Goal: Task Accomplishment & Management: Use online tool/utility

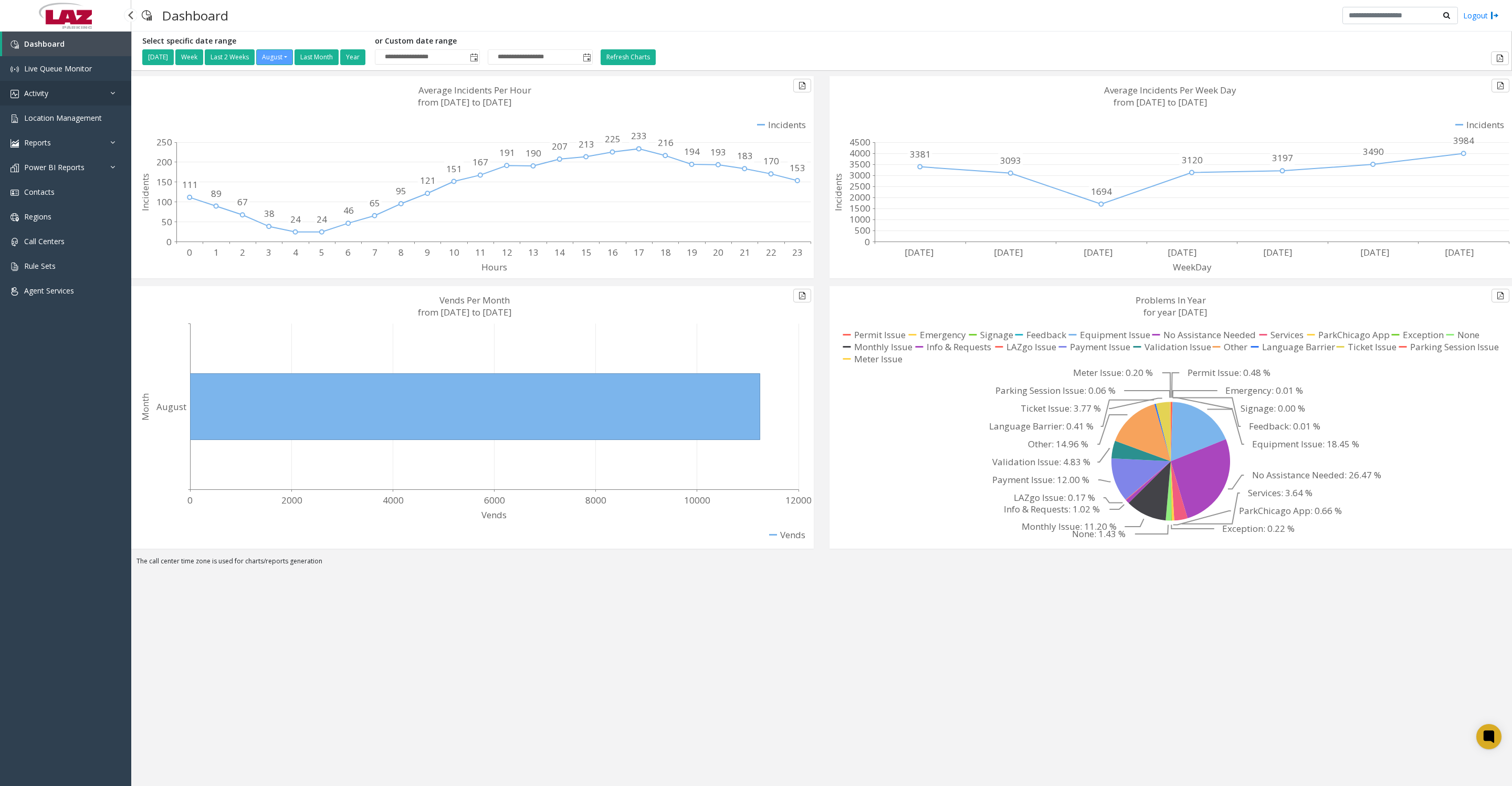
click at [78, 98] on link "Activity" at bounding box center [66, 93] width 131 height 24
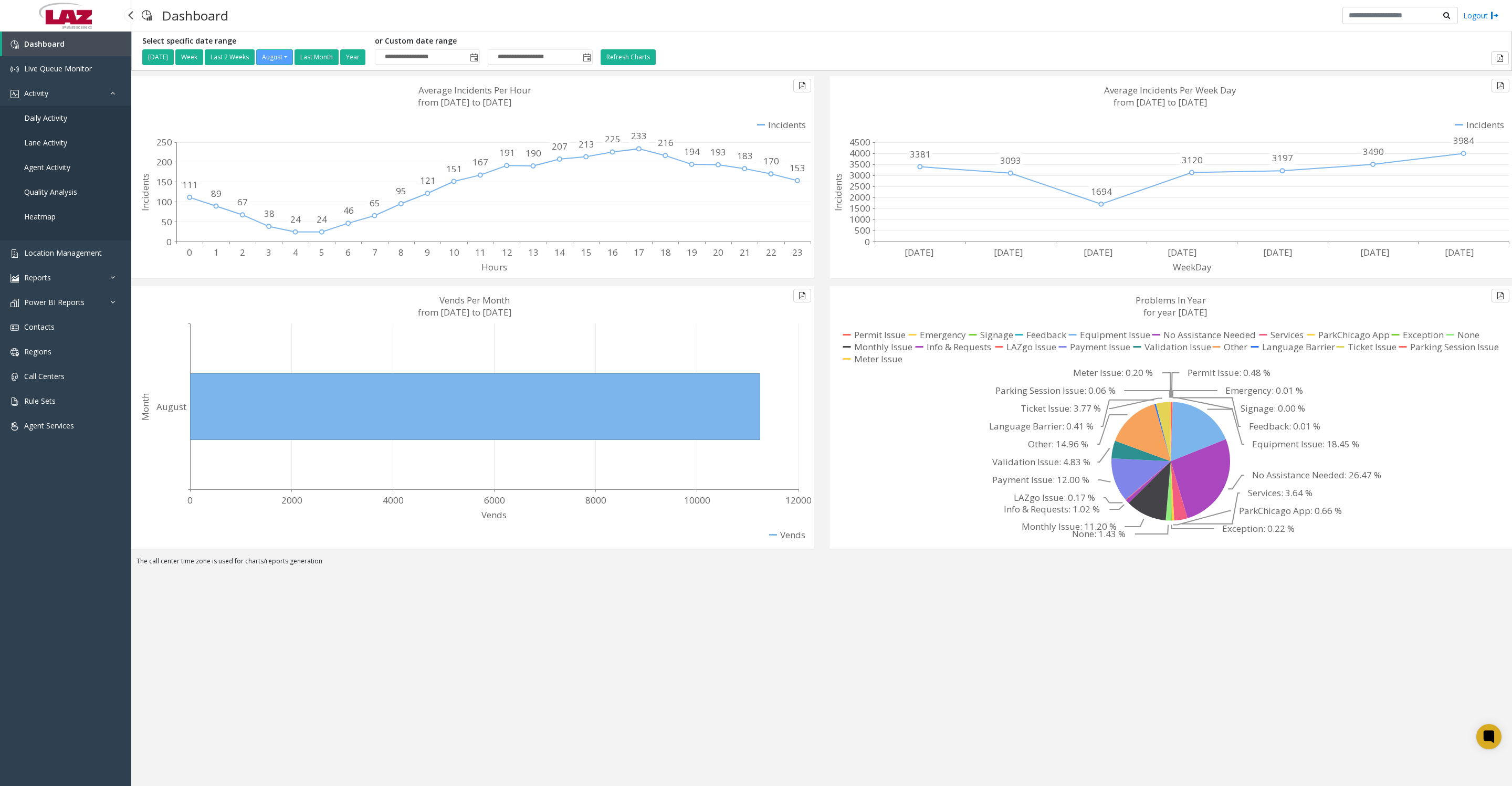
click at [65, 123] on span "Daily Activity" at bounding box center [46, 118] width 43 height 10
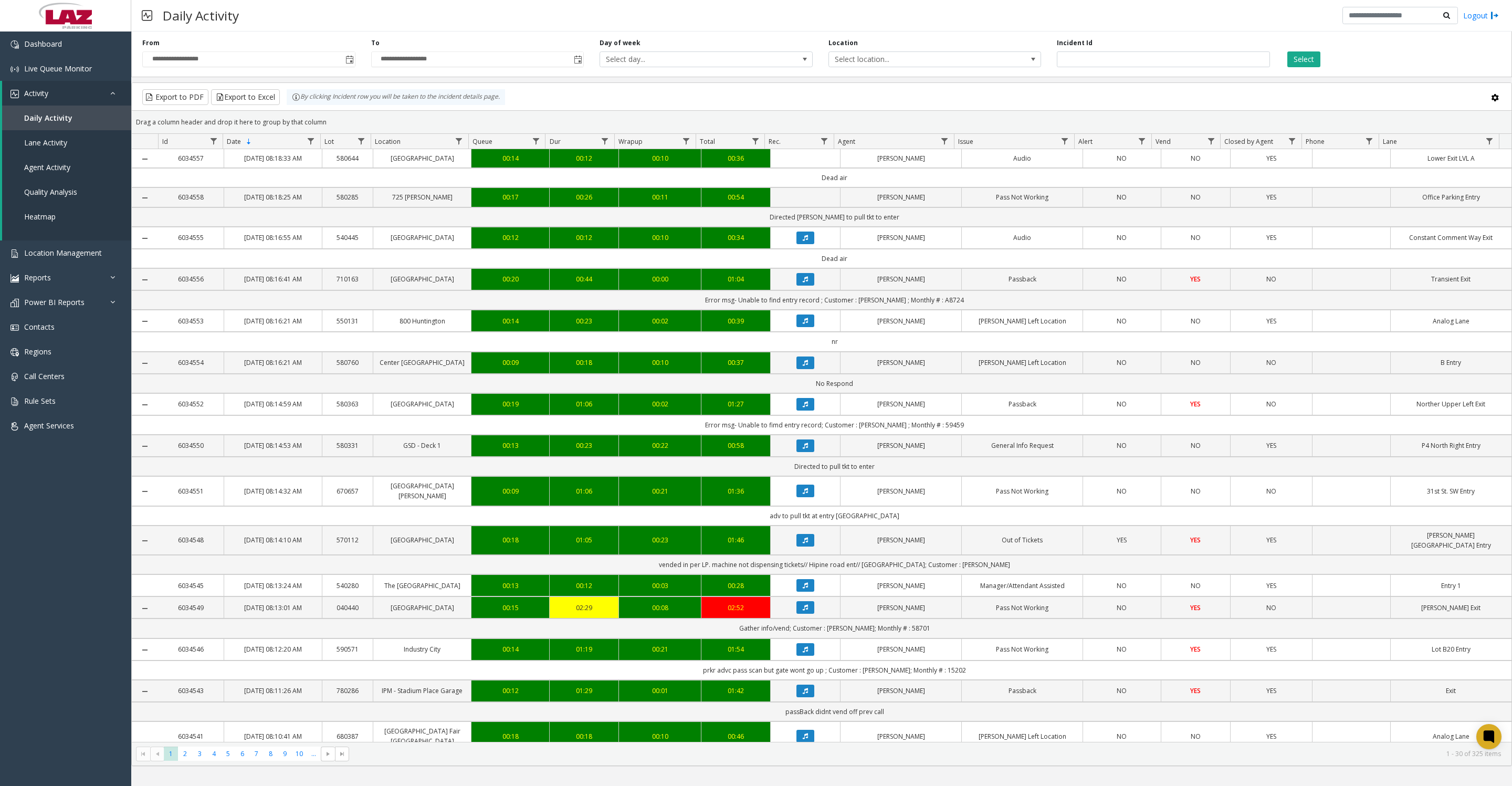
click at [353, 68] on span "Toggle popup" at bounding box center [349, 59] width 12 height 17
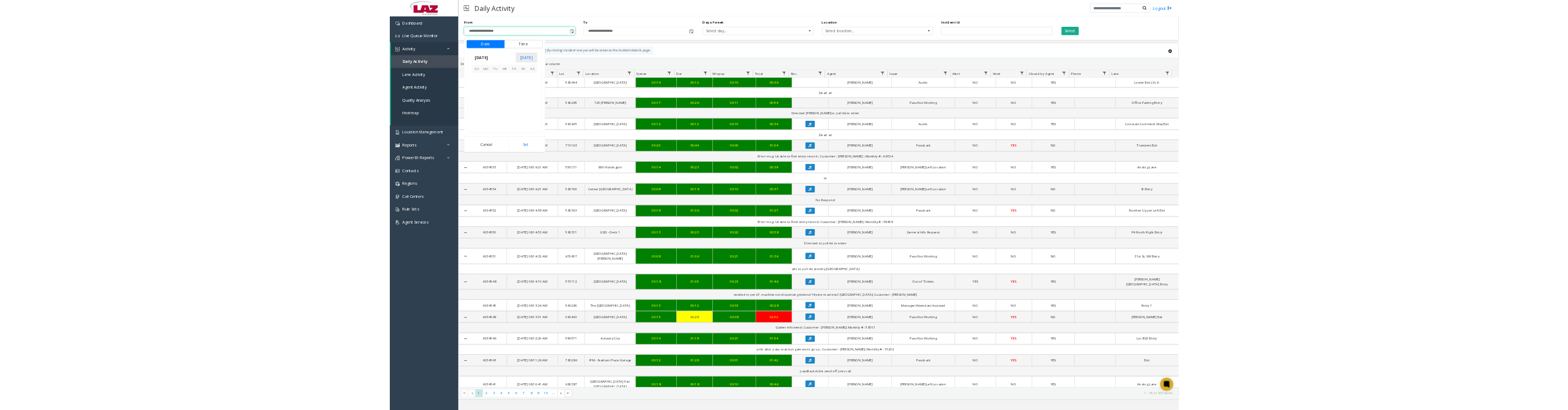
scroll to position [196014, 0]
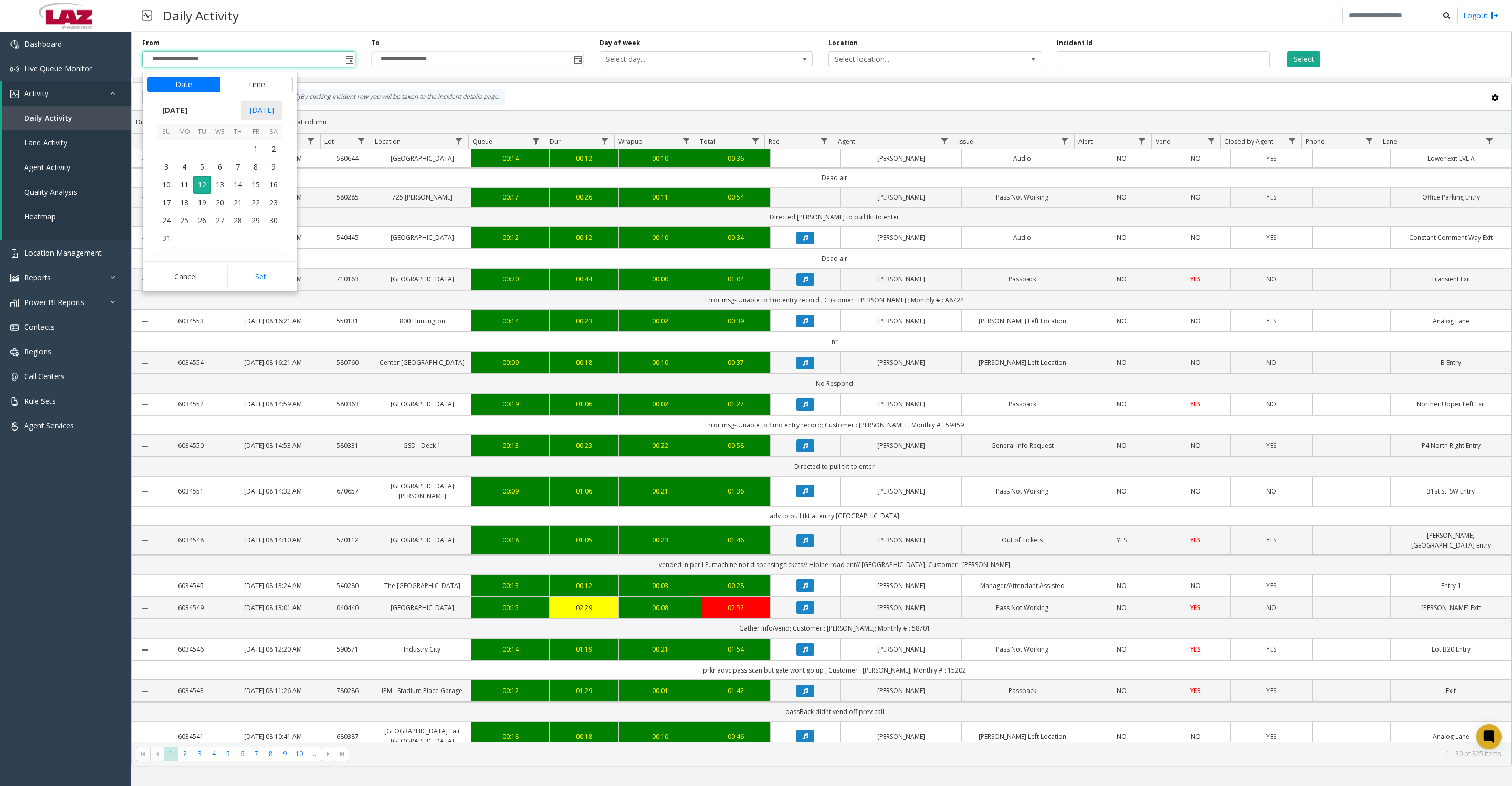
click at [257, 158] on span "1" at bounding box center [256, 149] width 18 height 18
click at [245, 288] on button "Set" at bounding box center [260, 277] width 66 height 23
type input "**********"
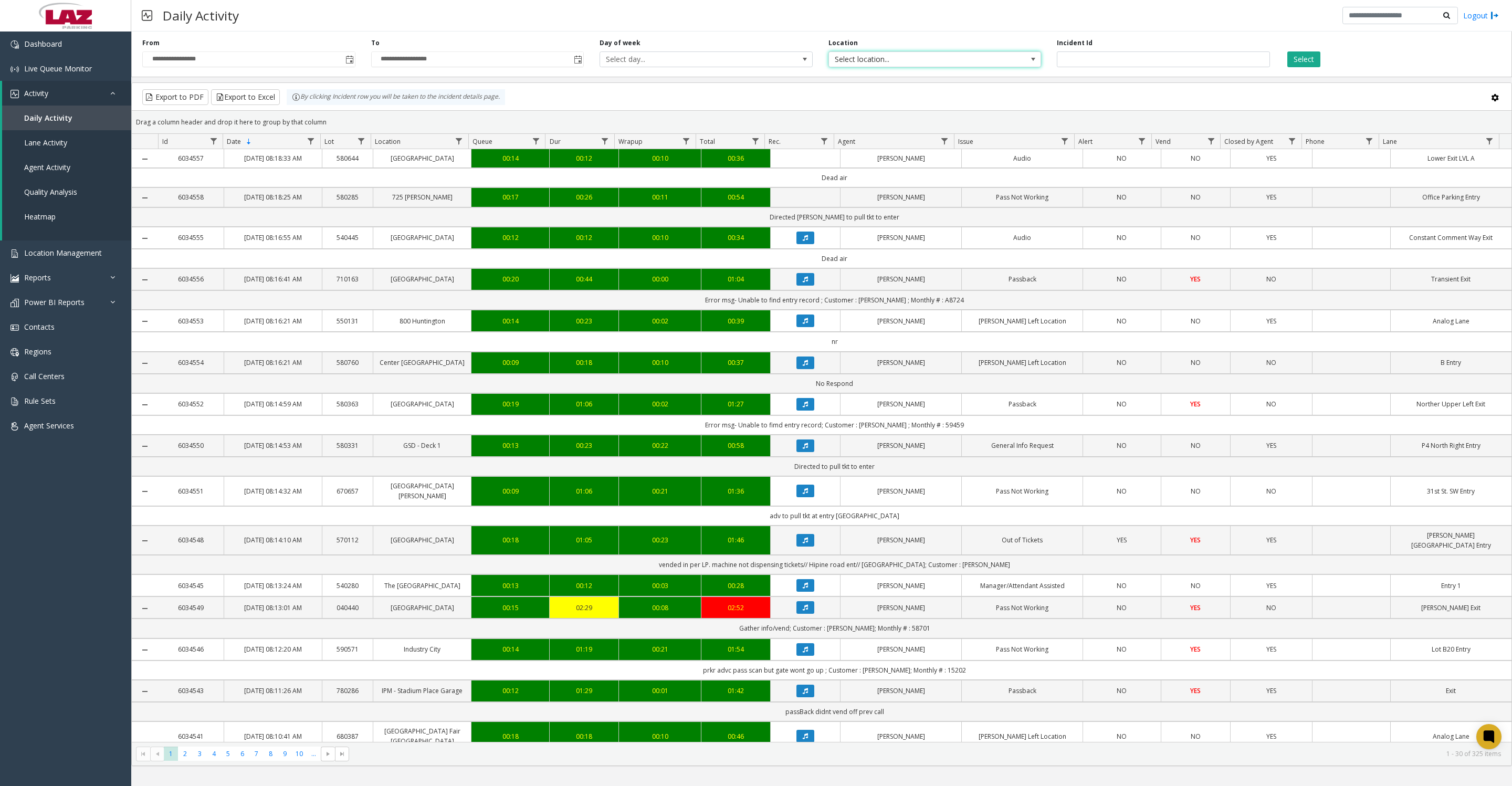
click at [895, 62] on span "Select location..." at bounding box center [914, 60] width 170 height 15
type input "*****"
click at [843, 118] on li "100240 Chicago Meters" at bounding box center [934, 119] width 210 height 14
click at [1311, 63] on button "Select" at bounding box center [1304, 59] width 33 height 16
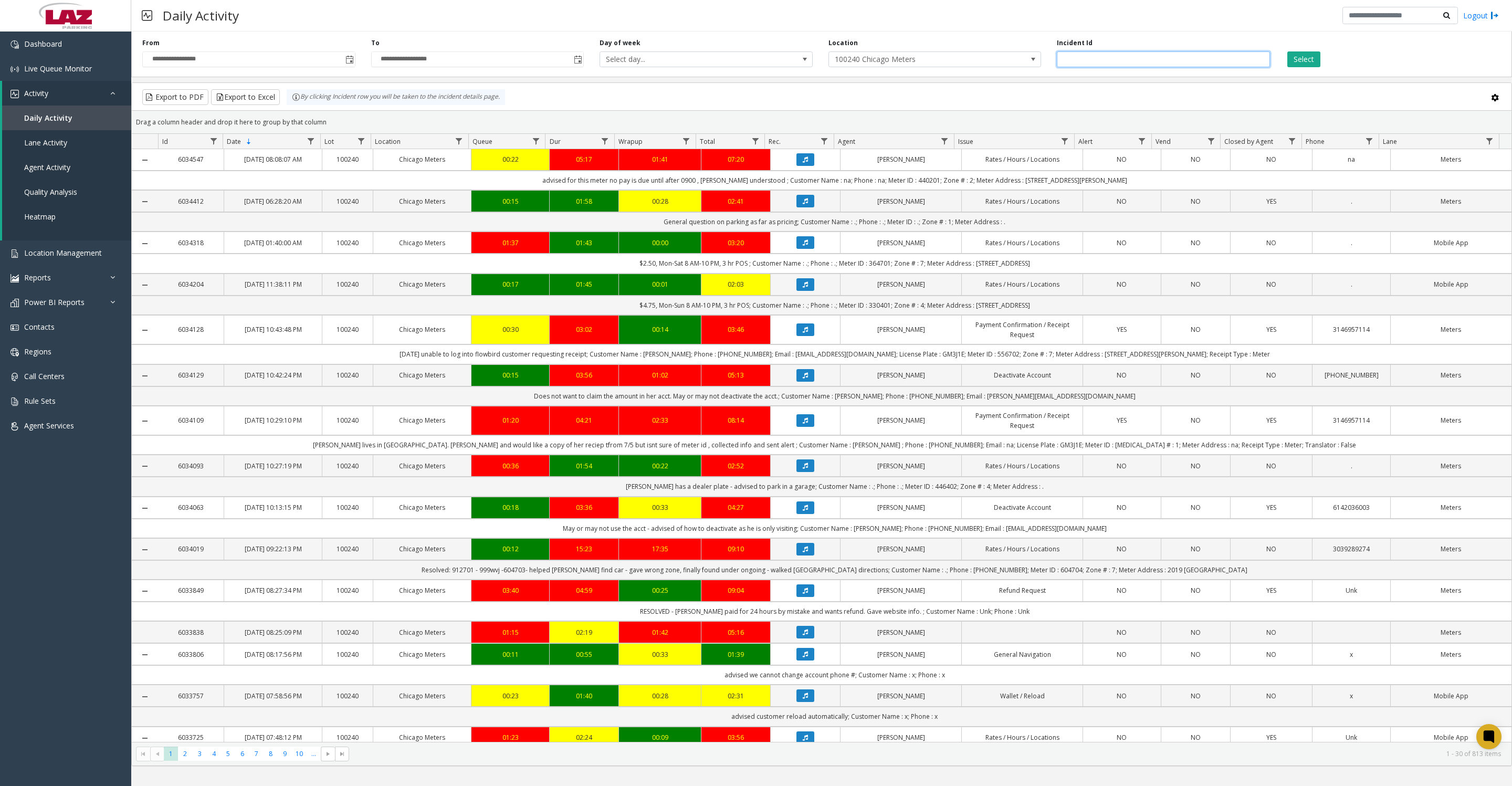
click at [1122, 60] on input "number" at bounding box center [1163, 59] width 213 height 16
click at [1137, 62] on input "number" at bounding box center [1163, 59] width 213 height 16
type input "*******"
click at [1306, 64] on button "Select" at bounding box center [1304, 59] width 33 height 16
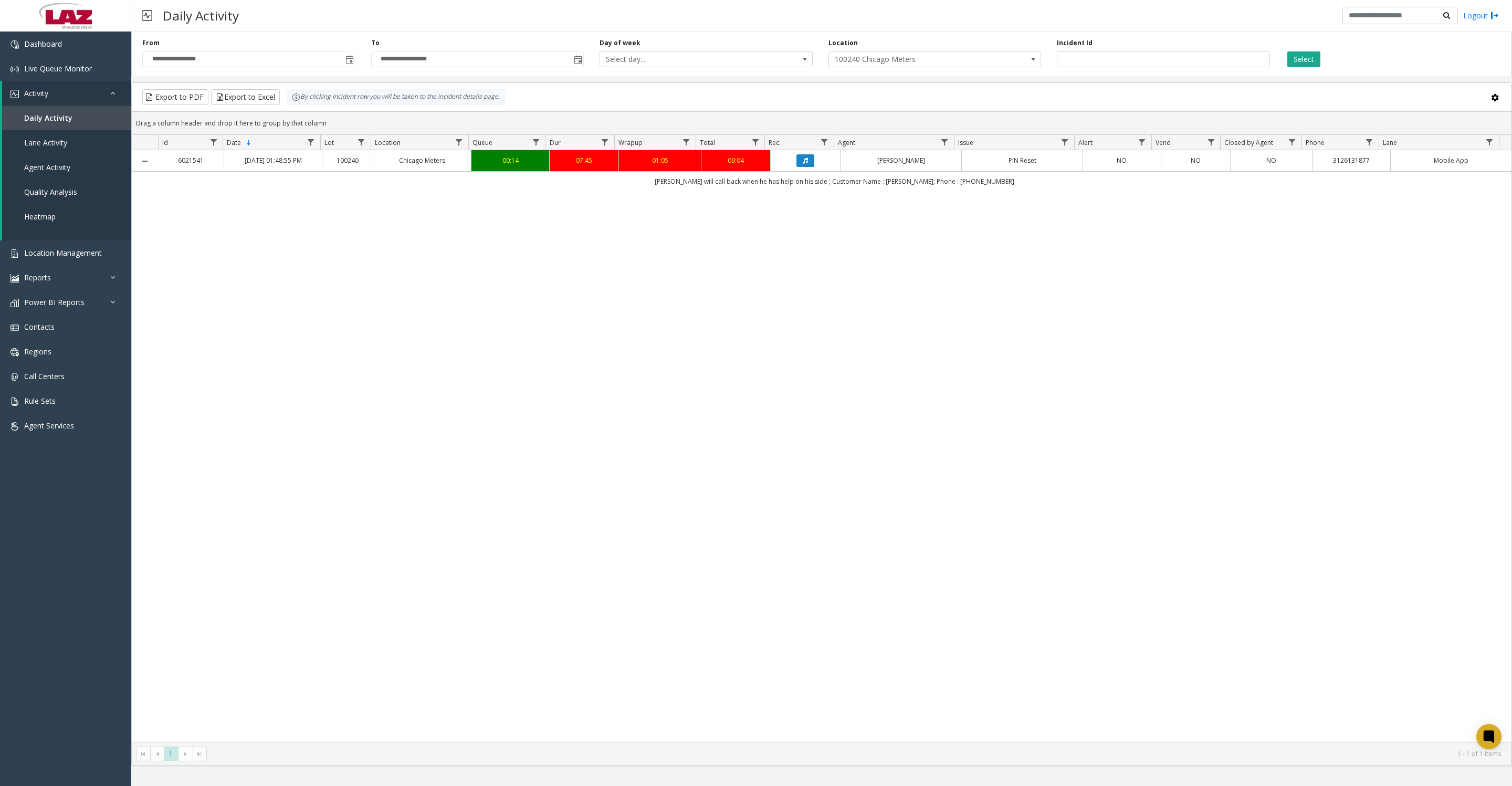
click at [803, 164] on icon "Data table" at bounding box center [806, 160] width 5 height 6
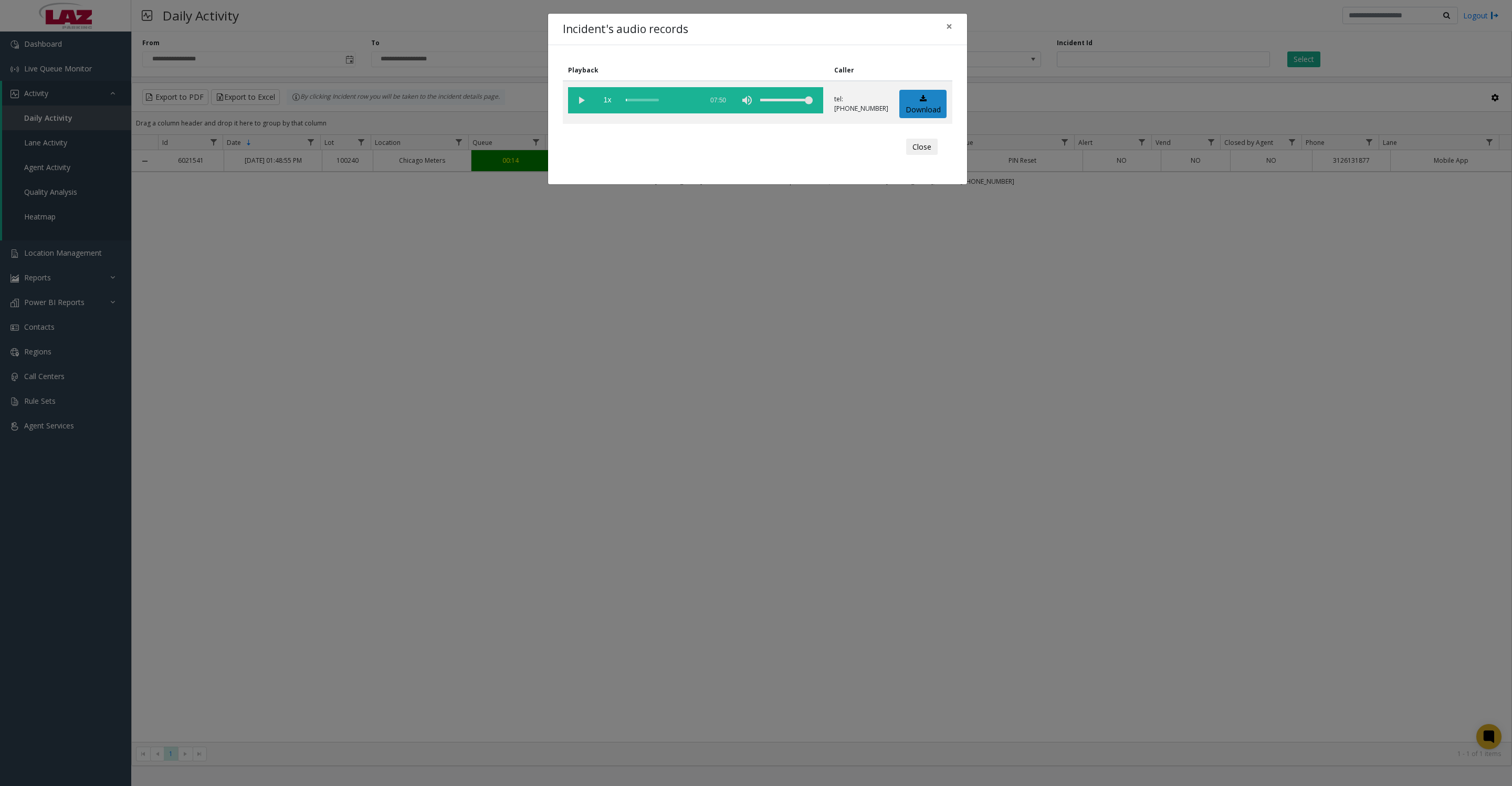
click at [583, 103] on vg-play-pause at bounding box center [581, 100] width 26 height 26
click at [576, 99] on vg-play-pause at bounding box center [581, 100] width 26 height 26
click at [580, 109] on vg-play-pause at bounding box center [581, 100] width 26 height 26
click at [582, 97] on vg-play-pause at bounding box center [581, 100] width 26 height 26
drag, startPoint x: 583, startPoint y: 106, endPoint x: 640, endPoint y: 108, distance: 57.0
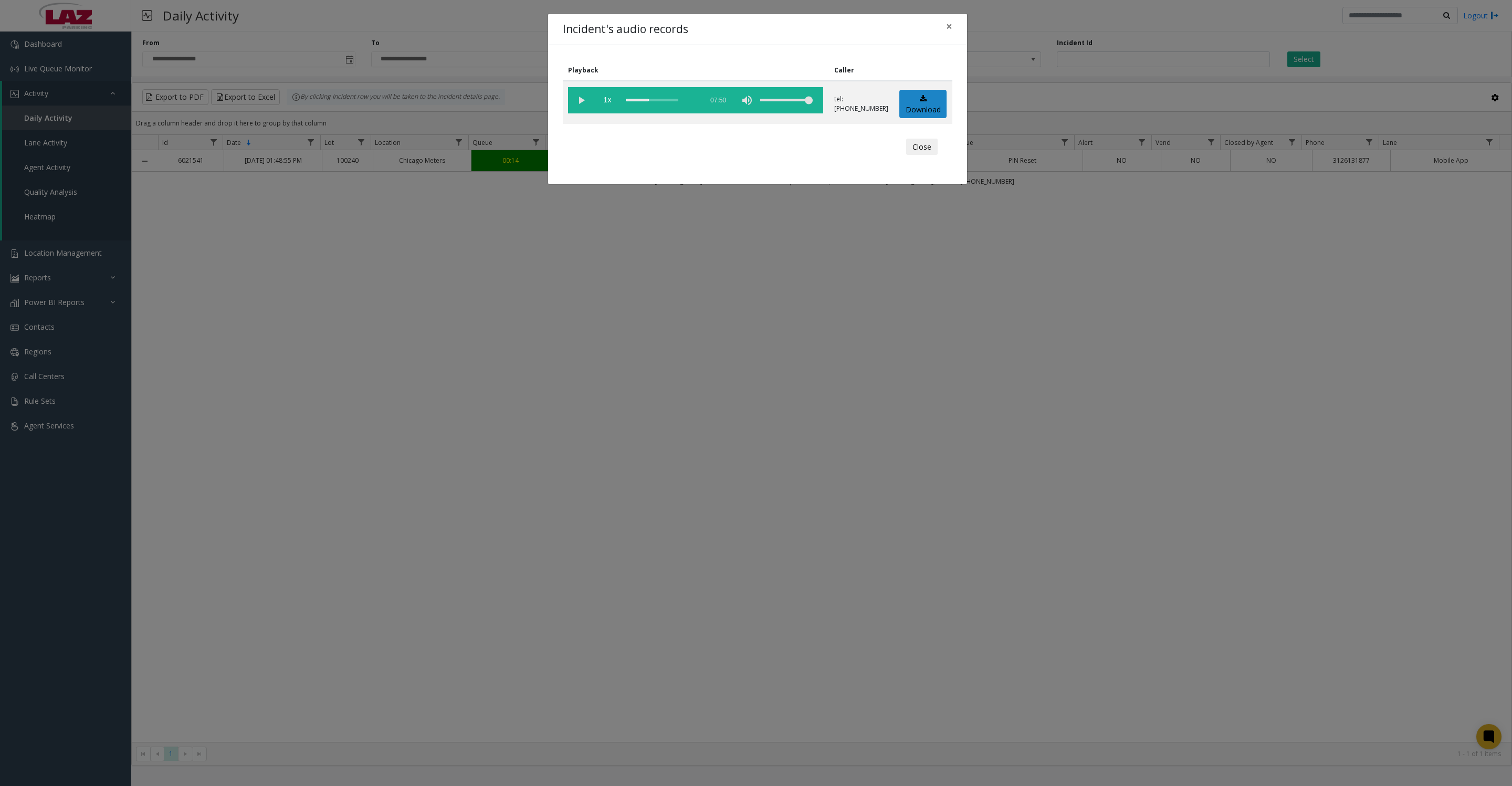
click at [583, 106] on vg-play-pause at bounding box center [581, 100] width 26 height 26
click at [917, 156] on button "Close" at bounding box center [922, 147] width 32 height 17
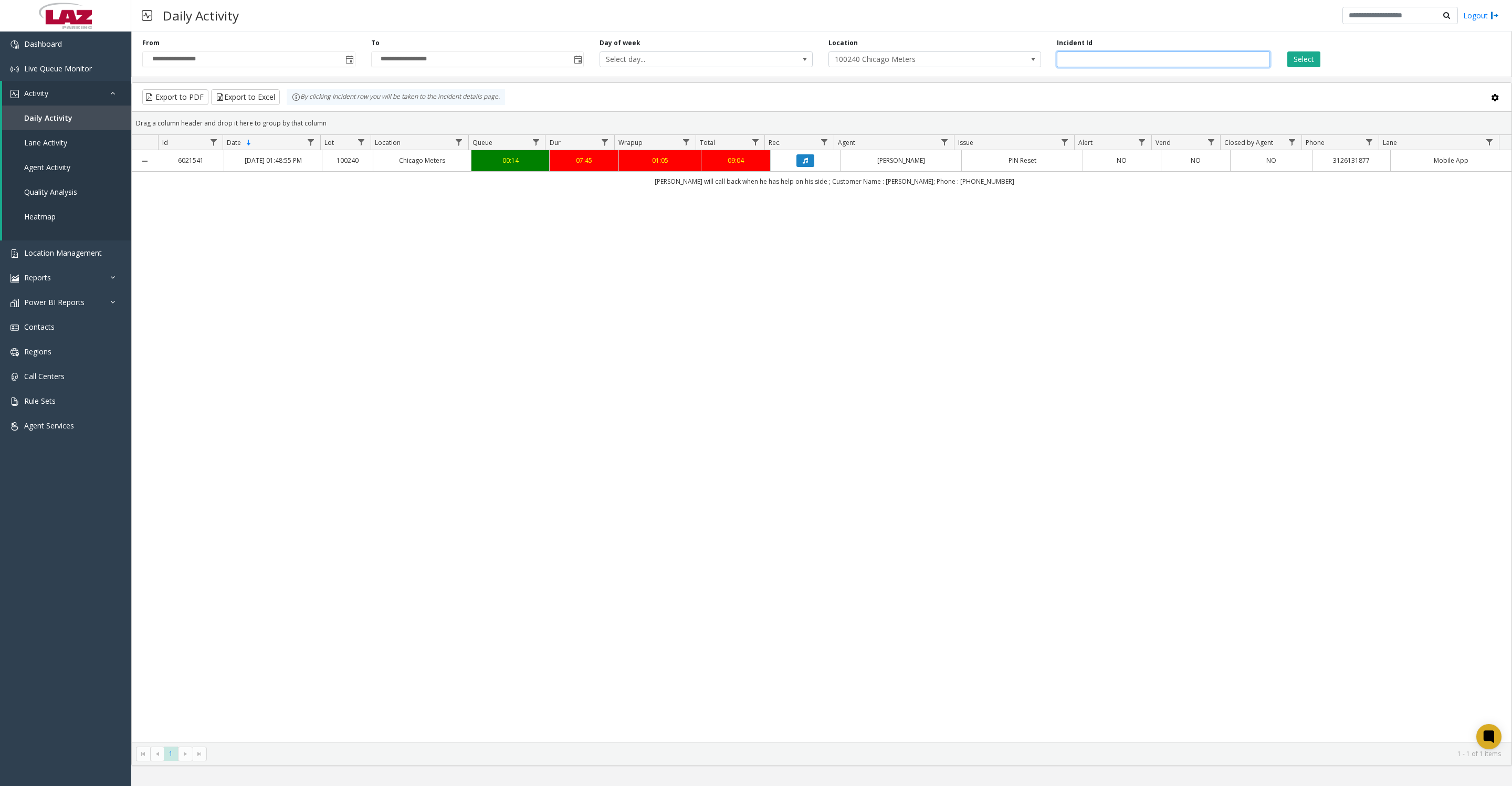
drag, startPoint x: 1116, startPoint y: 71, endPoint x: 1033, endPoint y: 71, distance: 83.0
click at [1033, 71] on div "**********" at bounding box center [821, 52] width 1381 height 50
click at [1295, 54] on button "Select" at bounding box center [1304, 59] width 33 height 16
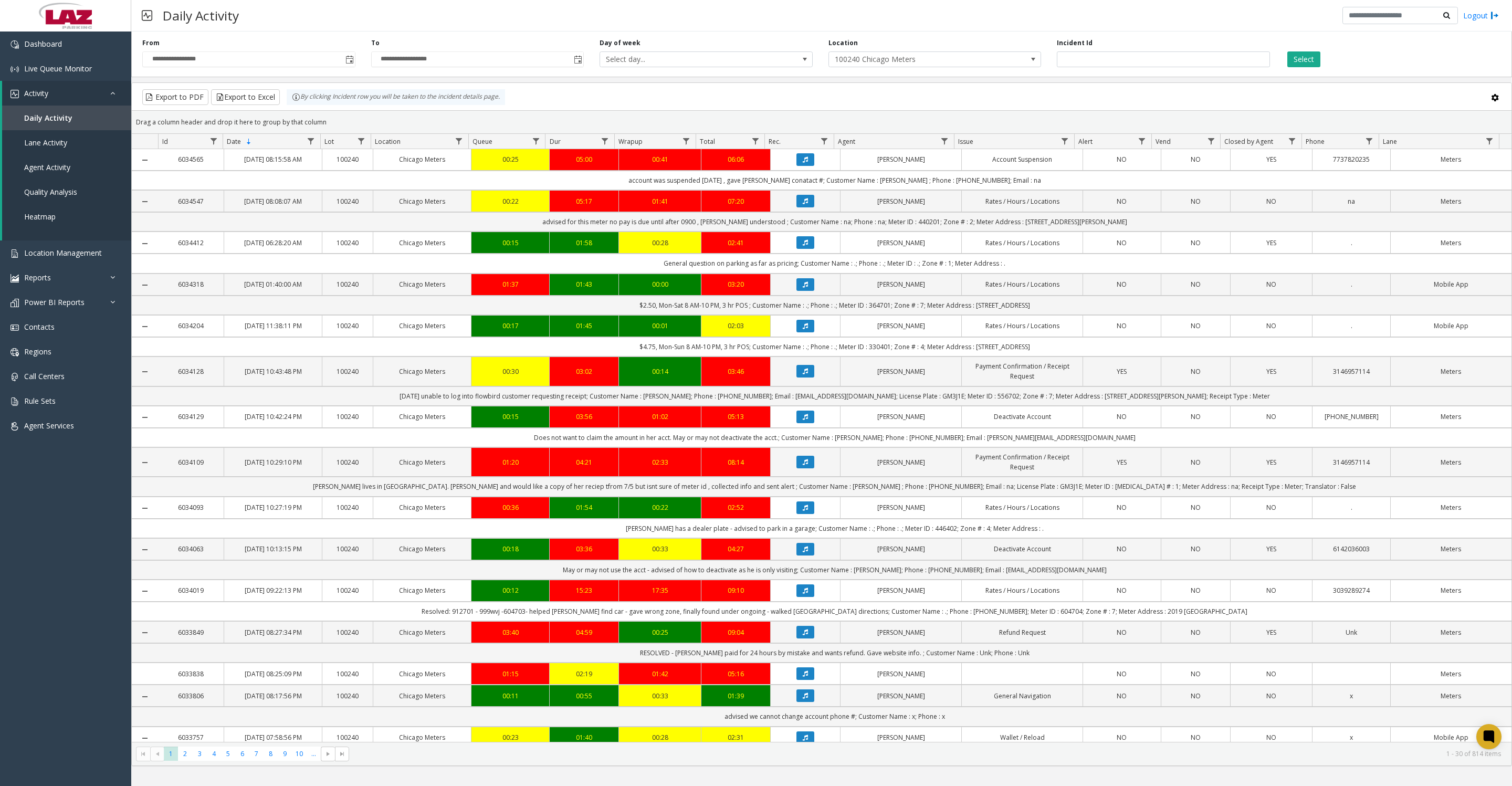
click at [803, 163] on icon "Data table" at bounding box center [806, 159] width 5 height 6
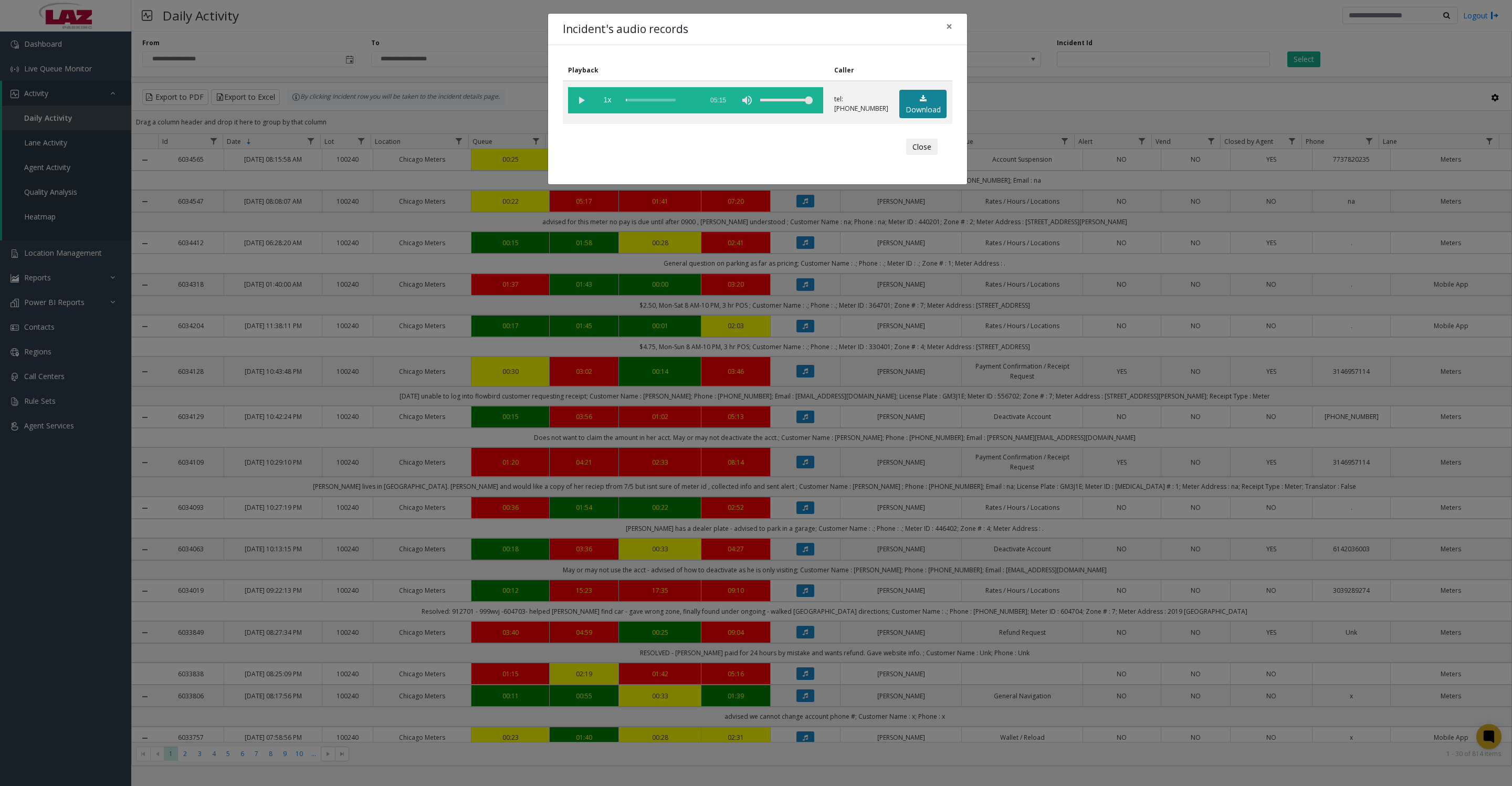
click at [927, 109] on link "Download" at bounding box center [923, 104] width 47 height 29
click at [585, 106] on vg-play-pause at bounding box center [581, 100] width 26 height 26
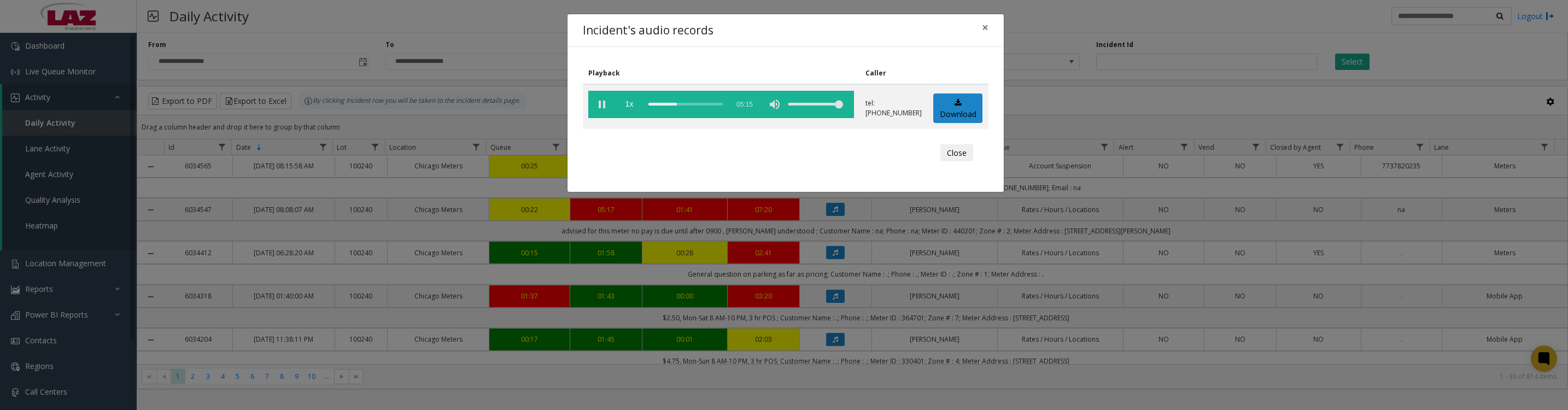
click at [952, 154] on button "Close" at bounding box center [957, 153] width 33 height 18
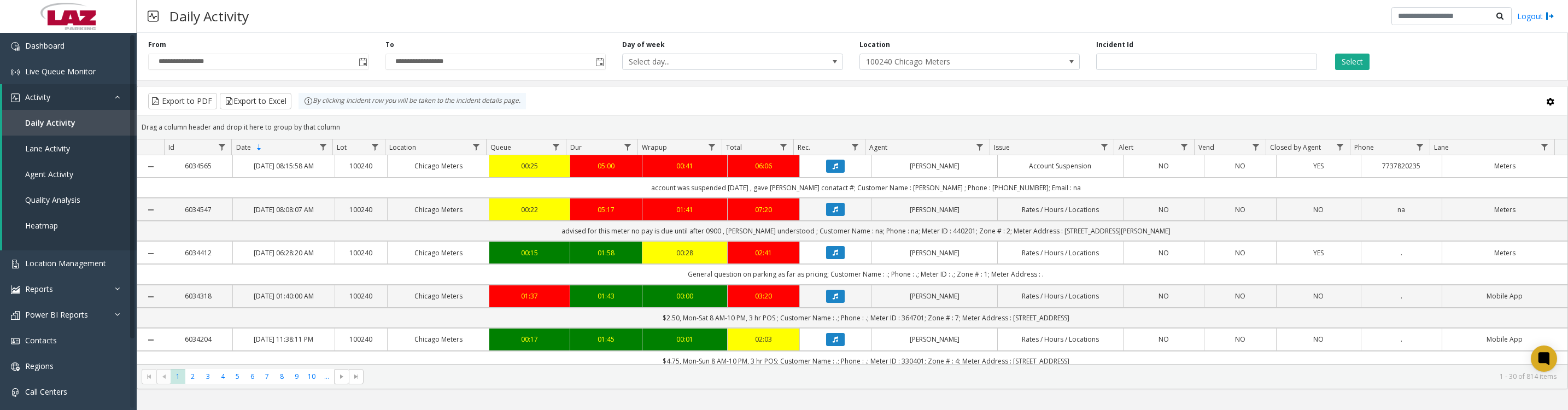
click at [833, 213] on icon "Data table" at bounding box center [835, 209] width 6 height 6
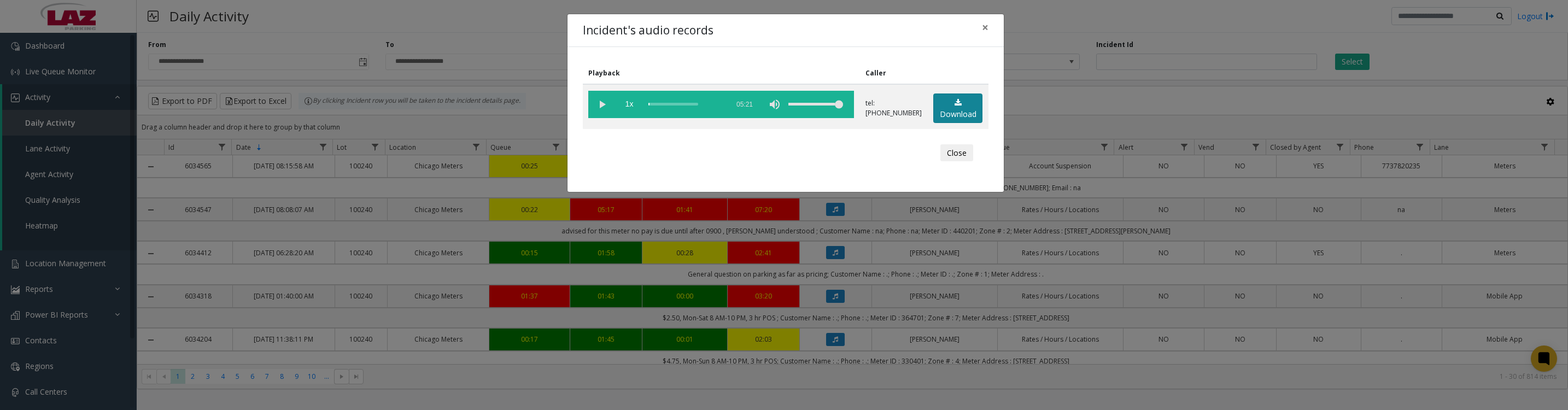
click at [961, 111] on link "Download" at bounding box center [958, 108] width 49 height 30
click at [602, 118] on vg-play-pause at bounding box center [602, 104] width 27 height 27
click at [964, 162] on button "Close" at bounding box center [957, 153] width 33 height 18
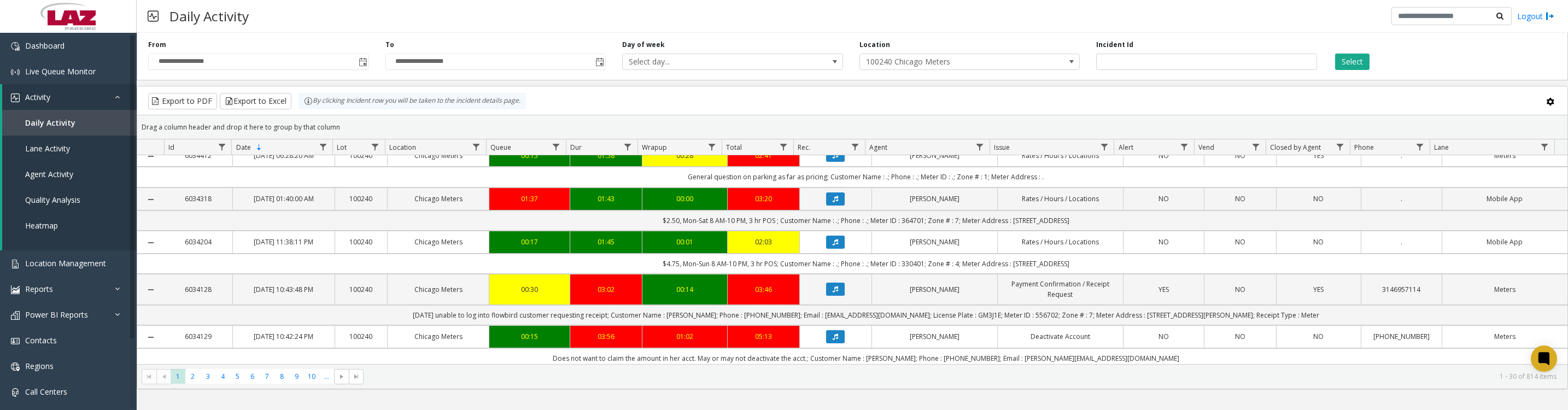
scroll to position [137, 0]
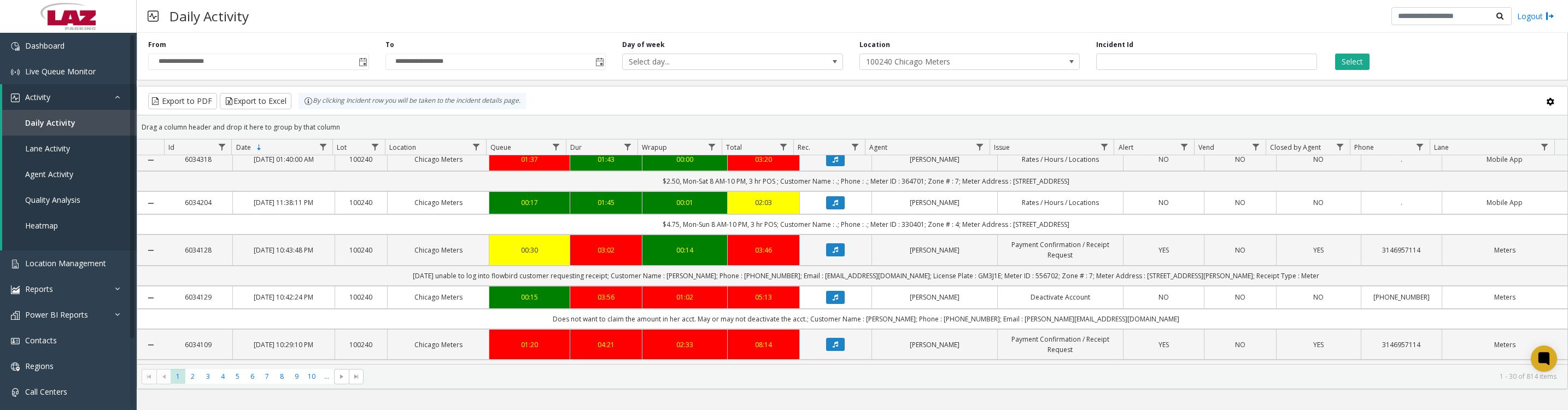
click at [833, 253] on icon "Data table" at bounding box center [835, 249] width 6 height 6
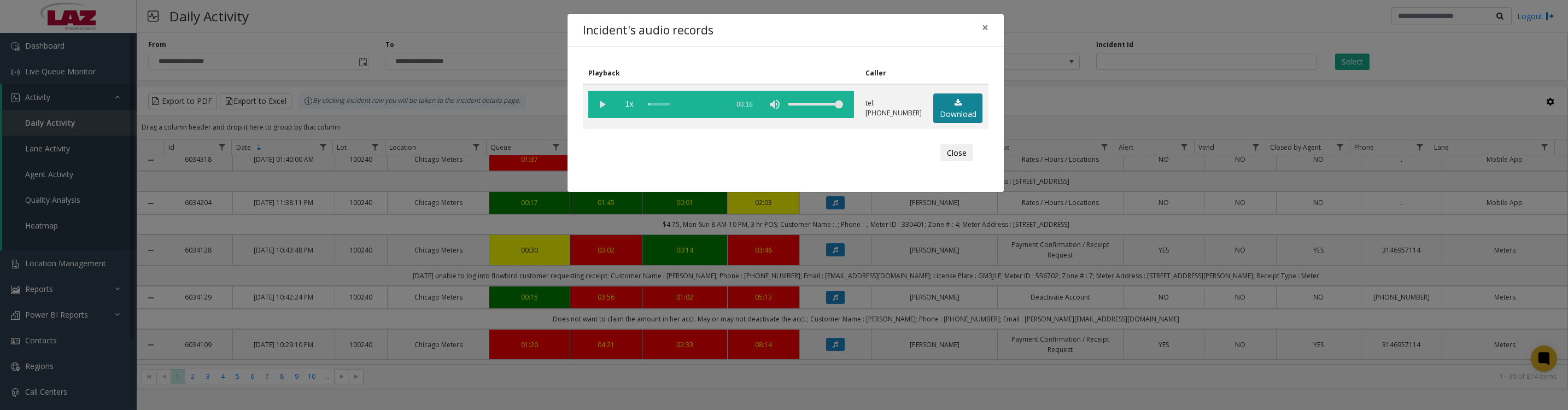
click at [950, 116] on link "Download" at bounding box center [958, 108] width 49 height 30
drag, startPoint x: 601, startPoint y: 104, endPoint x: 902, endPoint y: 400, distance: 422.2
click at [601, 104] on vg-play-pause at bounding box center [602, 104] width 27 height 27
drag, startPoint x: 599, startPoint y: 108, endPoint x: 605, endPoint y: 111, distance: 6.7
click at [599, 108] on vg-play-pause at bounding box center [602, 104] width 27 height 27
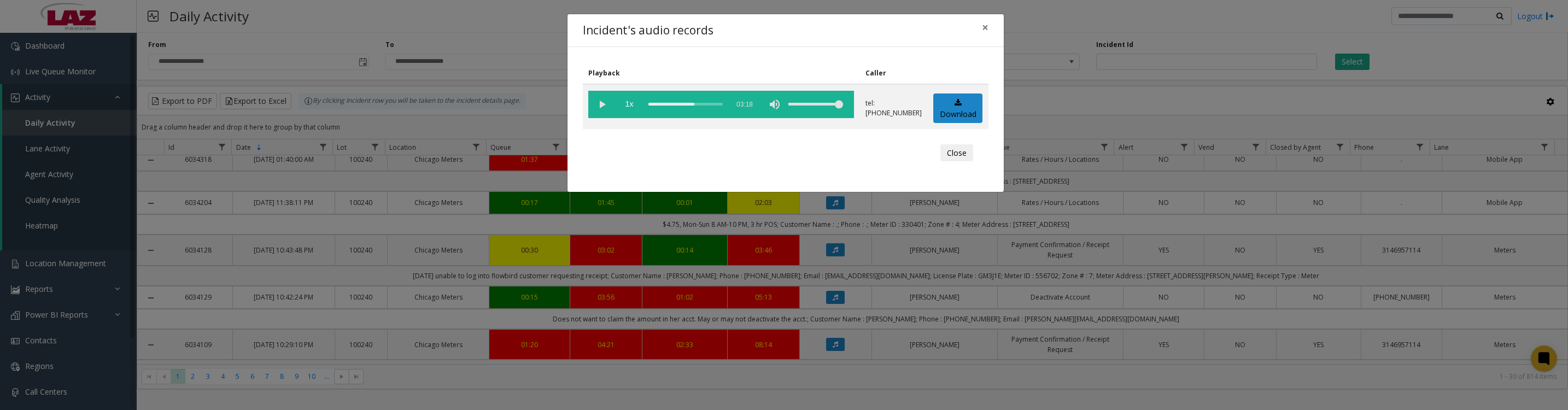
click at [966, 162] on button "Close" at bounding box center [957, 153] width 33 height 18
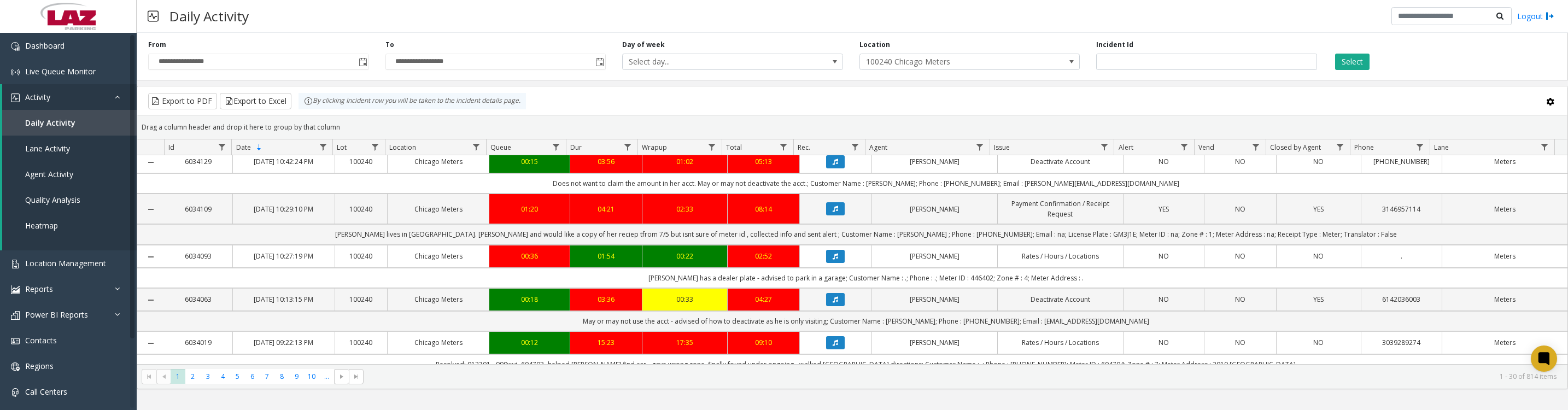
scroll to position [273, 0]
click at [833, 211] on icon "Data table" at bounding box center [835, 208] width 6 height 6
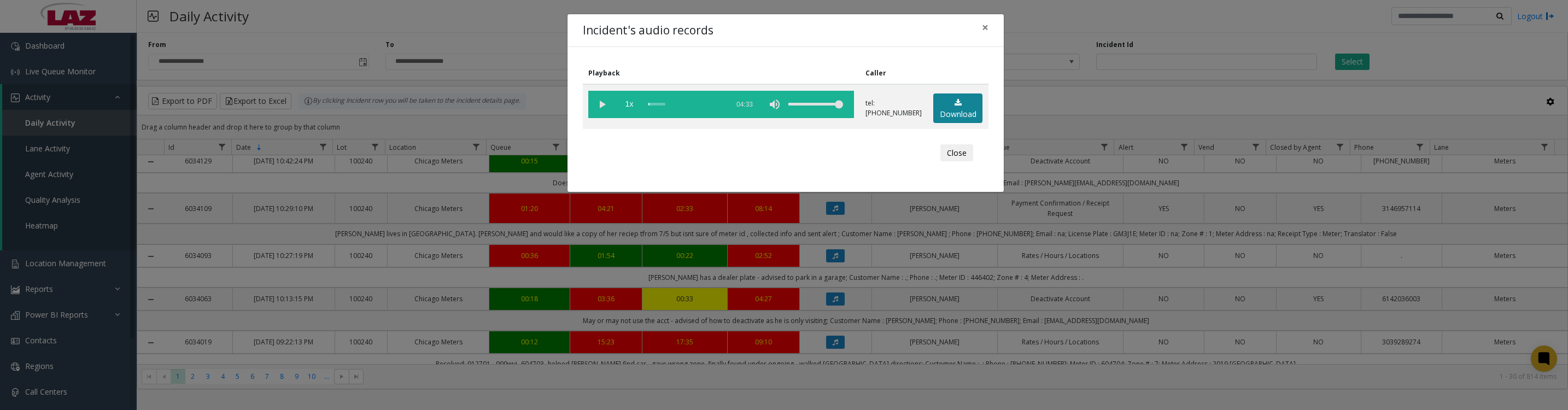
click at [943, 115] on link "Download" at bounding box center [958, 108] width 49 height 30
click at [601, 111] on vg-play-pause at bounding box center [602, 104] width 27 height 27
click at [596, 111] on vg-play-pause at bounding box center [602, 104] width 27 height 27
click at [595, 113] on vg-play-pause at bounding box center [602, 104] width 27 height 27
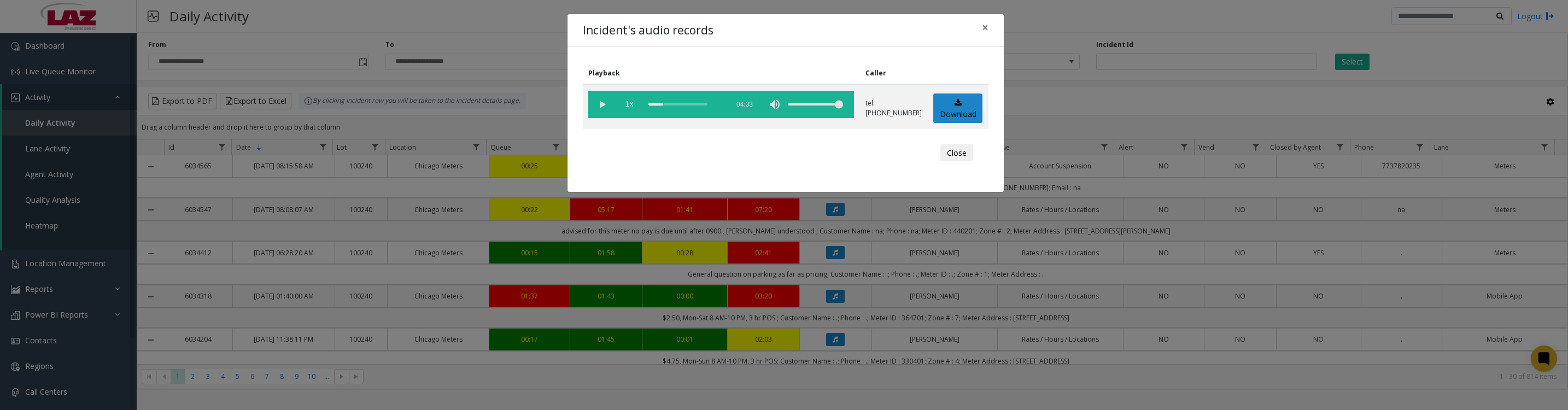
scroll to position [273, 0]
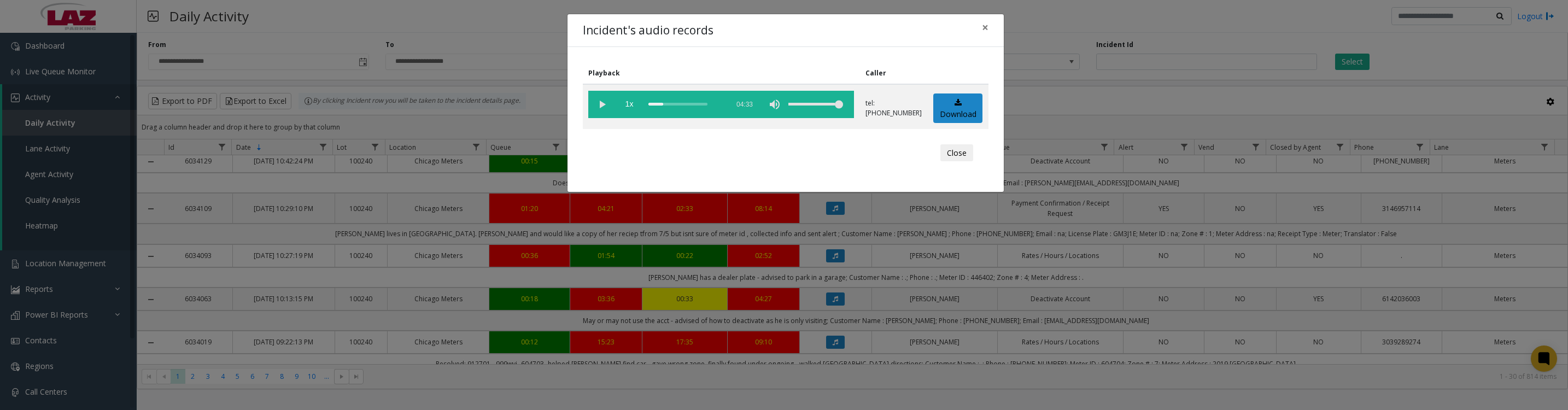
click at [949, 162] on button "Close" at bounding box center [957, 153] width 33 height 18
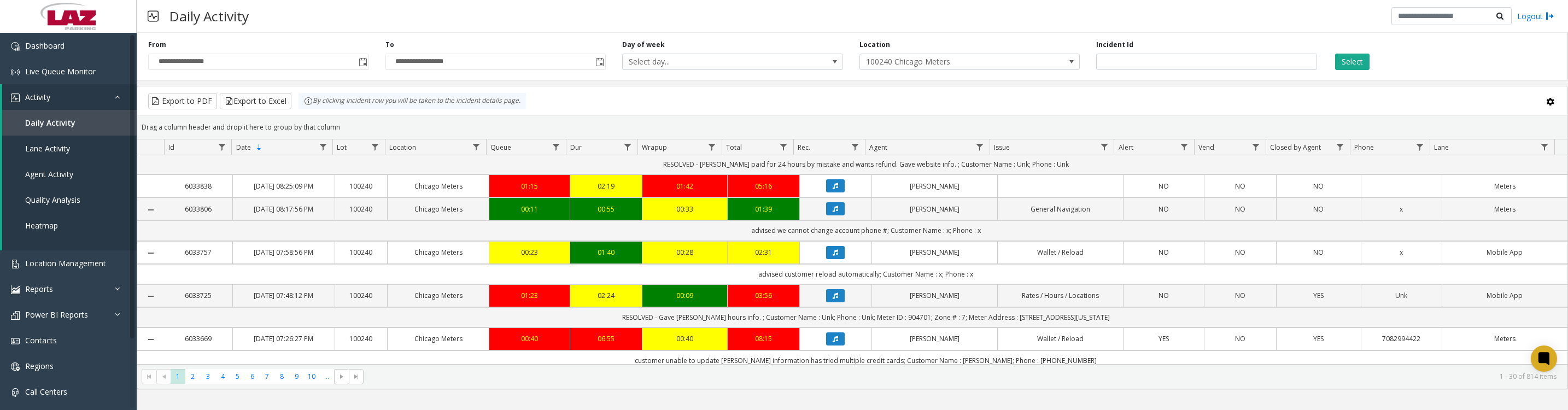
scroll to position [547, 0]
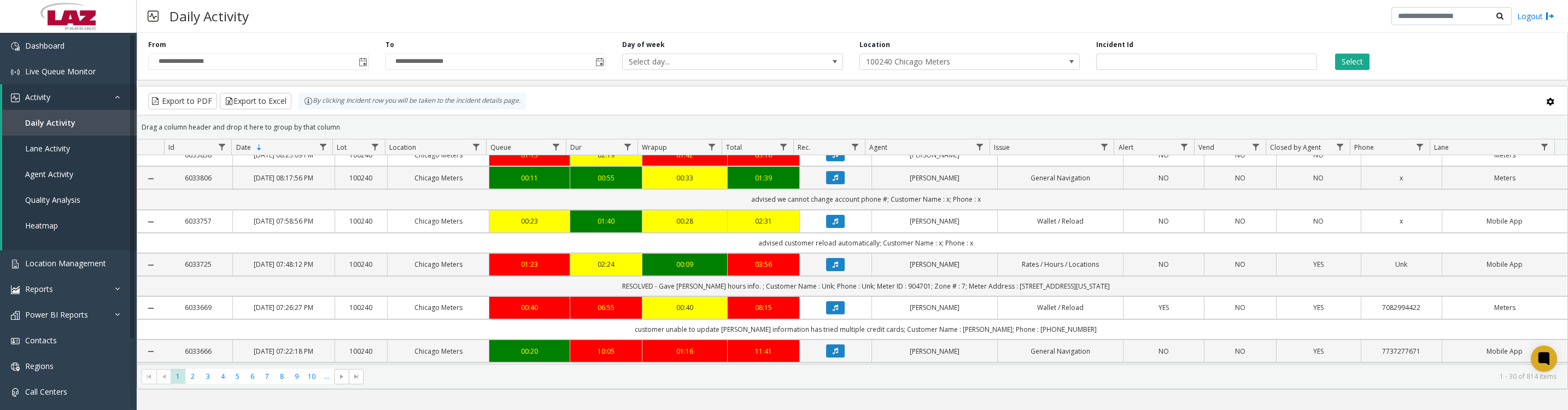
click at [833, 115] on icon "Data table" at bounding box center [835, 111] width 6 height 6
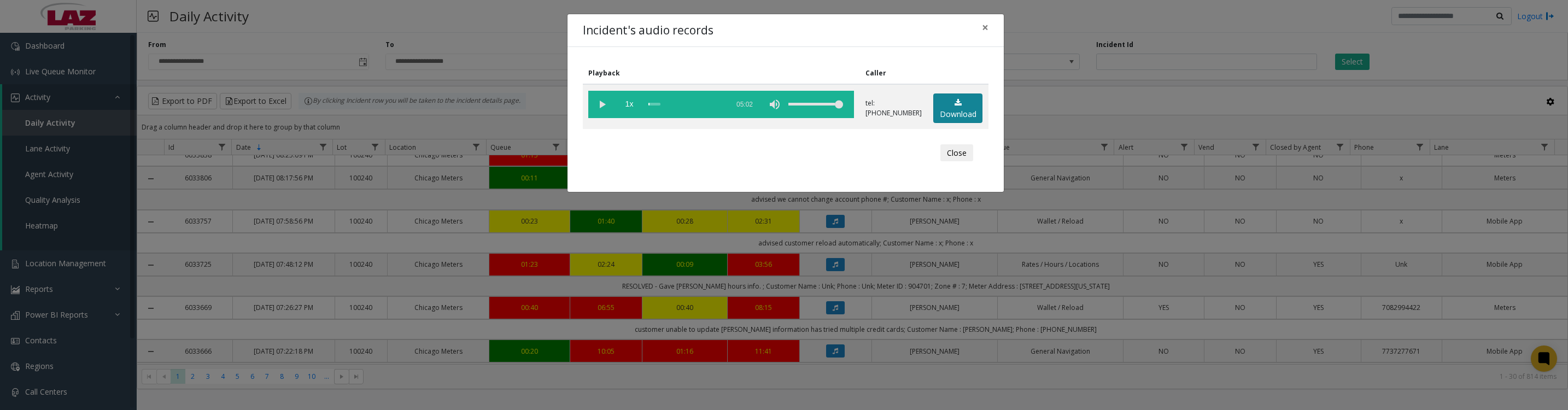
click at [942, 121] on link "Download" at bounding box center [958, 108] width 49 height 30
click at [595, 111] on vg-play-pause at bounding box center [602, 104] width 27 height 27
drag, startPoint x: 960, startPoint y: 158, endPoint x: 971, endPoint y: 170, distance: 16.3
click at [960, 158] on button "Close" at bounding box center [957, 153] width 33 height 18
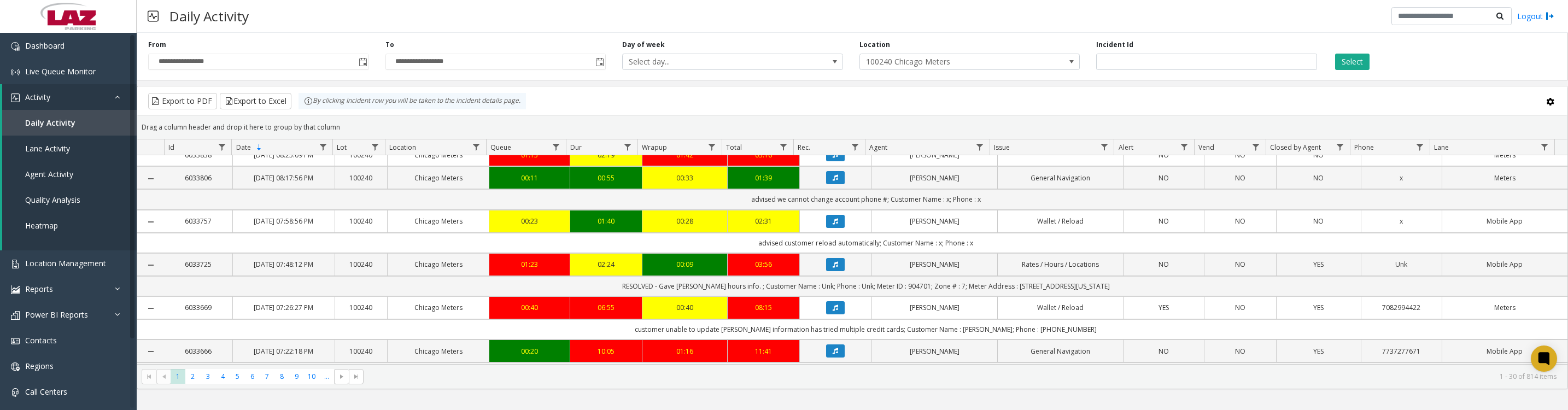
click at [833, 181] on icon "Data table" at bounding box center [835, 178] width 6 height 6
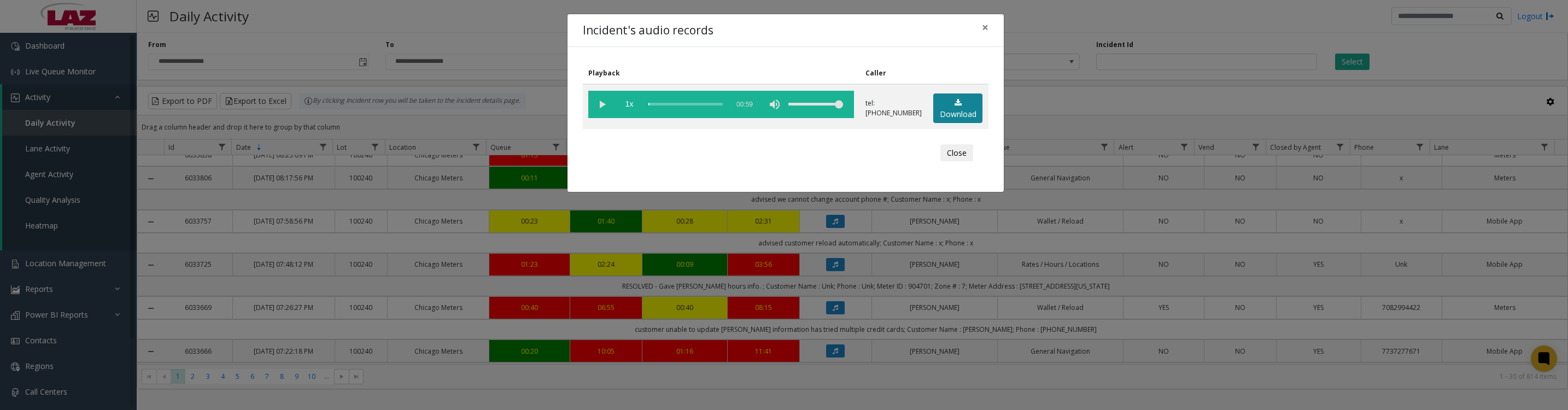
click at [955, 113] on link "Download" at bounding box center [958, 108] width 49 height 30
click at [604, 113] on vg-play-pause at bounding box center [602, 104] width 27 height 27
click at [940, 162] on button "Close" at bounding box center [957, 153] width 33 height 18
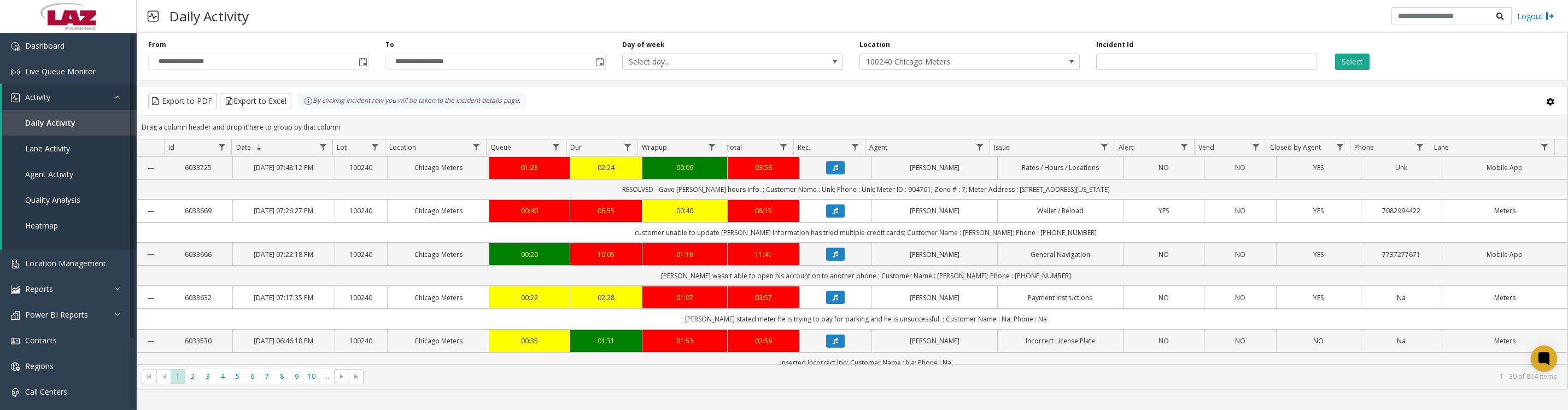
scroll to position [683, 0]
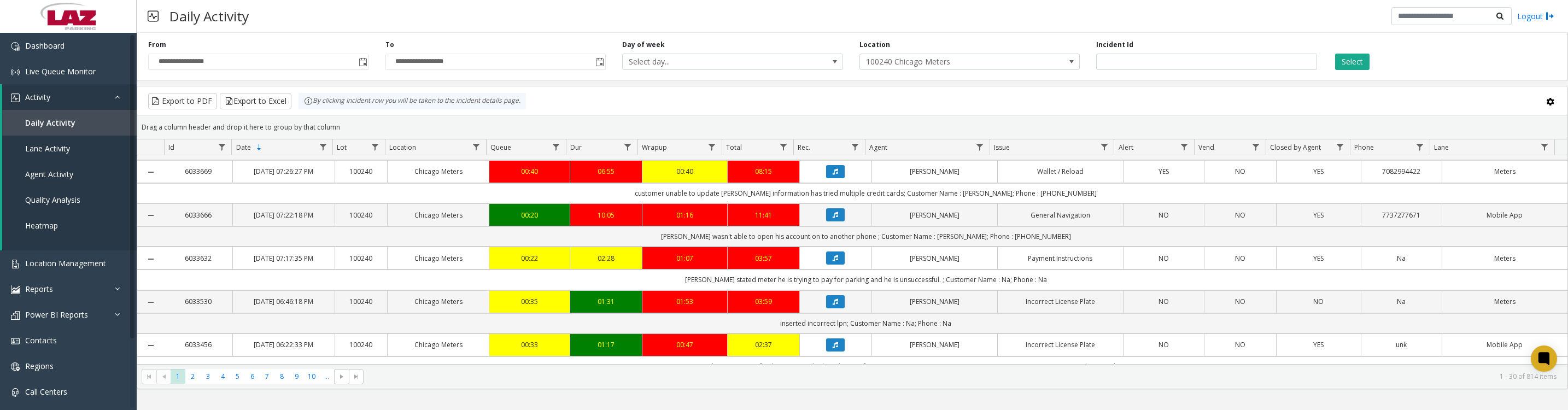
click at [833, 89] on icon "Data table" at bounding box center [835, 85] width 6 height 6
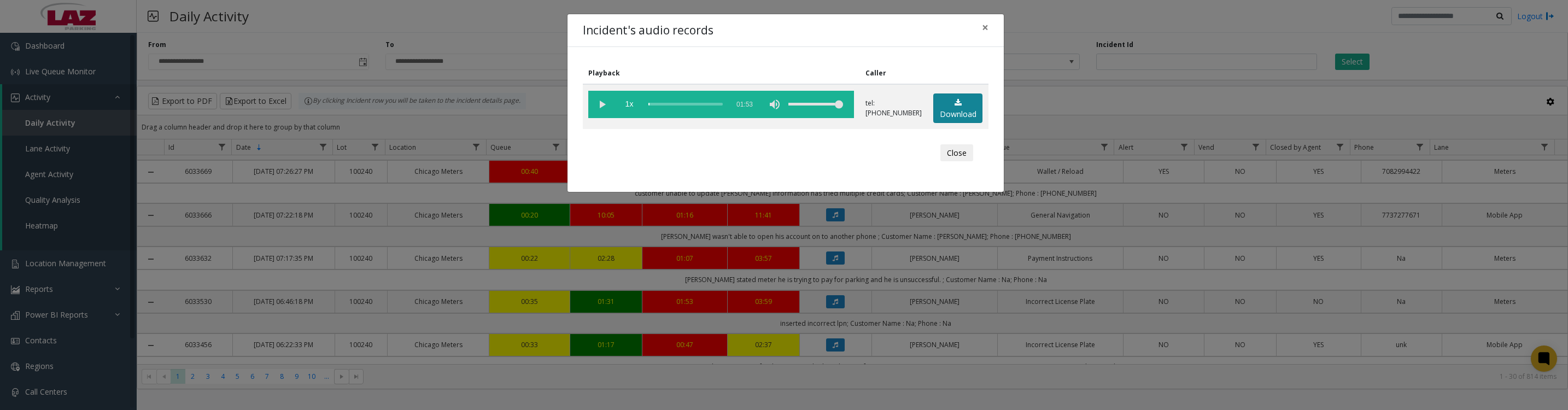
click at [933, 118] on link "Download" at bounding box center [958, 108] width 49 height 30
click at [604, 115] on vg-play-pause at bounding box center [602, 104] width 27 height 27
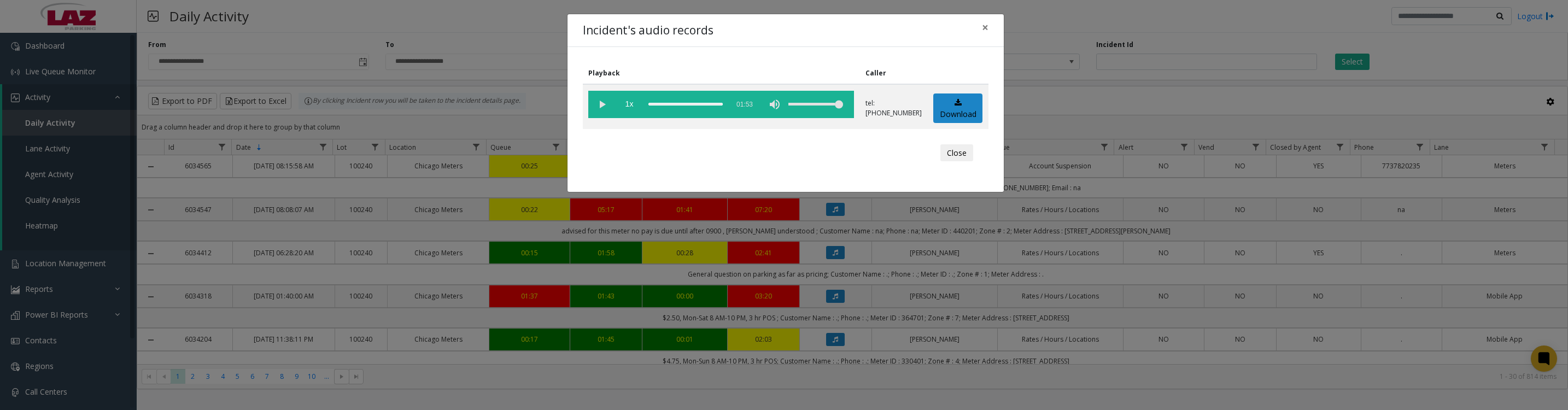
scroll to position [683, 0]
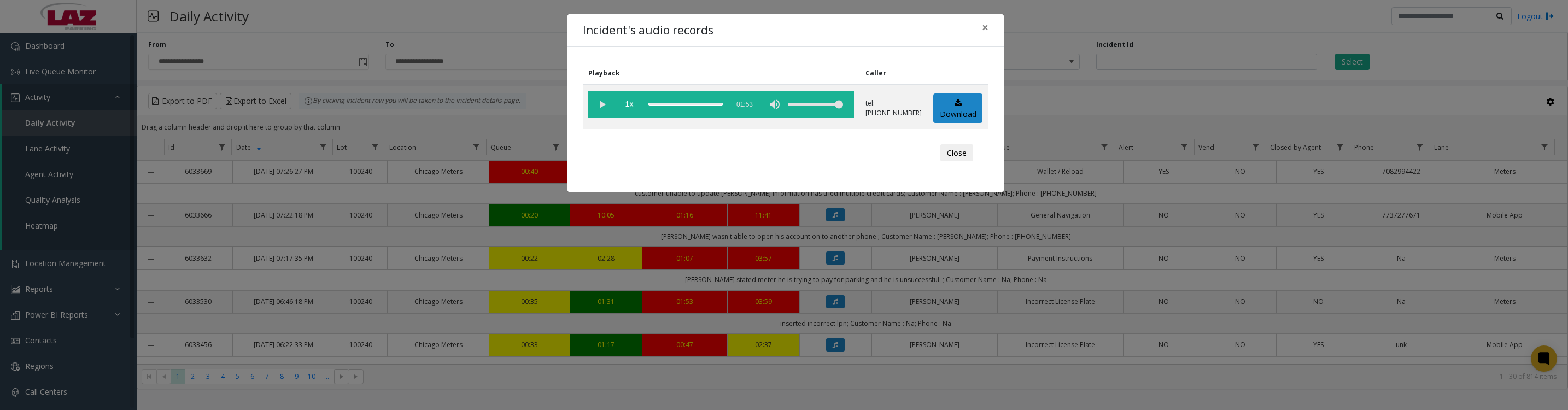
drag, startPoint x: 960, startPoint y: 156, endPoint x: 968, endPoint y: 206, distance: 50.6
click at [960, 156] on button "Close" at bounding box center [957, 153] width 33 height 18
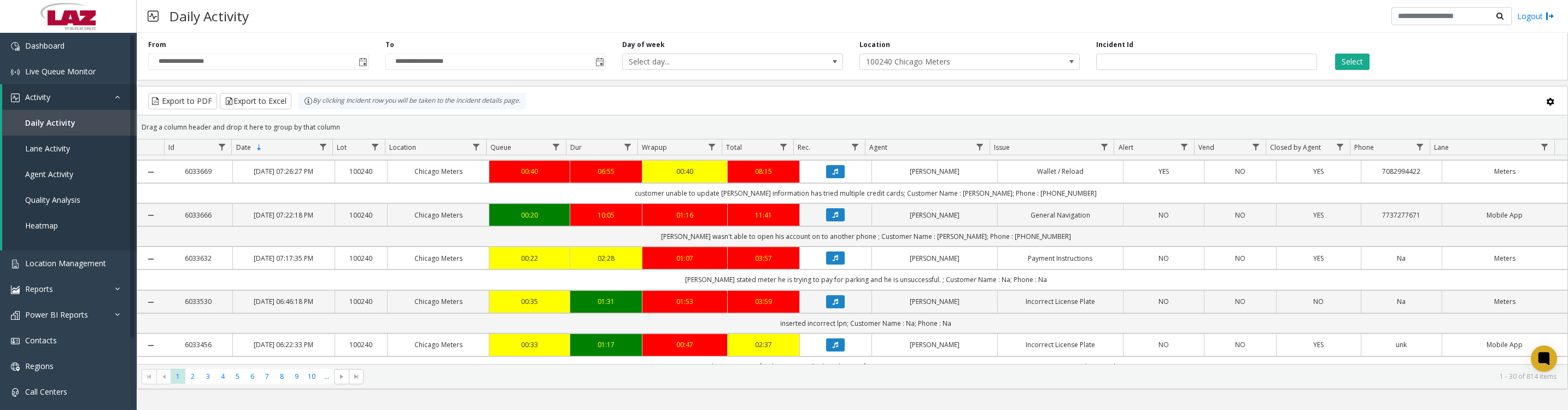
click at [833, 132] on icon "Data table" at bounding box center [835, 128] width 6 height 6
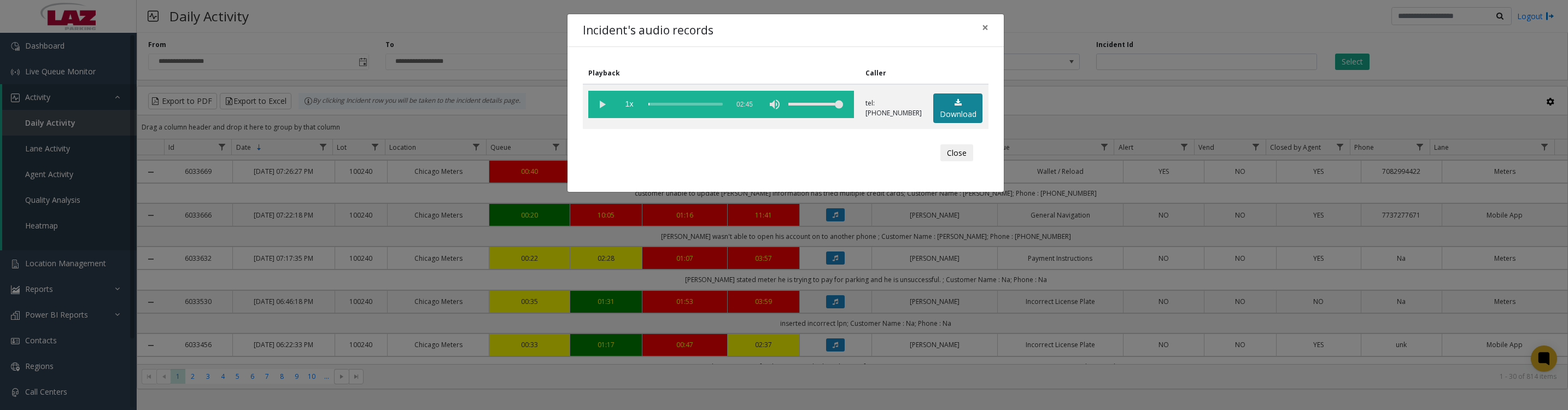
click at [951, 115] on link "Download" at bounding box center [958, 108] width 49 height 30
click at [602, 102] on vg-play-pause at bounding box center [602, 104] width 27 height 27
click at [604, 113] on vg-play-pause at bounding box center [602, 104] width 27 height 27
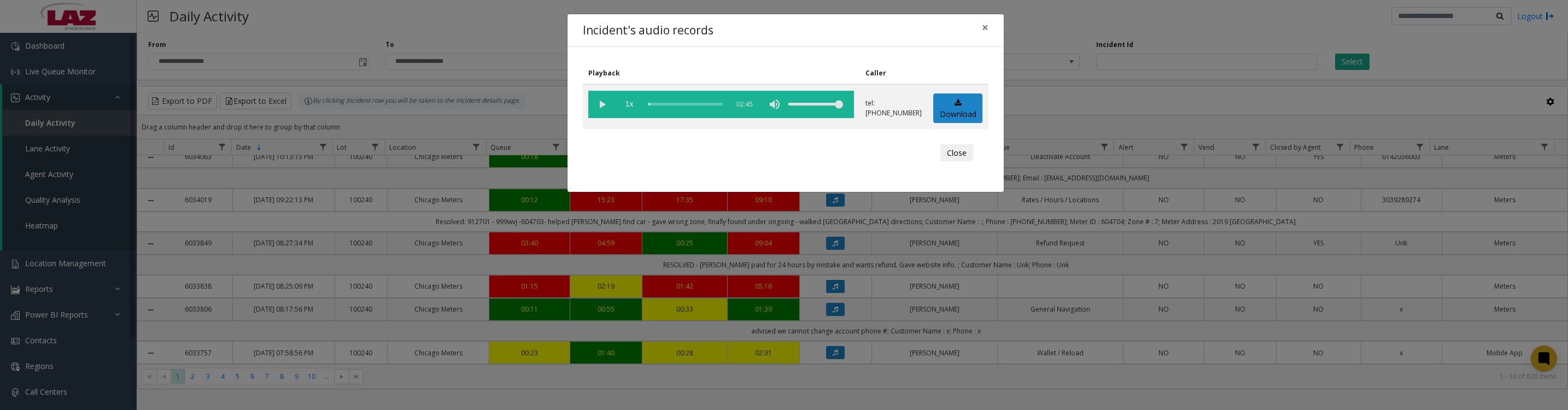
click at [602, 113] on vg-play-pause at bounding box center [602, 104] width 27 height 27
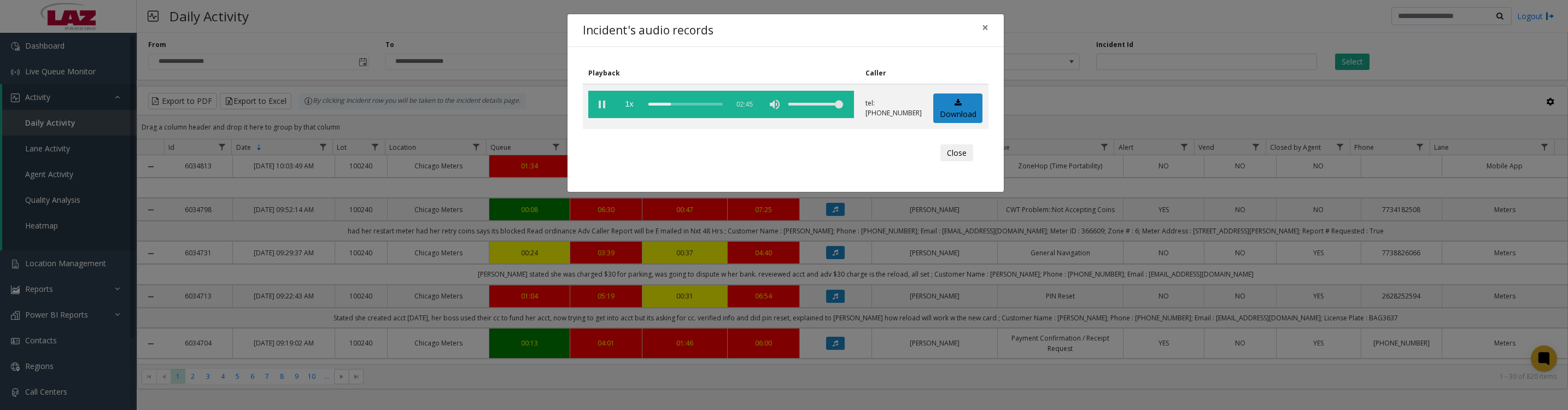
scroll to position [683, 0]
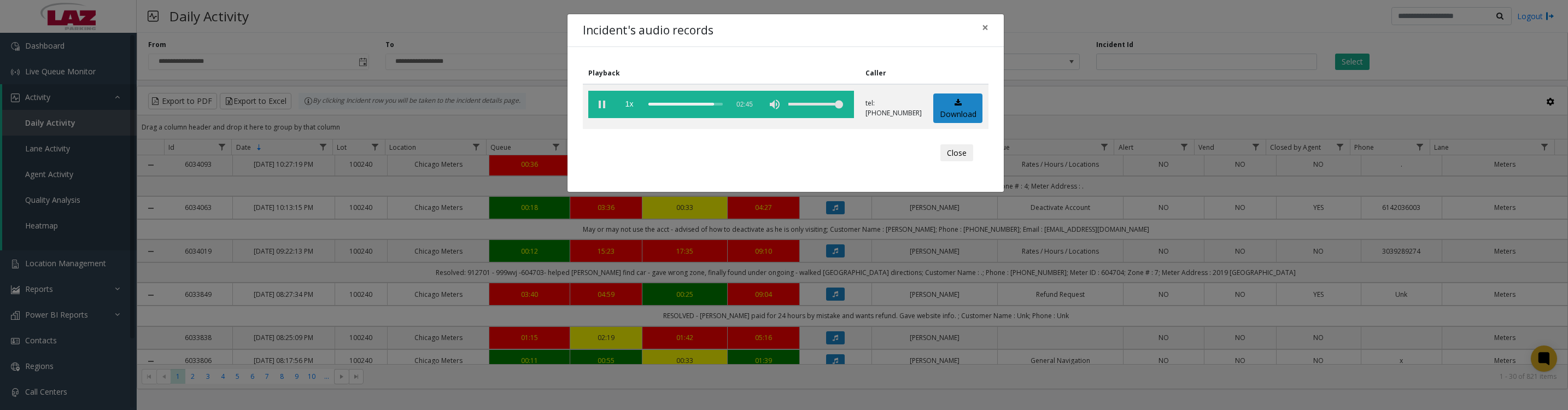
click at [601, 107] on vg-play-pause at bounding box center [602, 104] width 27 height 27
click at [953, 162] on button "Close" at bounding box center [957, 153] width 33 height 18
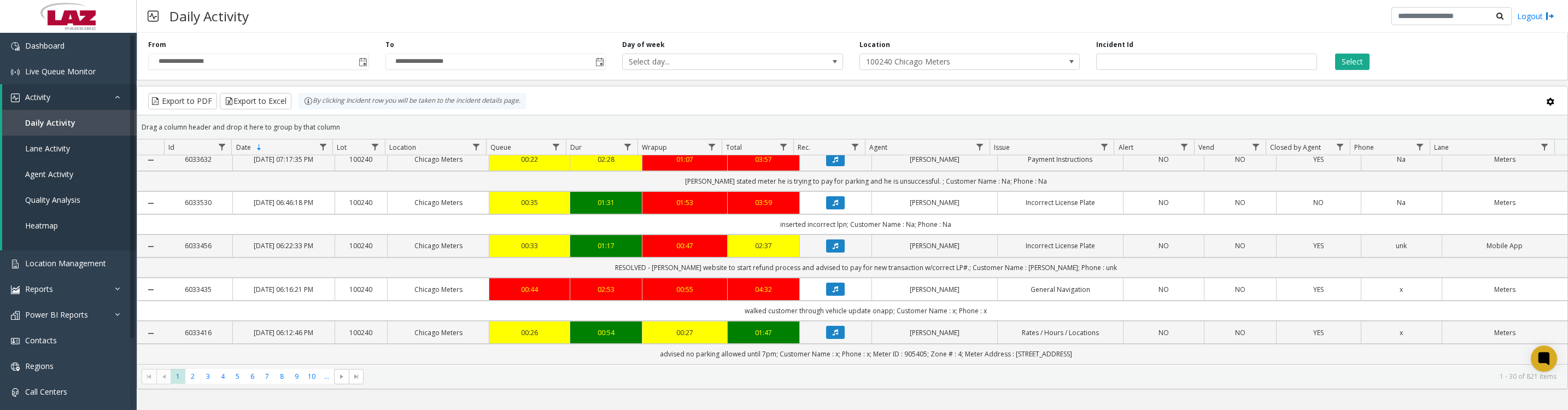
scroll to position [1230, 0]
click at [833, 163] on icon "Data table" at bounding box center [835, 159] width 6 height 6
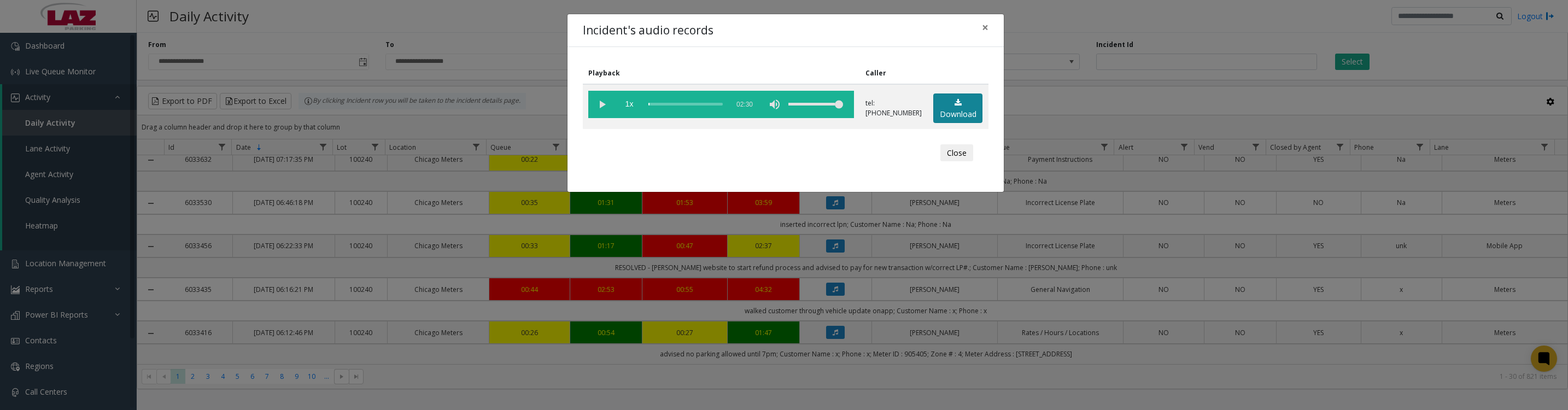
click at [973, 116] on link "Download" at bounding box center [958, 108] width 49 height 30
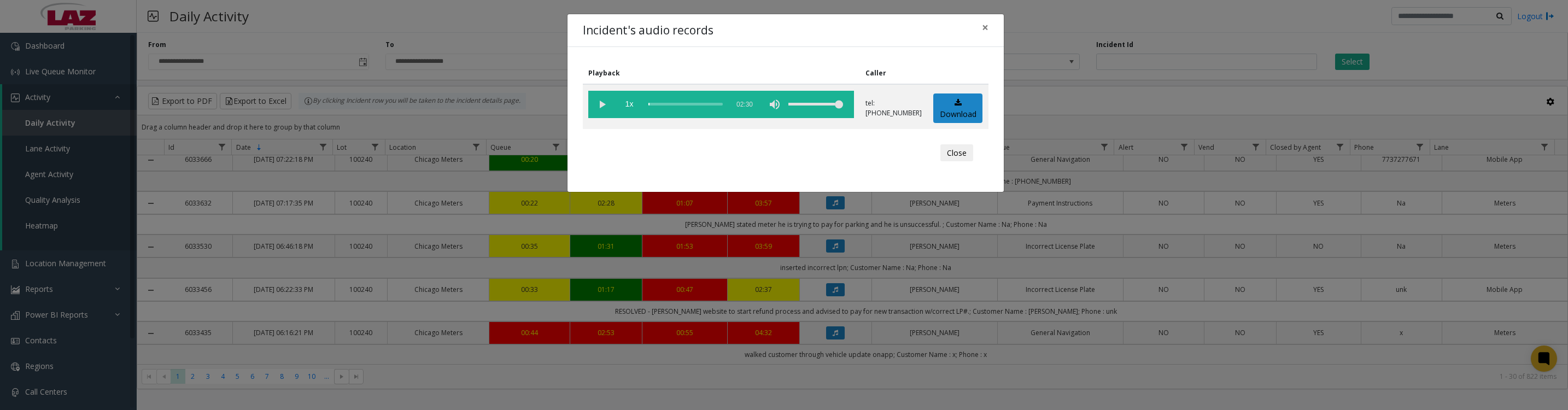
click at [602, 110] on vg-play-pause at bounding box center [602, 104] width 27 height 27
drag, startPoint x: 648, startPoint y: 108, endPoint x: 731, endPoint y: 113, distance: 83.2
click at [731, 113] on vg-controls "1x 02:30" at bounding box center [721, 104] width 266 height 27
click at [602, 112] on vg-play-pause at bounding box center [602, 104] width 27 height 27
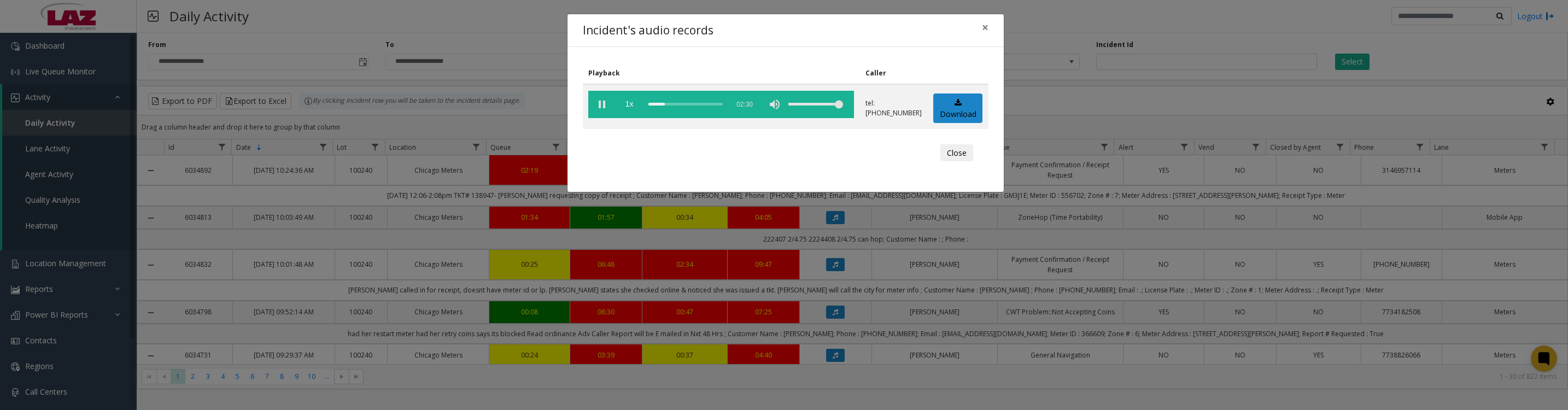
scroll to position [1230, 0]
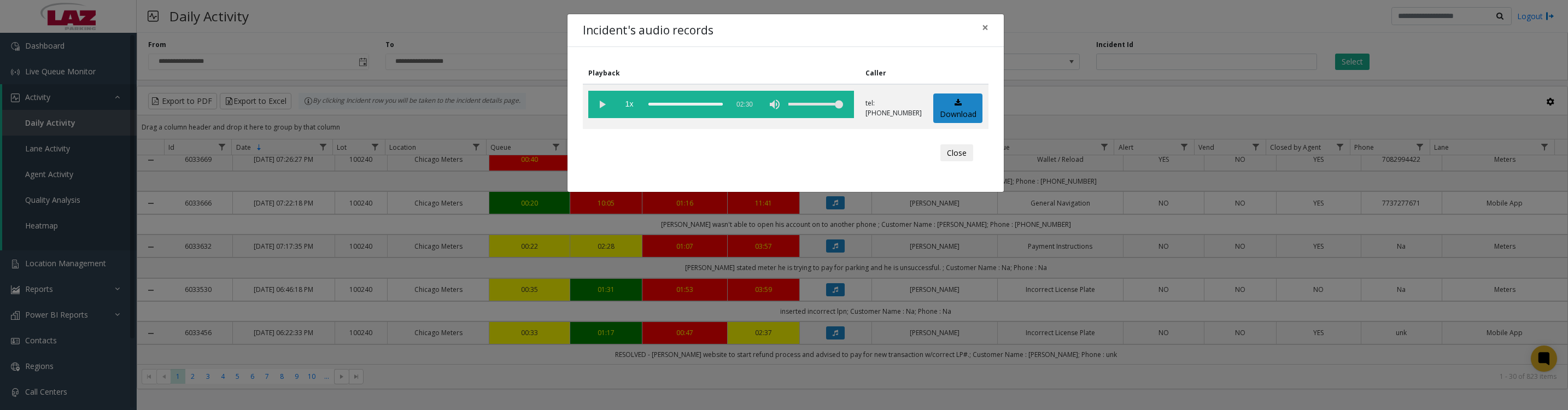
click at [962, 162] on button "Close" at bounding box center [957, 153] width 33 height 18
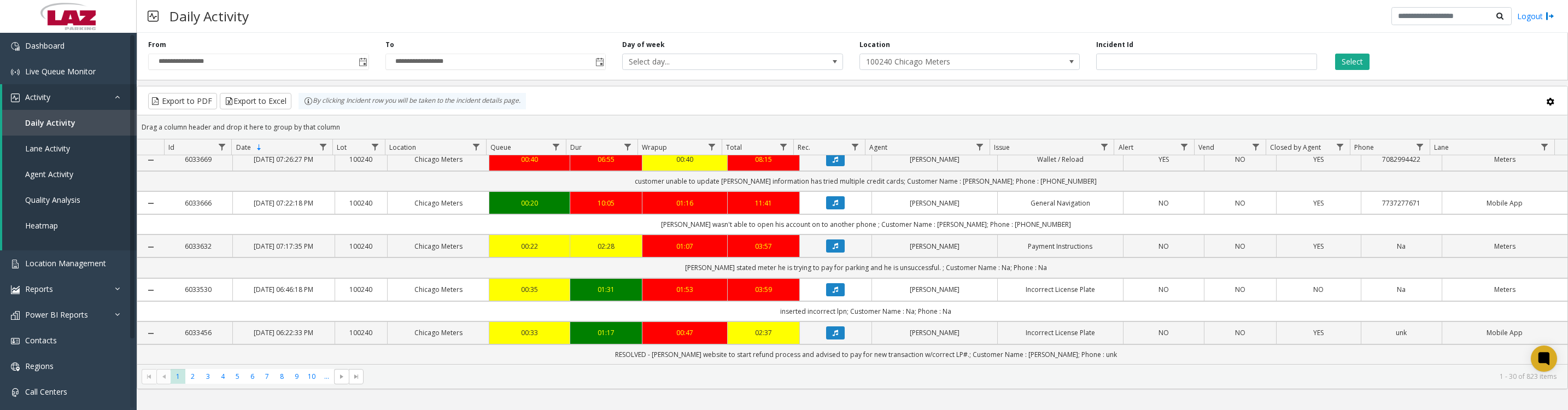
scroll to position [1352, 0]
click at [833, 287] on icon "Data table" at bounding box center [835, 290] width 6 height 6
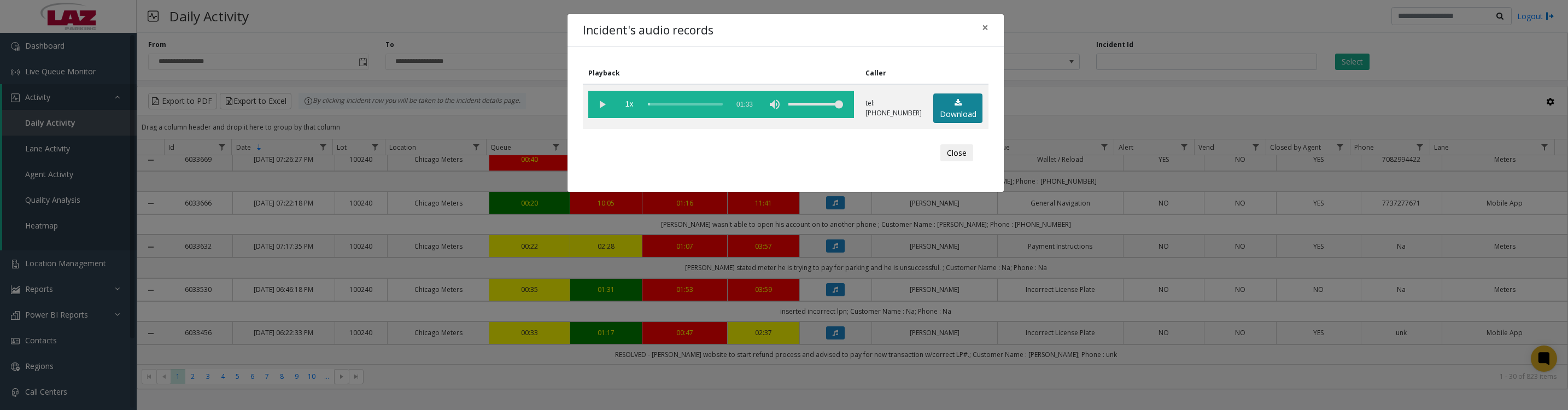
click at [943, 123] on link "Download" at bounding box center [958, 108] width 49 height 30
click at [597, 116] on vg-play-pause at bounding box center [602, 104] width 27 height 27
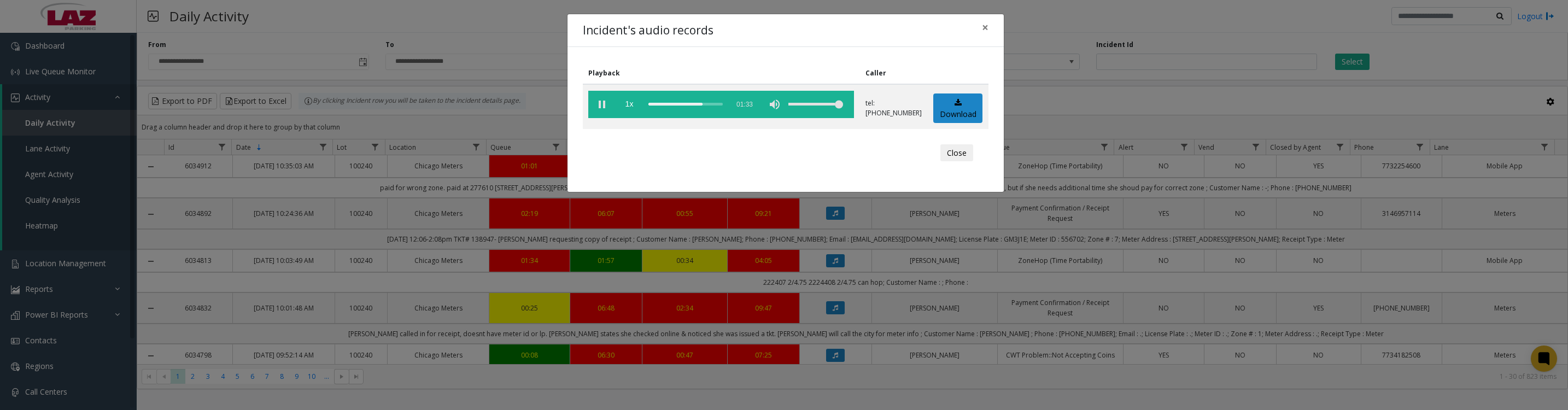
scroll to position [1352, 0]
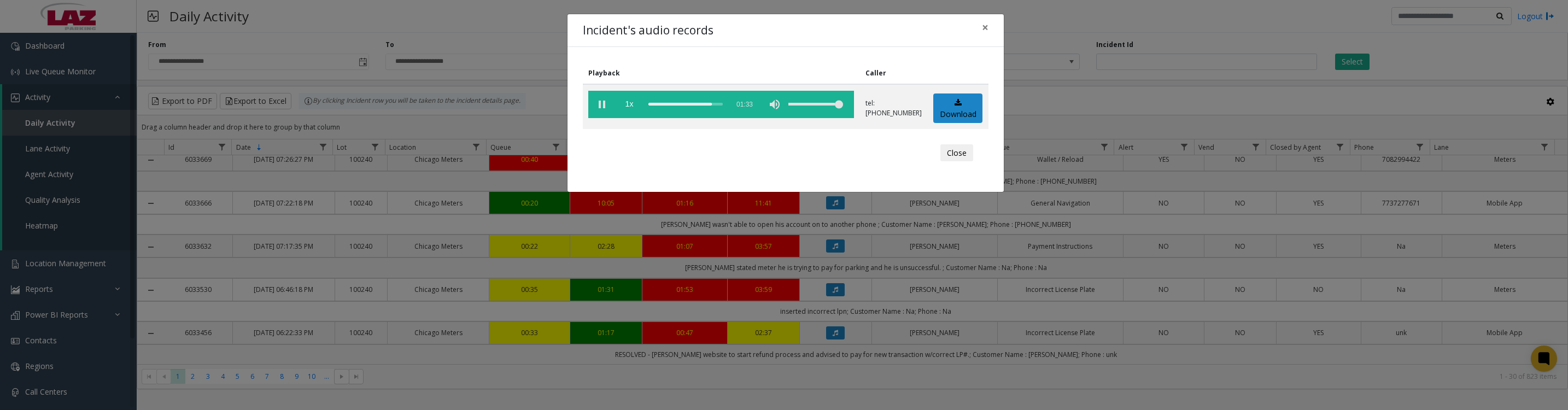
click at [597, 116] on vg-play-pause at bounding box center [602, 104] width 27 height 27
drag, startPoint x: 946, startPoint y: 161, endPoint x: 1048, endPoint y: 170, distance: 102.4
click at [946, 162] on button "Close" at bounding box center [957, 153] width 33 height 18
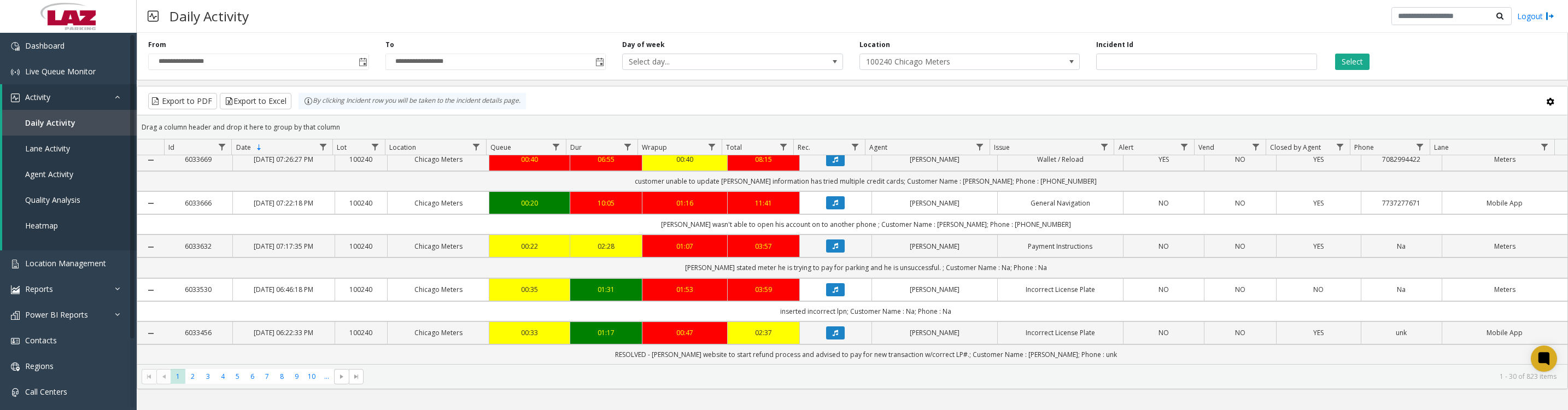
click at [833, 335] on icon "Data table" at bounding box center [835, 333] width 6 height 6
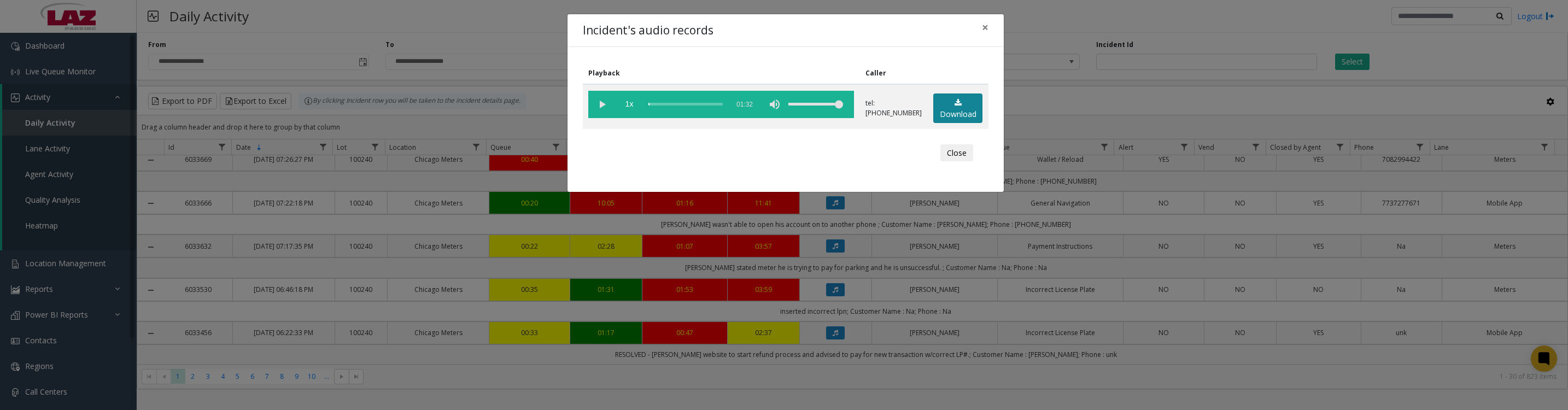
click at [935, 123] on link "Download" at bounding box center [958, 108] width 49 height 30
click at [600, 107] on vg-play-pause at bounding box center [602, 104] width 27 height 27
click at [953, 160] on button "Close" at bounding box center [957, 153] width 33 height 18
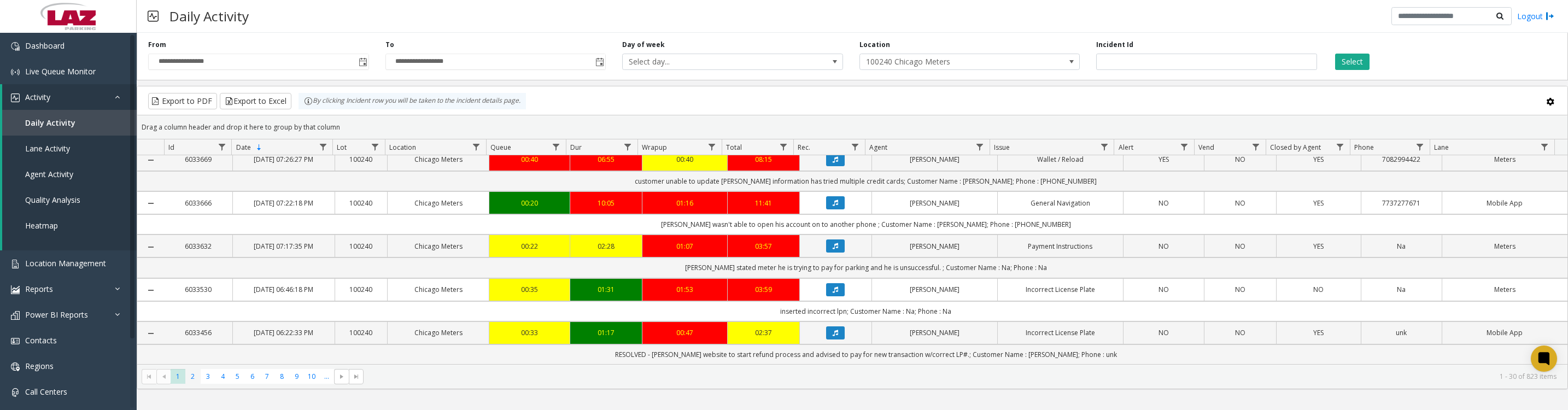
click at [192, 384] on span "2" at bounding box center [192, 376] width 15 height 15
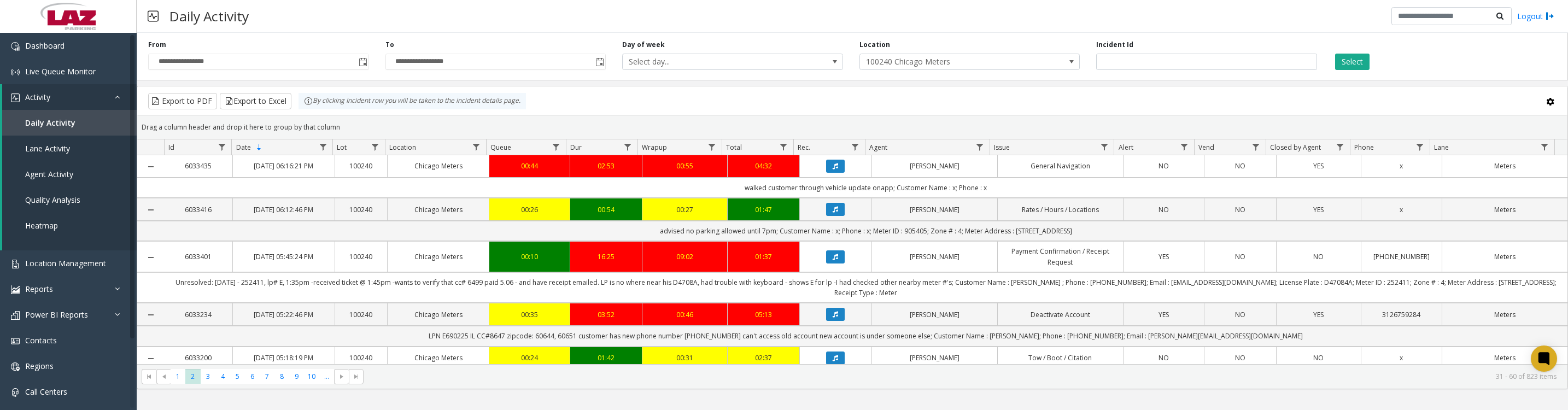
click at [833, 170] on icon "Data table" at bounding box center [835, 166] width 6 height 6
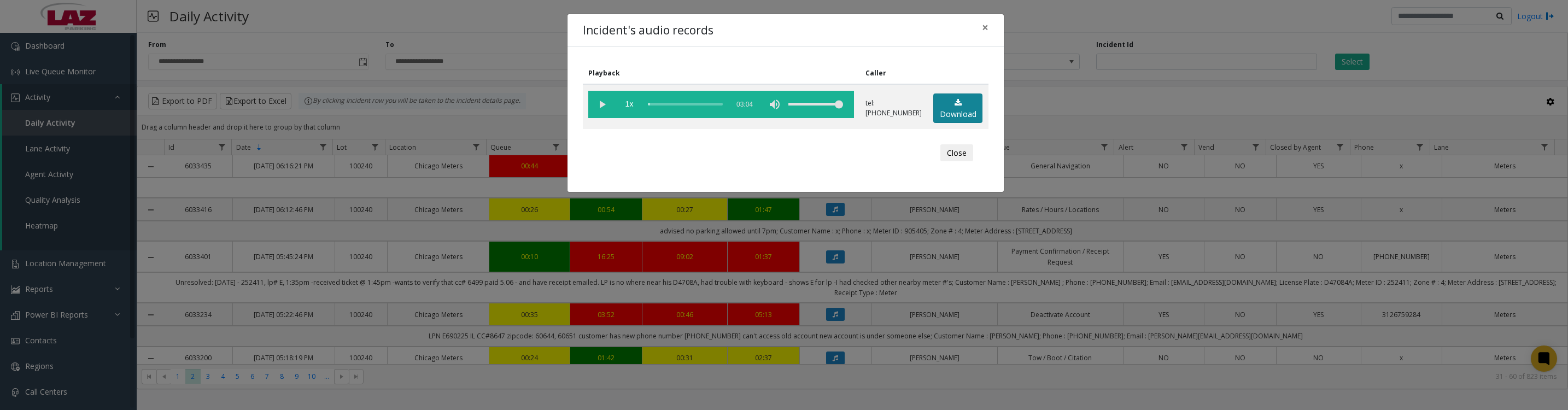
click at [954, 120] on link "Download" at bounding box center [958, 108] width 49 height 30
click at [602, 110] on vg-play-pause at bounding box center [602, 104] width 27 height 27
click at [599, 108] on vg-play-pause at bounding box center [602, 104] width 27 height 27
click at [953, 161] on button "Close" at bounding box center [957, 153] width 33 height 18
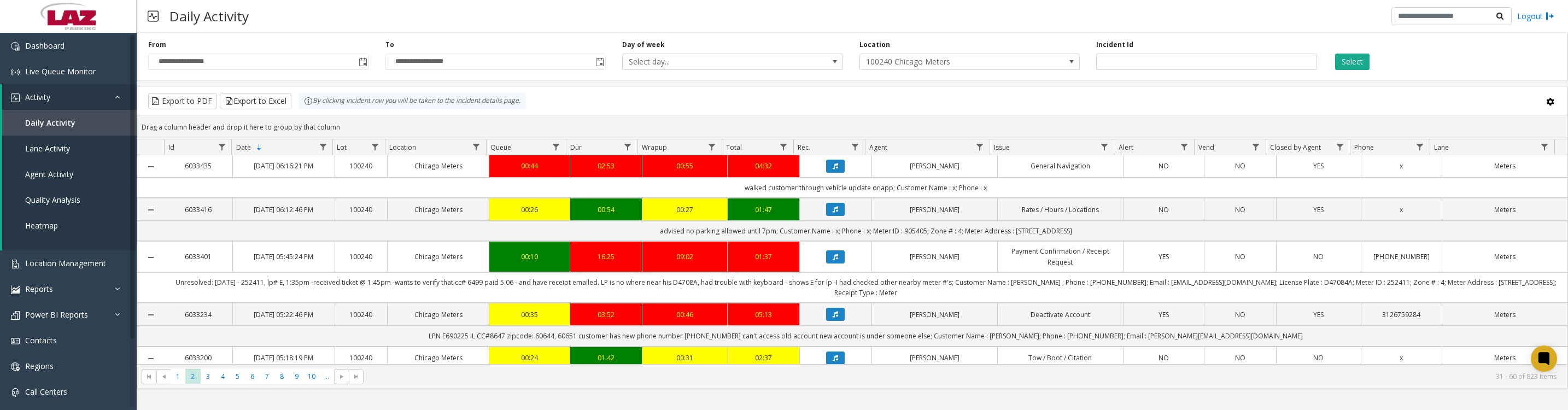
click at [833, 213] on icon "Data table" at bounding box center [835, 209] width 6 height 6
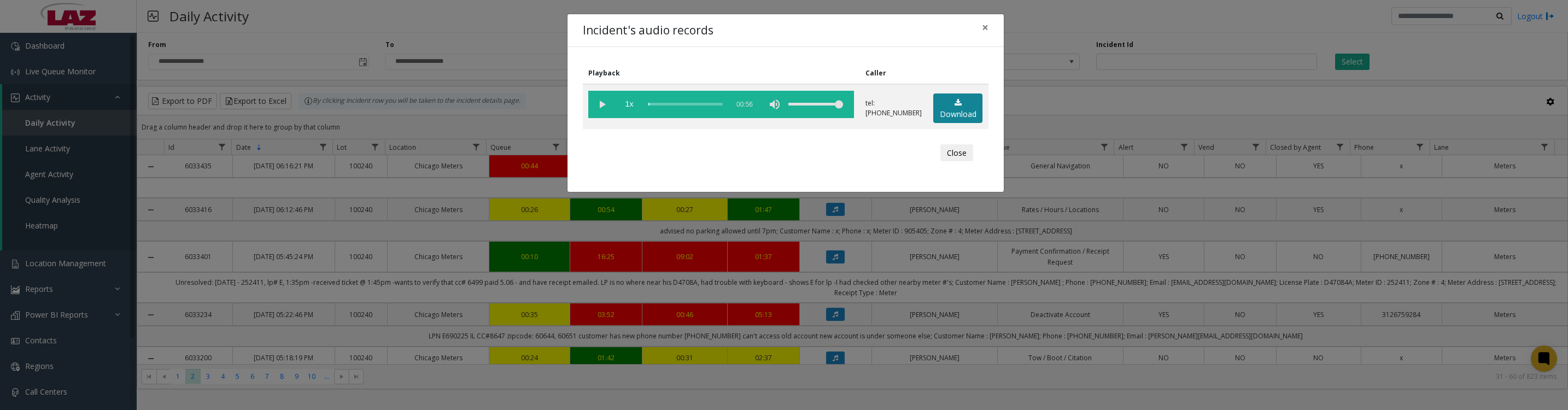
click at [937, 123] on link "Download" at bounding box center [958, 108] width 49 height 30
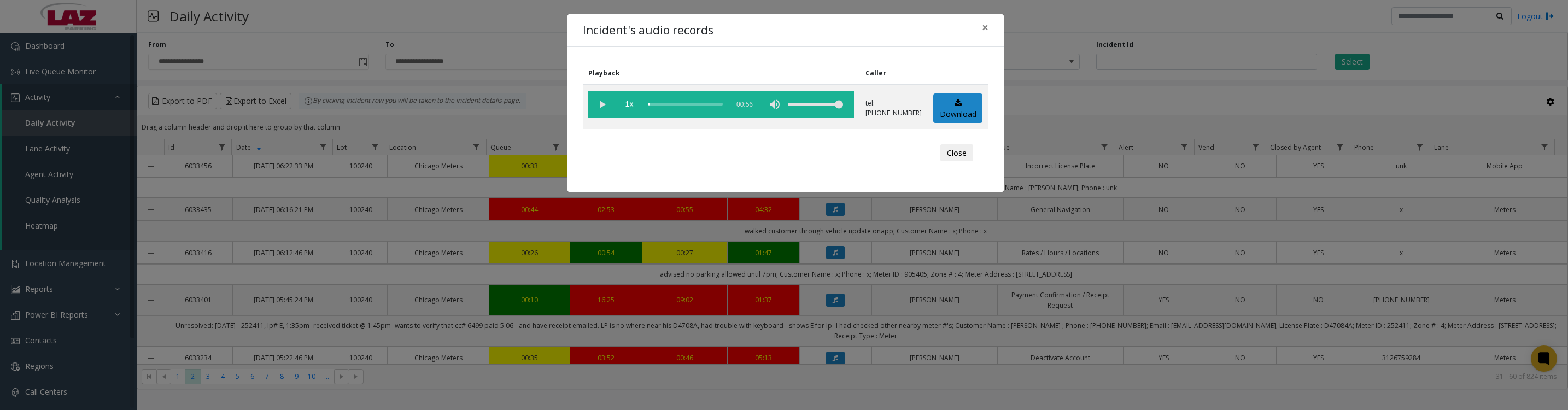
click at [964, 162] on button "Close" at bounding box center [957, 153] width 33 height 18
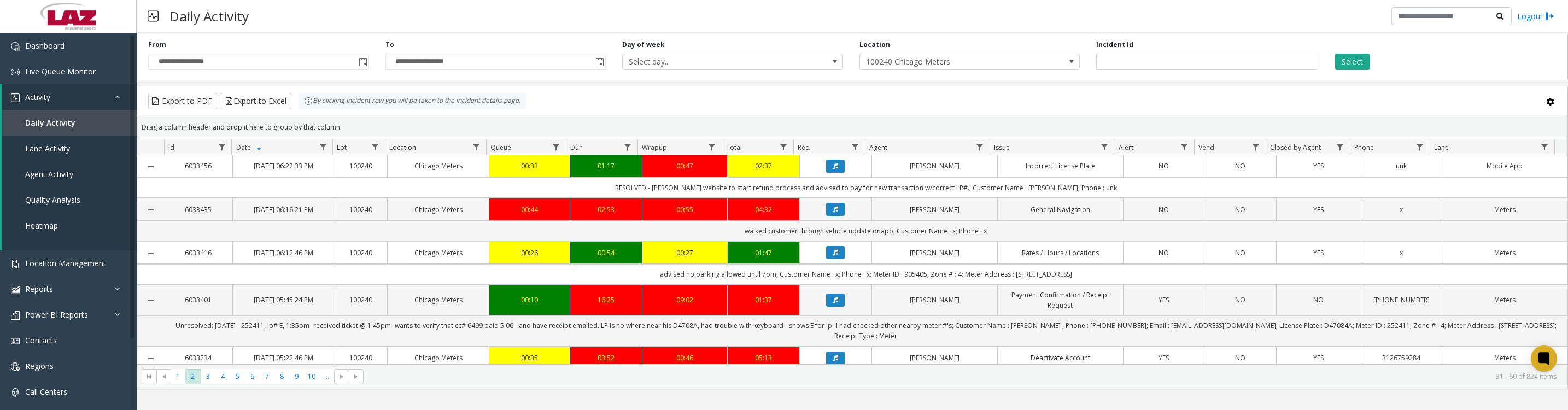
click at [976, 150] on span "Data table" at bounding box center [980, 147] width 8 height 8
click at [1000, 195] on input "Agent Filter" at bounding box center [1027, 199] width 93 height 18
type input "******"
click button "Filter" at bounding box center [1051, 302] width 45 height 24
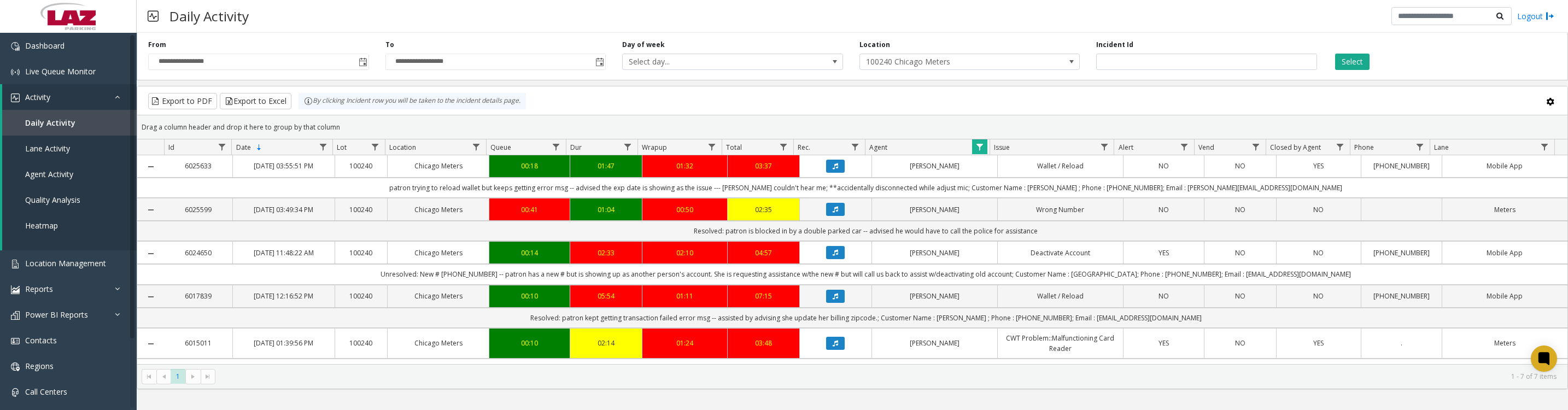
click at [833, 213] on icon "Data table" at bounding box center [835, 209] width 6 height 6
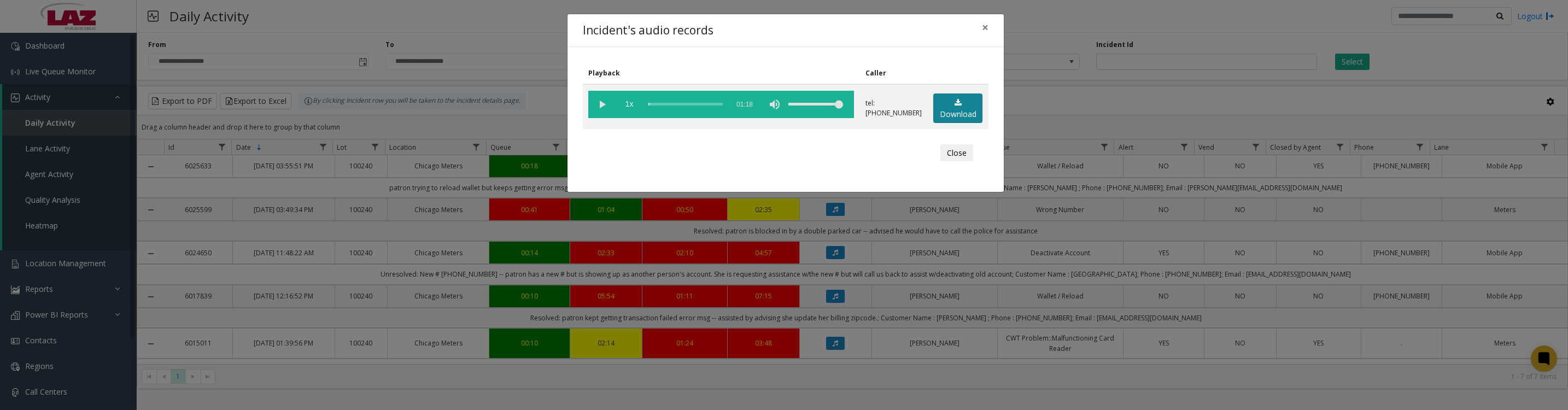
click at [981, 108] on link "Download" at bounding box center [958, 108] width 49 height 30
click at [957, 106] on icon at bounding box center [958, 102] width 7 height 8
click at [946, 162] on button "Close" at bounding box center [957, 153] width 33 height 18
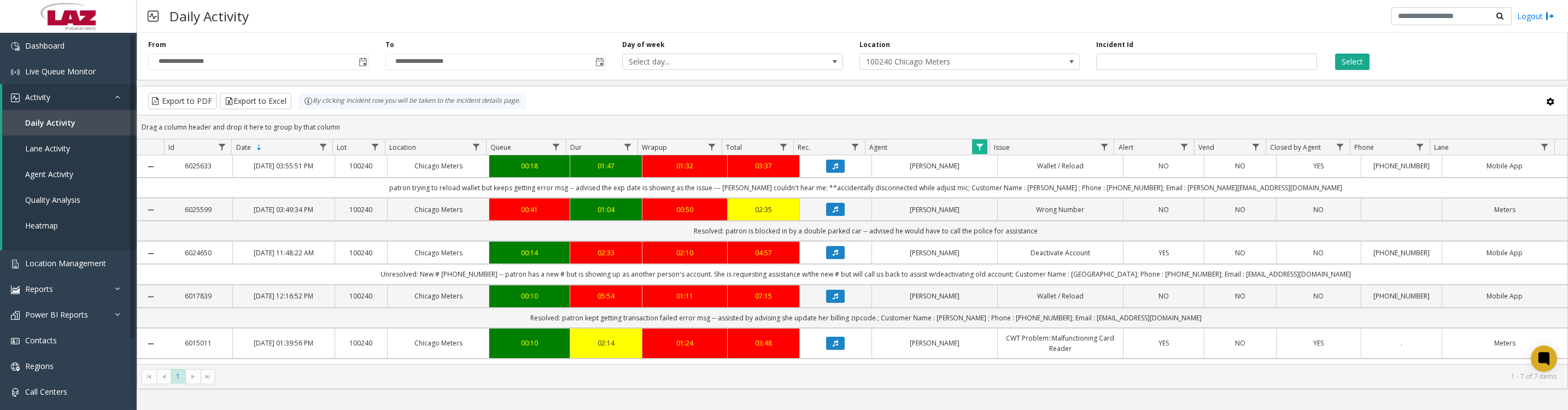
click at [833, 256] on icon "Data table" at bounding box center [835, 252] width 6 height 6
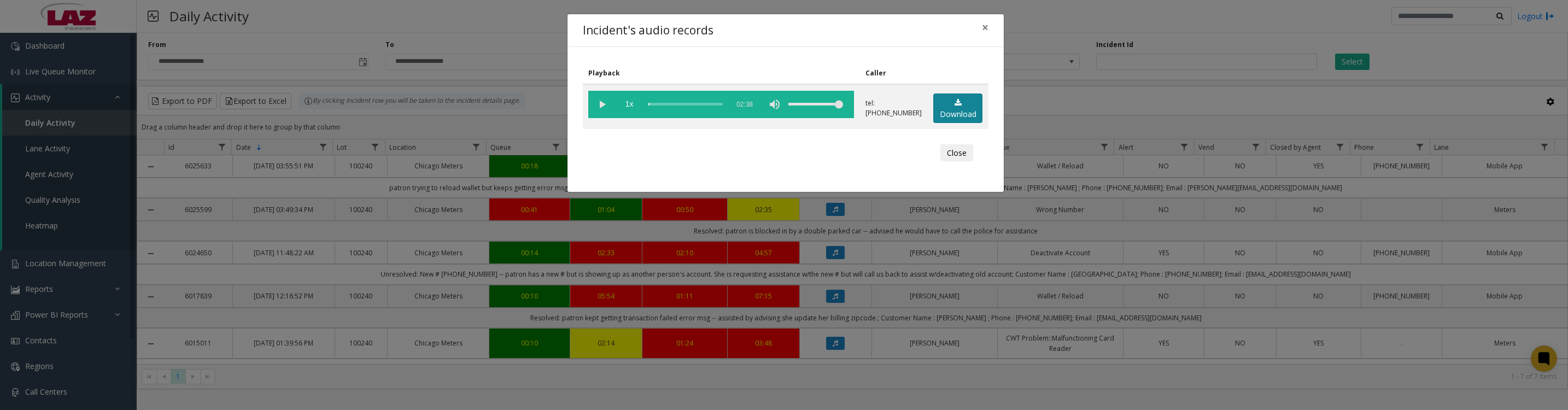
click at [968, 118] on link "Download" at bounding box center [958, 108] width 49 height 30
click at [964, 162] on button "Close" at bounding box center [957, 153] width 33 height 18
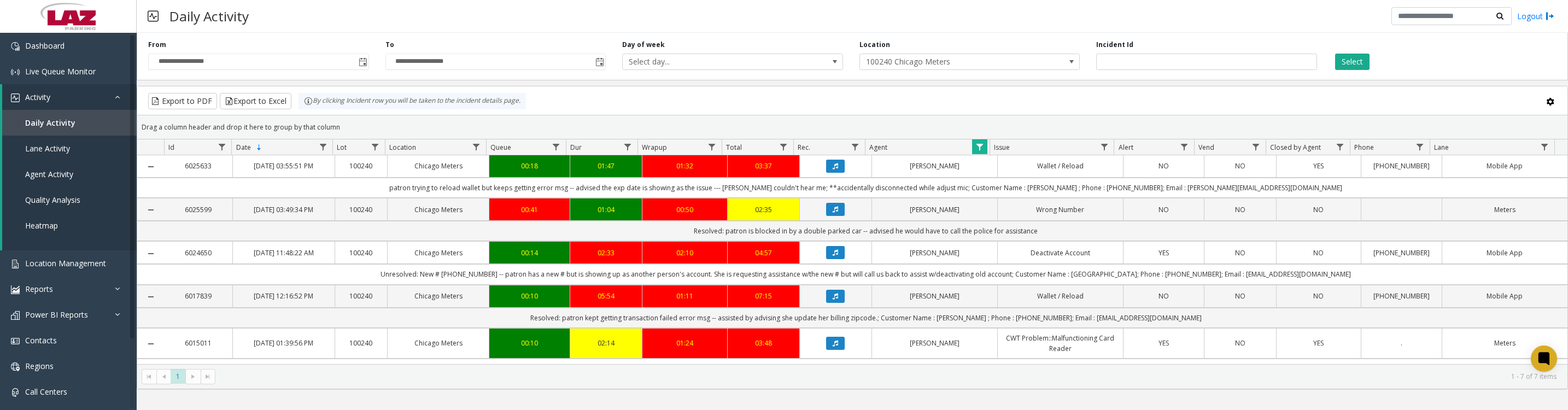
click at [833, 299] on icon "Data table" at bounding box center [835, 296] width 6 height 6
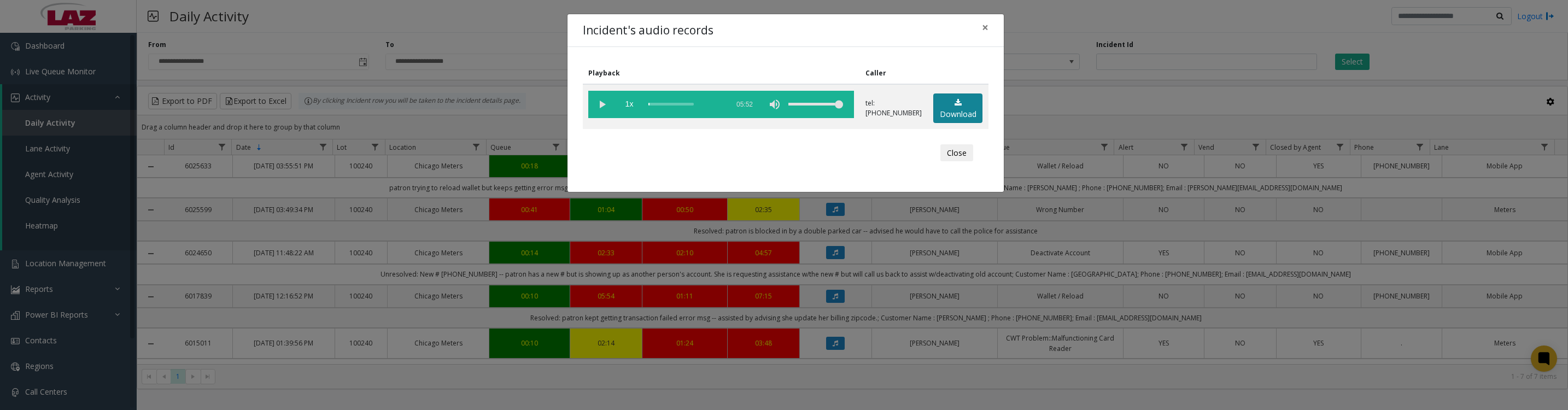
click at [957, 118] on link "Download" at bounding box center [958, 108] width 49 height 30
click at [959, 162] on button "Close" at bounding box center [957, 153] width 33 height 18
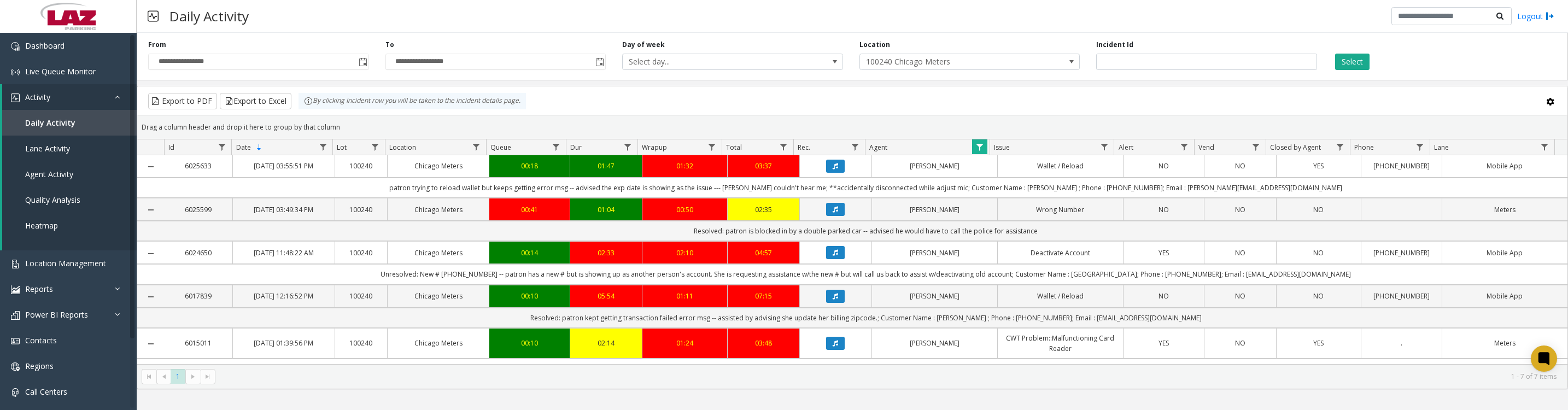
click at [979, 150] on span "Data table" at bounding box center [980, 147] width 8 height 8
click at [1025, 313] on button "Clear" at bounding box center [1003, 302] width 45 height 24
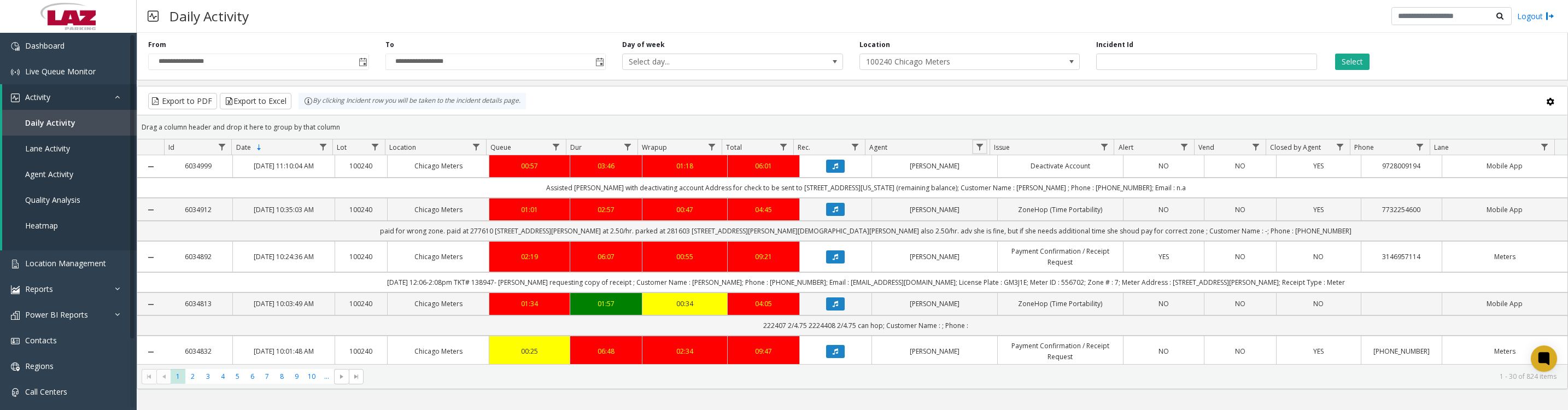
click at [984, 151] on link "Data table" at bounding box center [979, 147] width 15 height 15
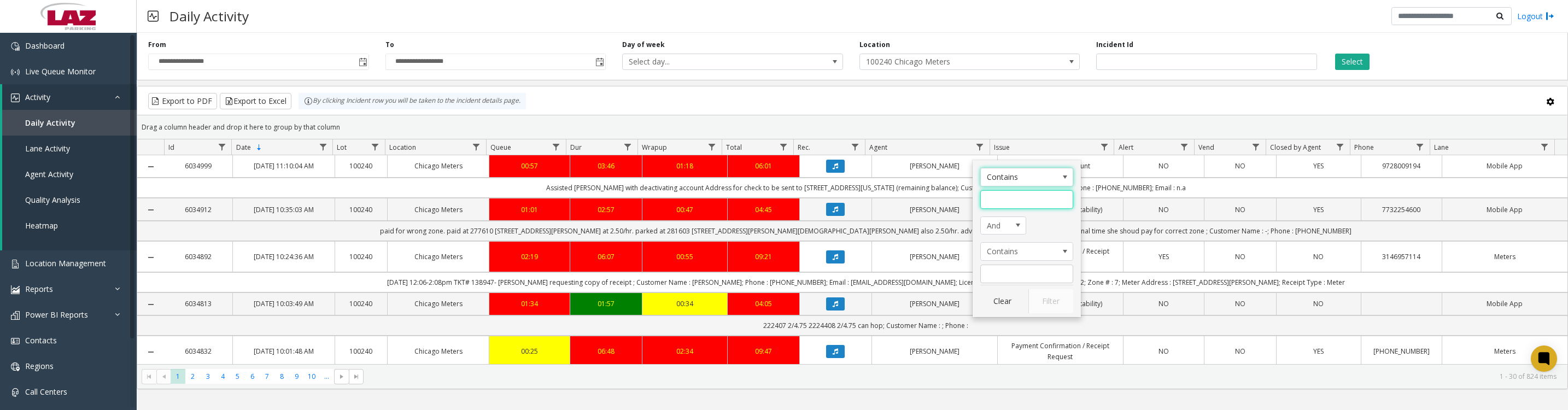
click at [999, 197] on input "Agent Filter" at bounding box center [1027, 199] width 93 height 18
type input "*****"
click button "Filter" at bounding box center [1051, 302] width 45 height 24
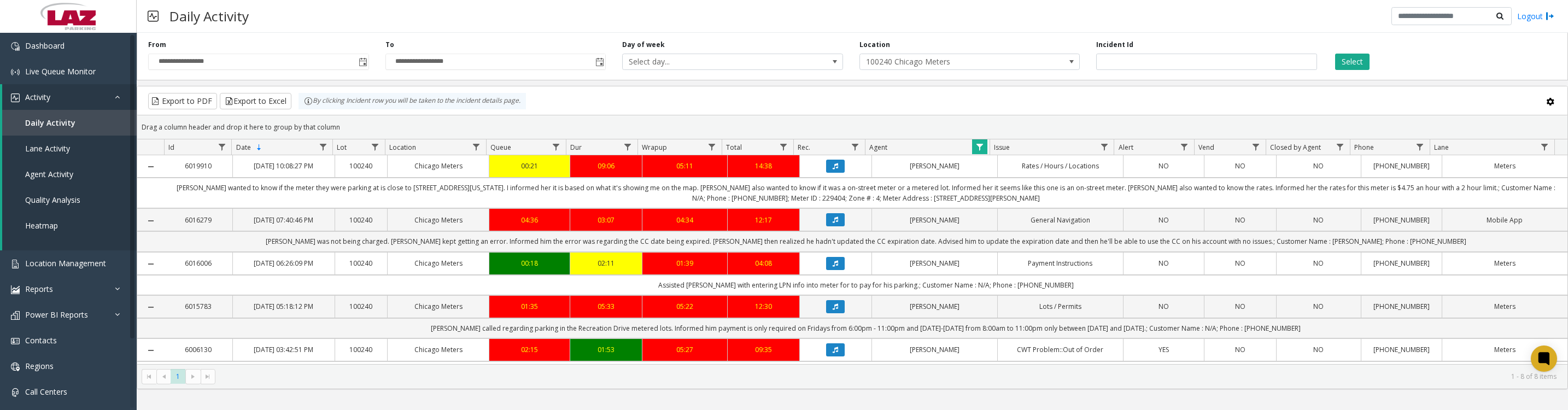
click at [833, 223] on icon "Data table" at bounding box center [835, 219] width 6 height 6
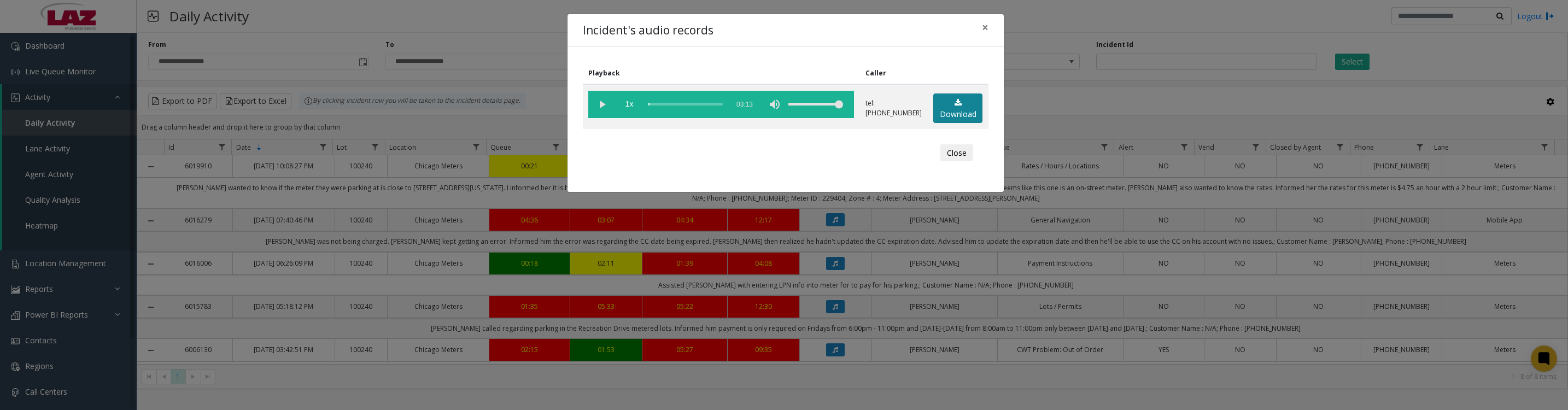
click at [950, 115] on link "Download" at bounding box center [958, 108] width 49 height 30
click at [942, 162] on button "Close" at bounding box center [957, 153] width 33 height 18
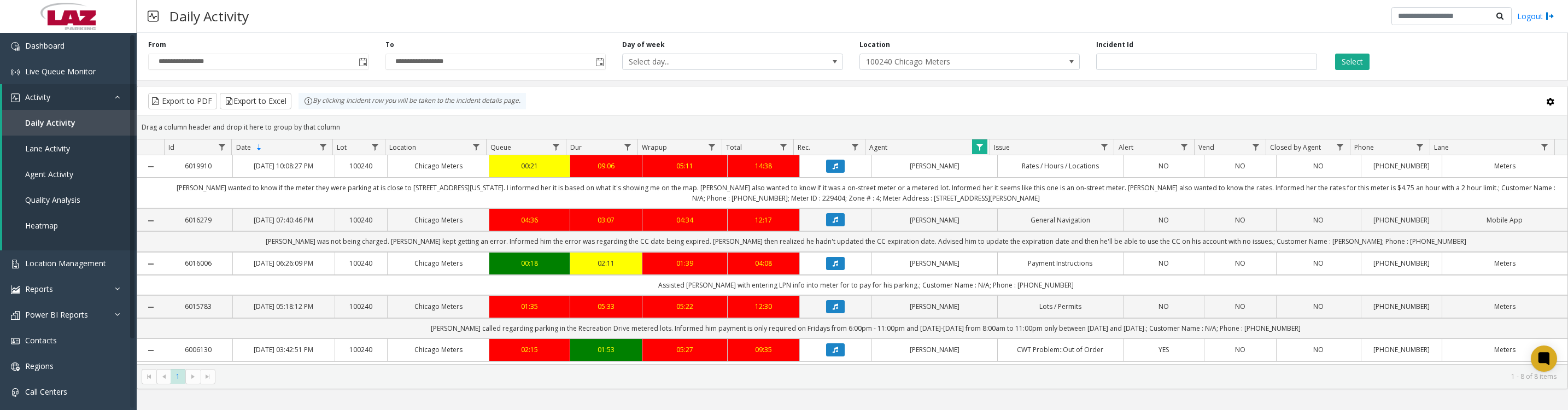
click at [833, 267] on icon "Data table" at bounding box center [835, 263] width 6 height 6
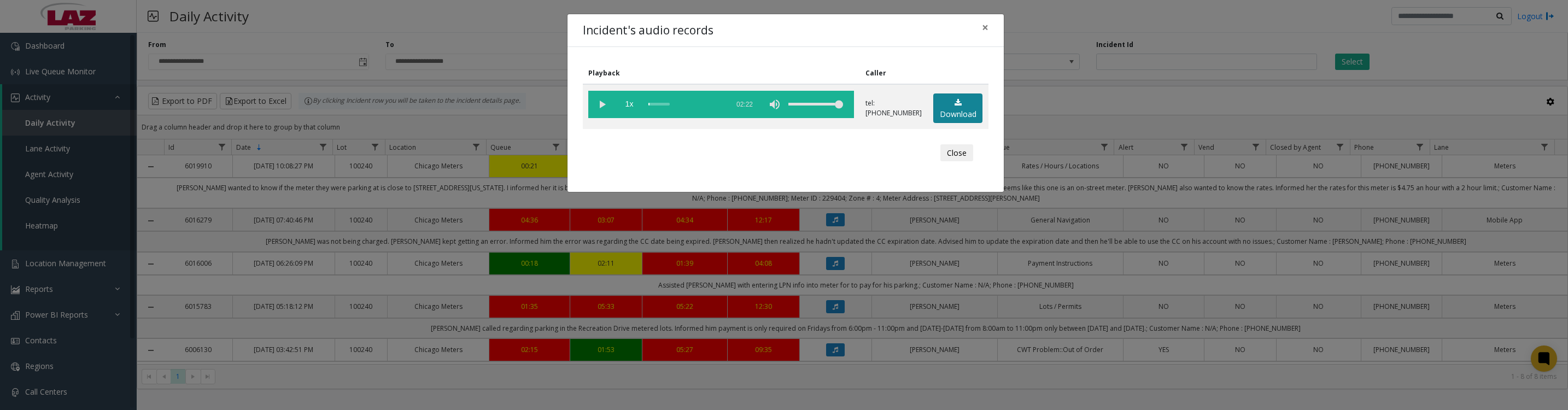
click at [948, 110] on link "Download" at bounding box center [958, 108] width 49 height 30
click at [958, 153] on button "Close" at bounding box center [957, 153] width 33 height 18
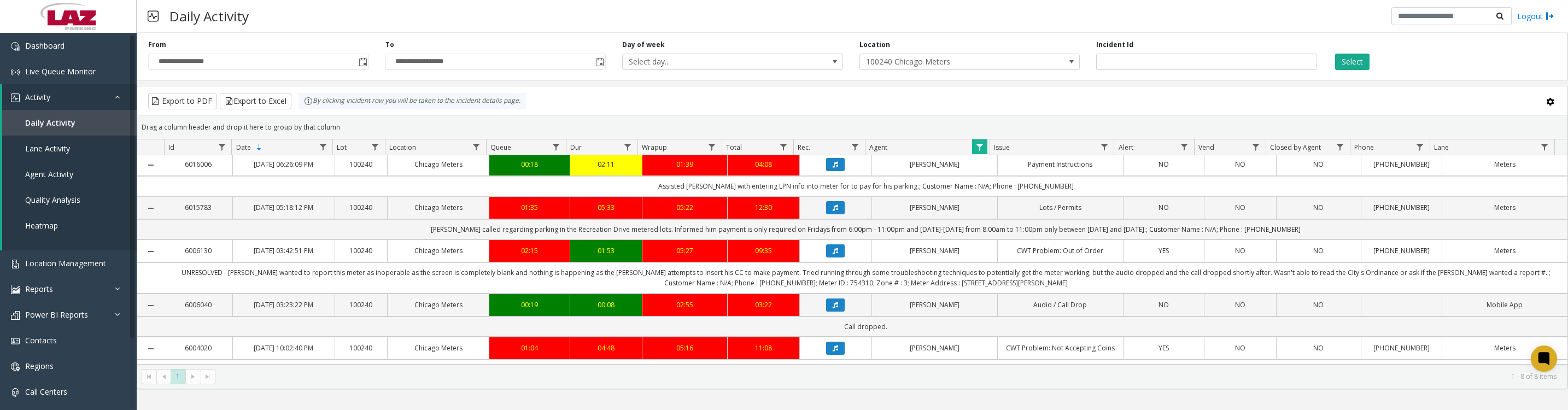
scroll to position [137, 0]
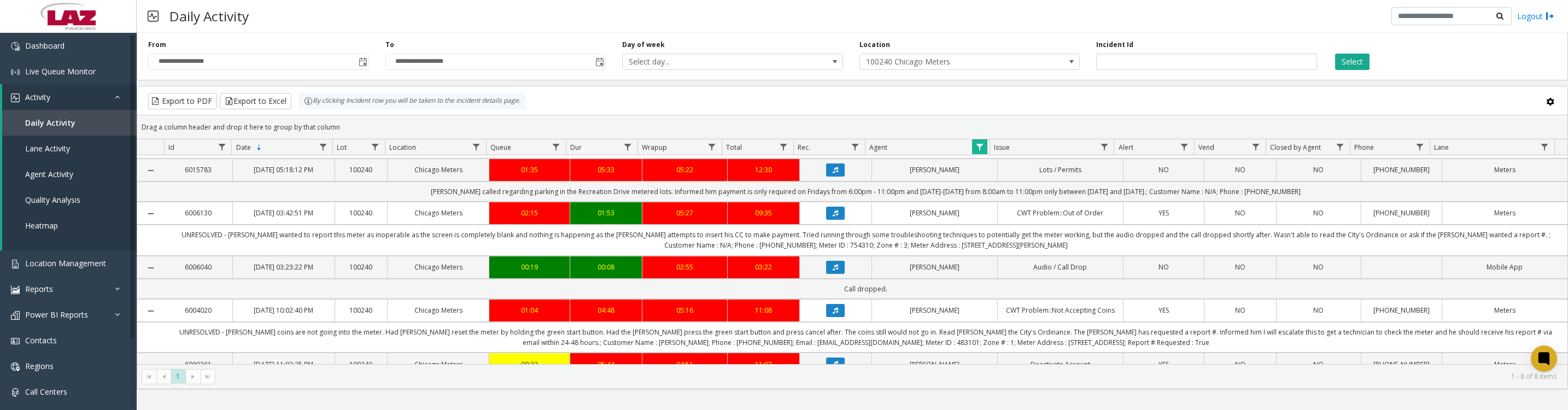
click at [833, 216] on icon "Data table" at bounding box center [835, 213] width 6 height 6
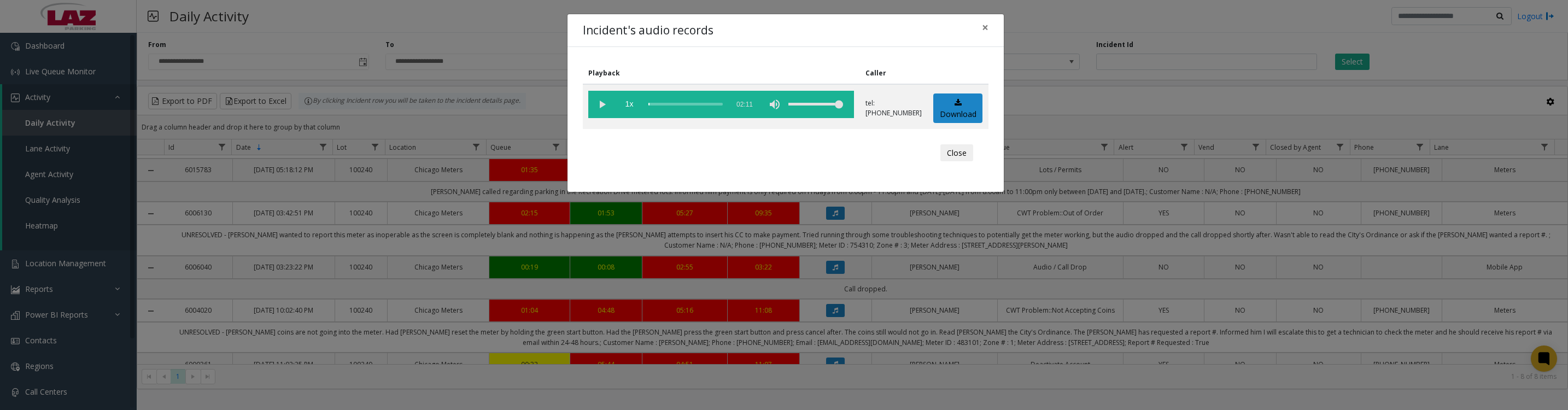
click at [951, 161] on button "Close" at bounding box center [957, 153] width 33 height 18
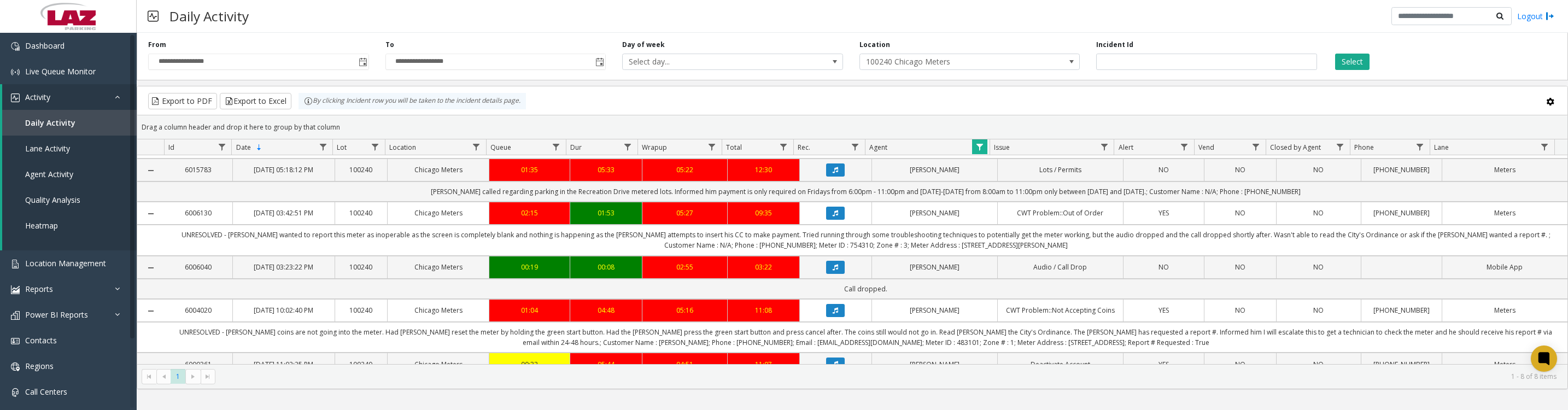
click at [833, 173] on icon "Data table" at bounding box center [835, 170] width 6 height 6
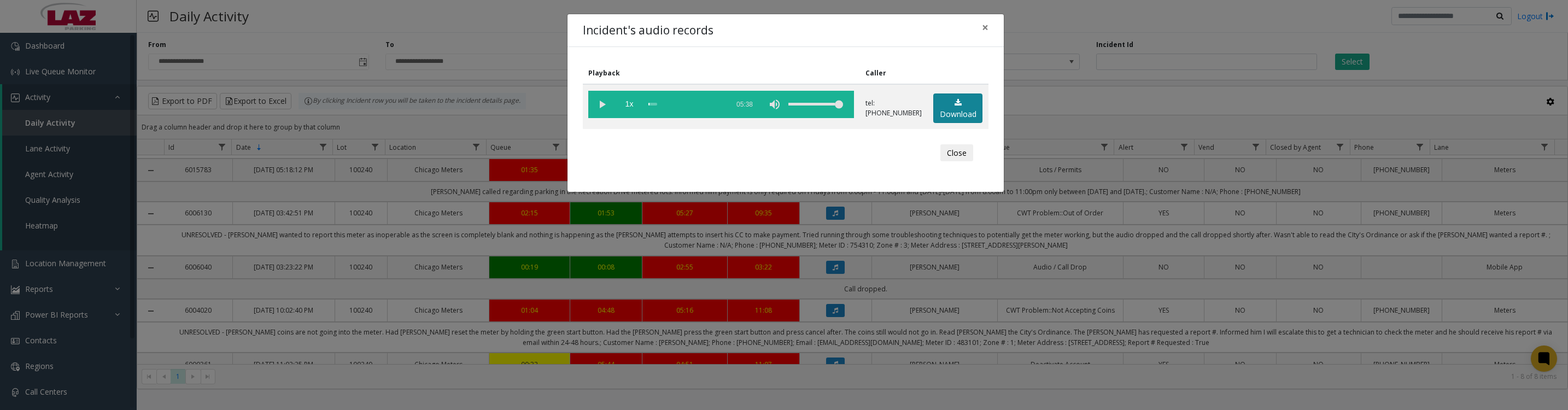
click at [959, 118] on link "Download" at bounding box center [958, 108] width 49 height 30
click at [954, 161] on button "Close" at bounding box center [957, 153] width 33 height 18
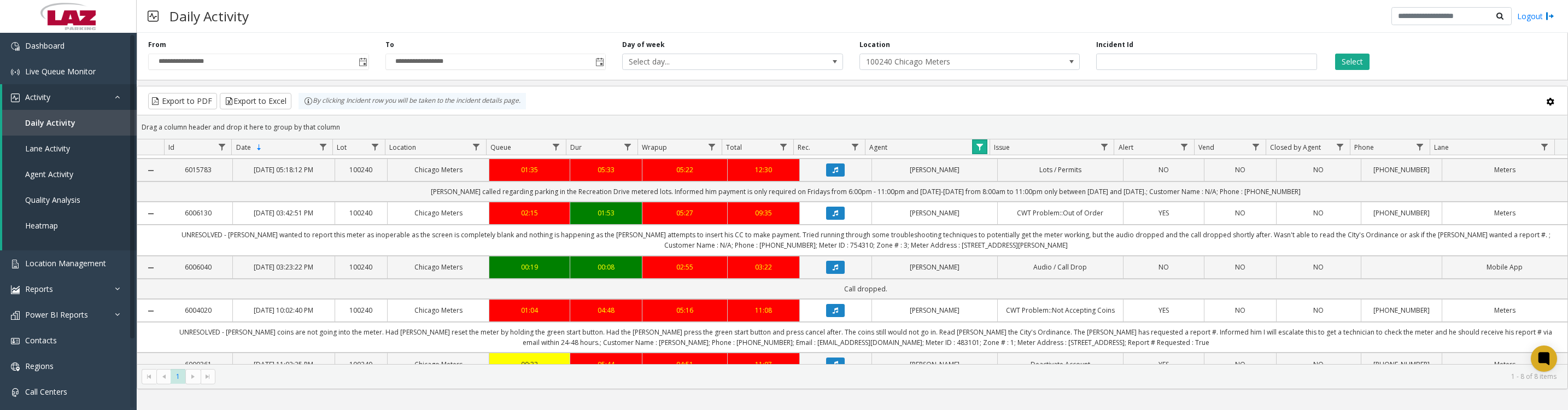
click at [981, 145] on link "Data table" at bounding box center [979, 147] width 15 height 15
click at [993, 306] on button "Clear" at bounding box center [1003, 302] width 45 height 24
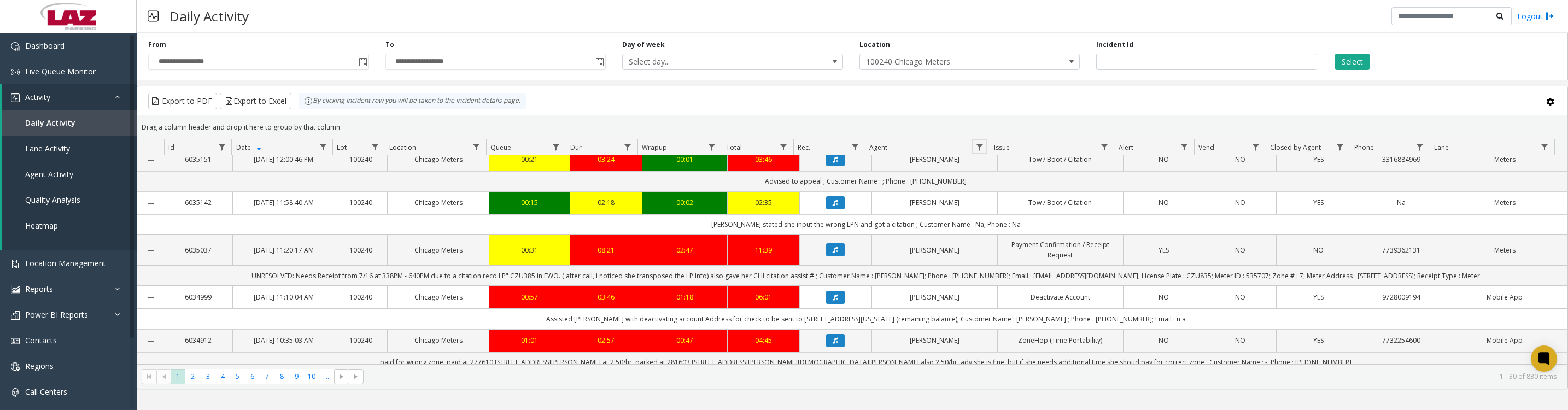
click at [976, 151] on span "Data table" at bounding box center [980, 147] width 8 height 8
click at [997, 192] on input "Agent Filter" at bounding box center [1027, 199] width 93 height 18
type input "****"
click button "Filter" at bounding box center [1051, 302] width 45 height 24
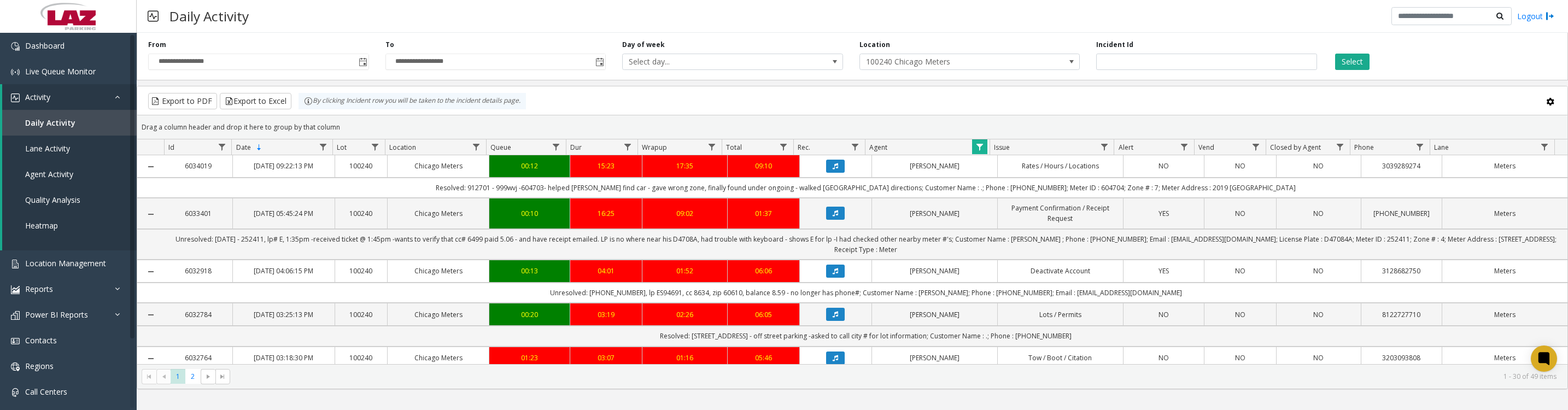
click at [833, 275] on icon "Data table" at bounding box center [835, 271] width 6 height 6
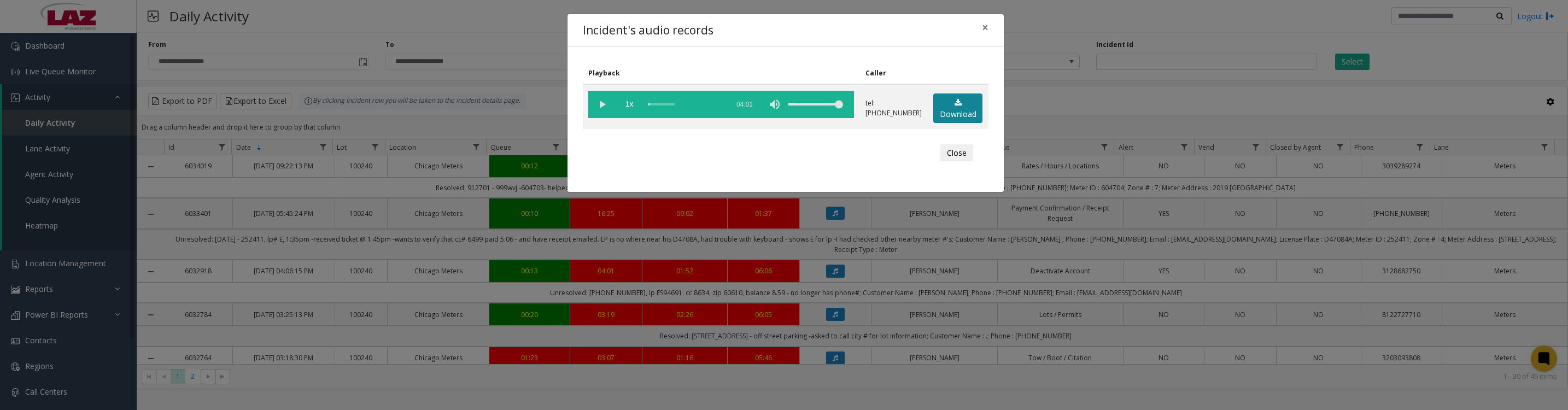
click at [944, 118] on link "Download" at bounding box center [958, 108] width 49 height 30
click at [592, 106] on vg-play-pause at bounding box center [602, 104] width 27 height 27
click at [956, 162] on button "Close" at bounding box center [957, 153] width 33 height 18
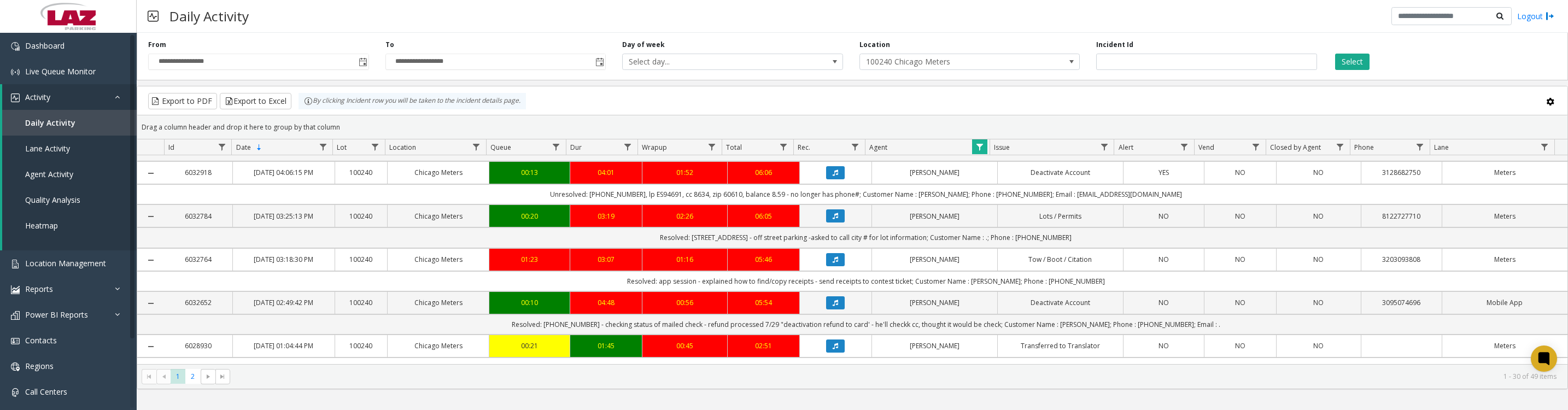
scroll to position [137, 0]
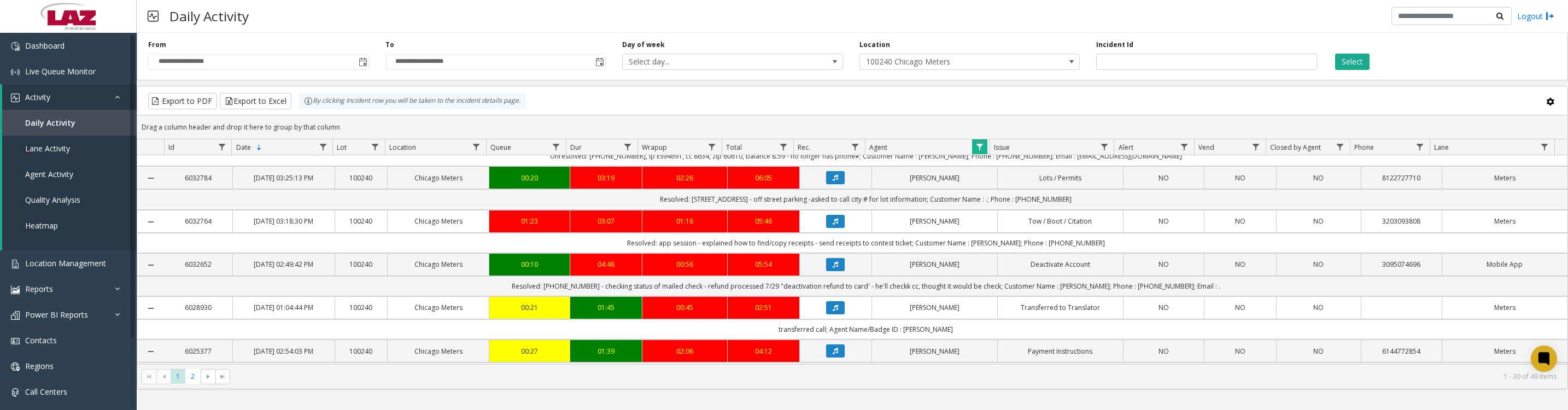
click at [826, 228] on button "Data table" at bounding box center [835, 221] width 18 height 13
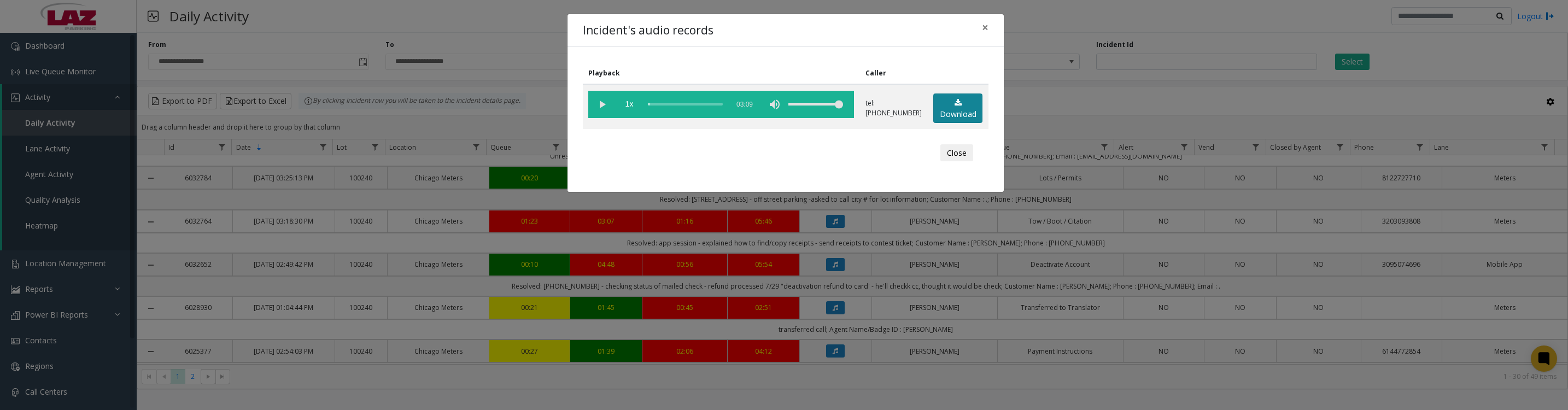
click at [944, 123] on link "Download" at bounding box center [958, 108] width 49 height 30
click at [602, 107] on vg-play-pause at bounding box center [602, 104] width 27 height 27
click at [952, 162] on button "Close" at bounding box center [957, 153] width 33 height 18
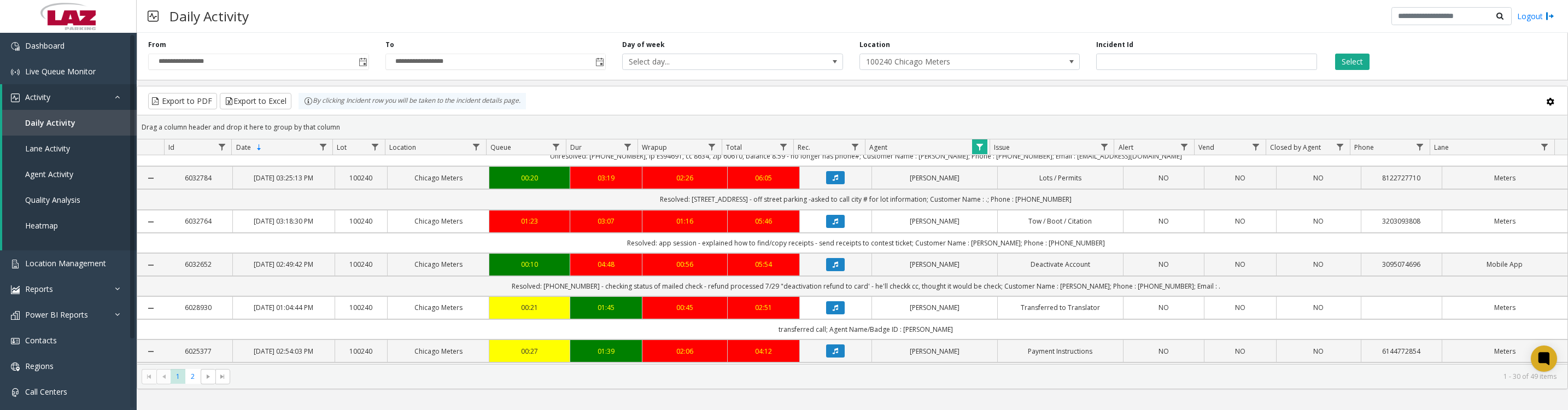
scroll to position [273, 0]
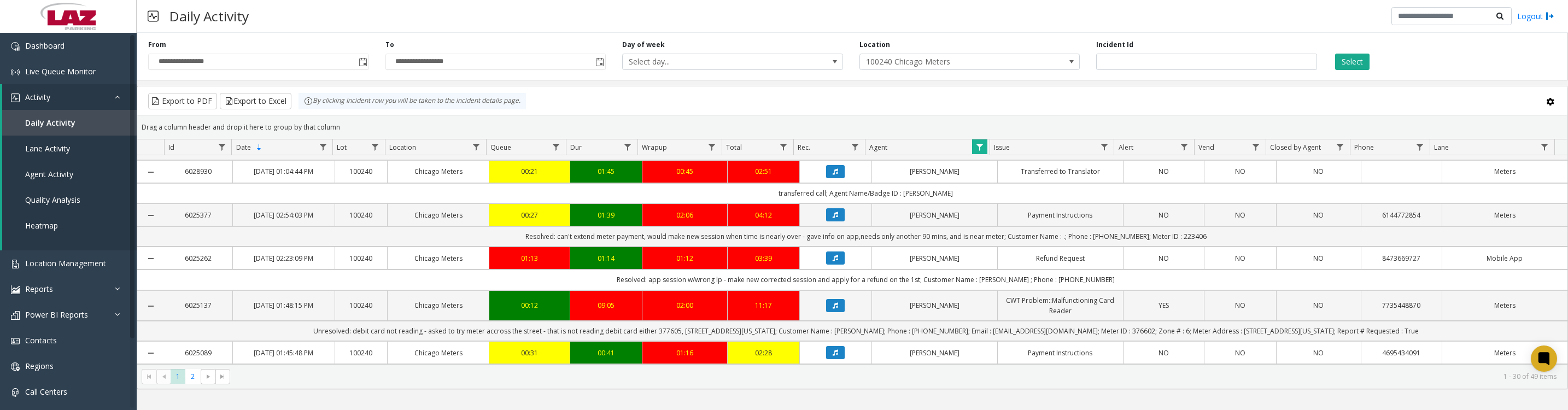
click at [833, 218] on icon "Data table" at bounding box center [835, 214] width 6 height 6
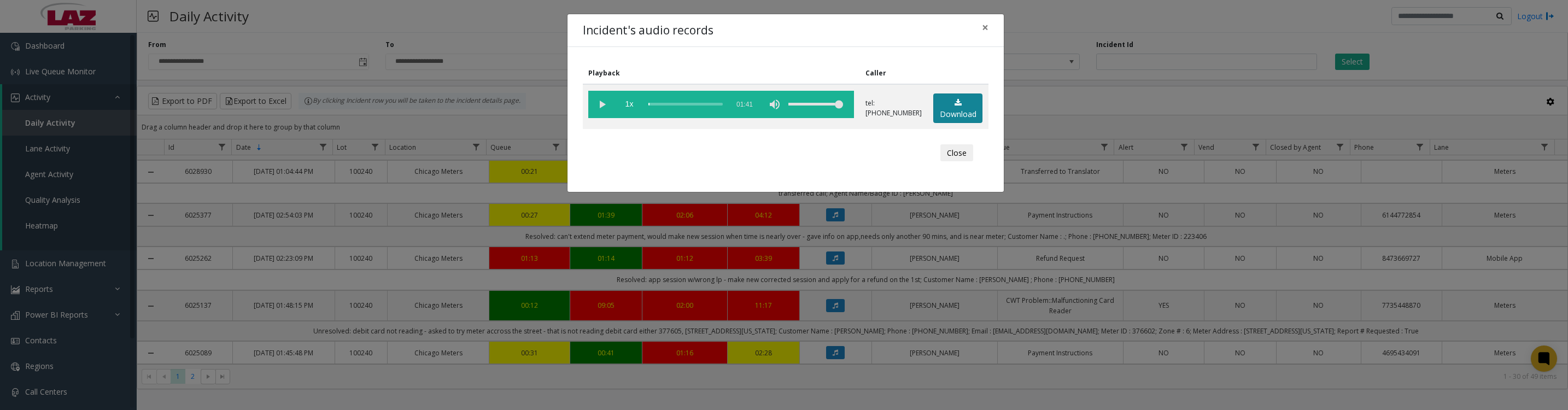
click at [959, 120] on link "Download" at bounding box center [958, 108] width 49 height 30
click at [962, 162] on button "Close" at bounding box center [957, 153] width 33 height 18
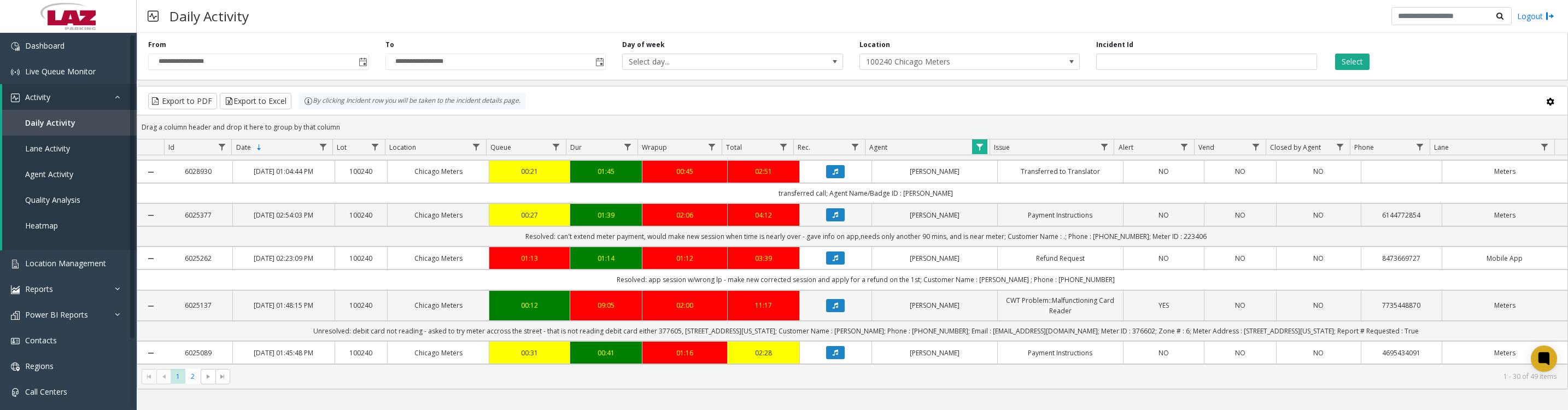
click at [976, 149] on span "Data table" at bounding box center [980, 147] width 8 height 8
click at [993, 294] on button "Clear" at bounding box center [1003, 302] width 45 height 24
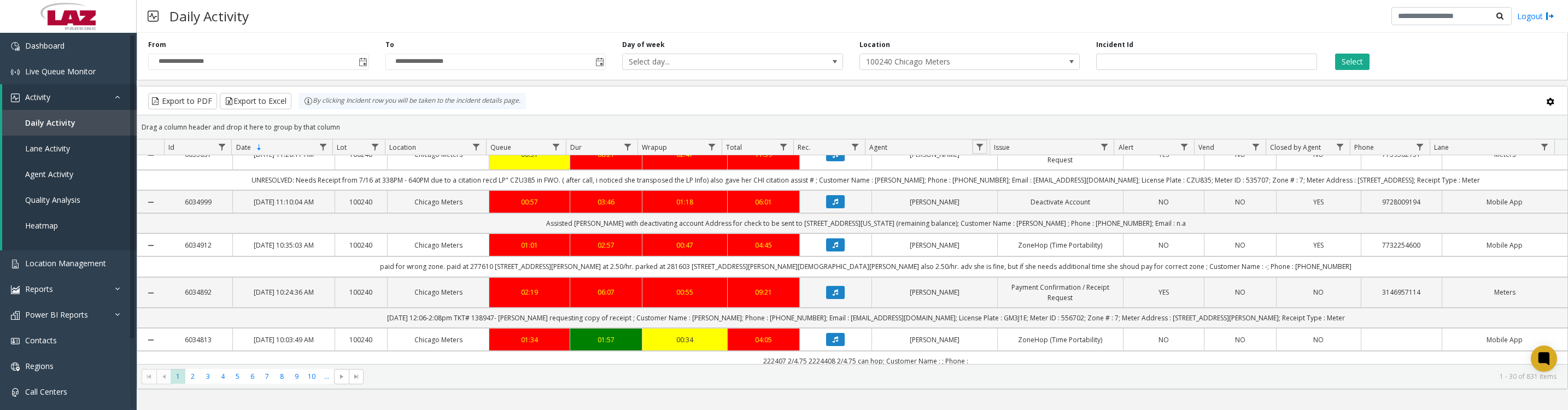
click at [984, 153] on link "Data table" at bounding box center [979, 147] width 15 height 15
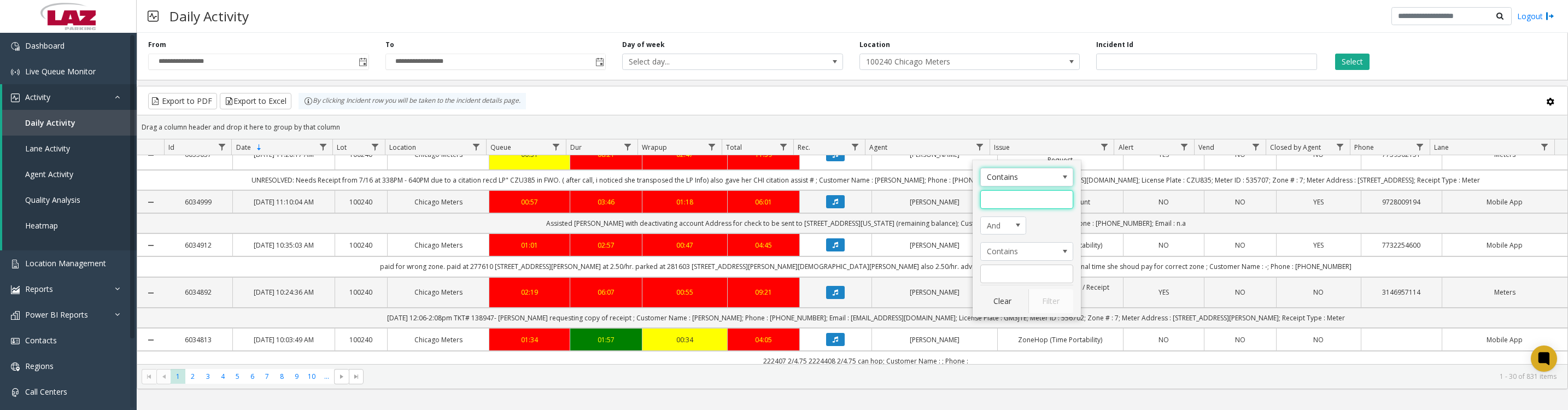
click at [1014, 200] on input "Agent Filter" at bounding box center [1027, 199] width 93 height 18
type input "*****"
click button "Filter" at bounding box center [1051, 302] width 45 height 24
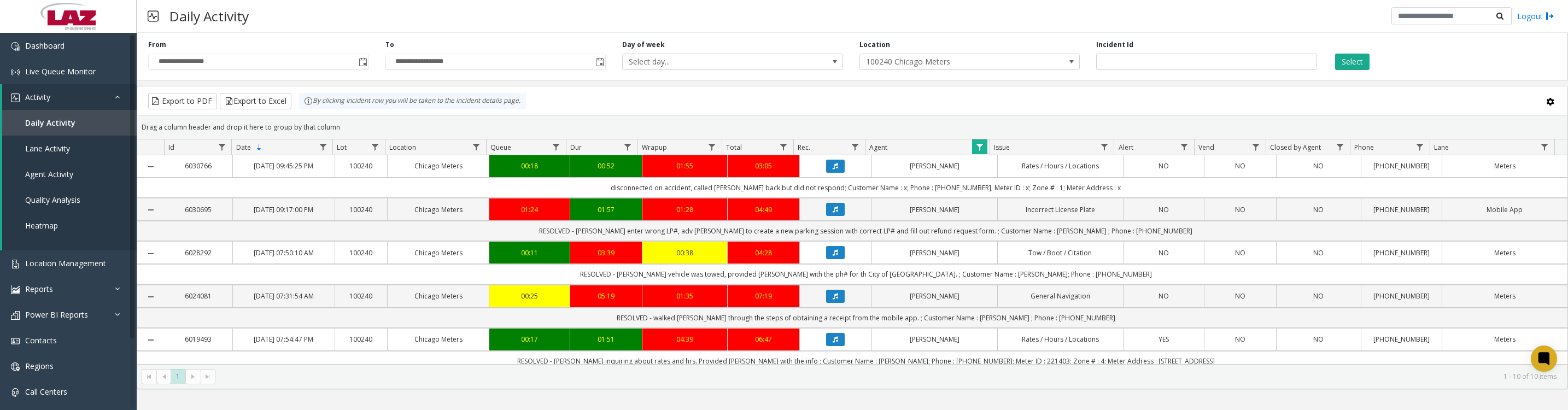
click at [833, 213] on icon "Data table" at bounding box center [835, 209] width 6 height 6
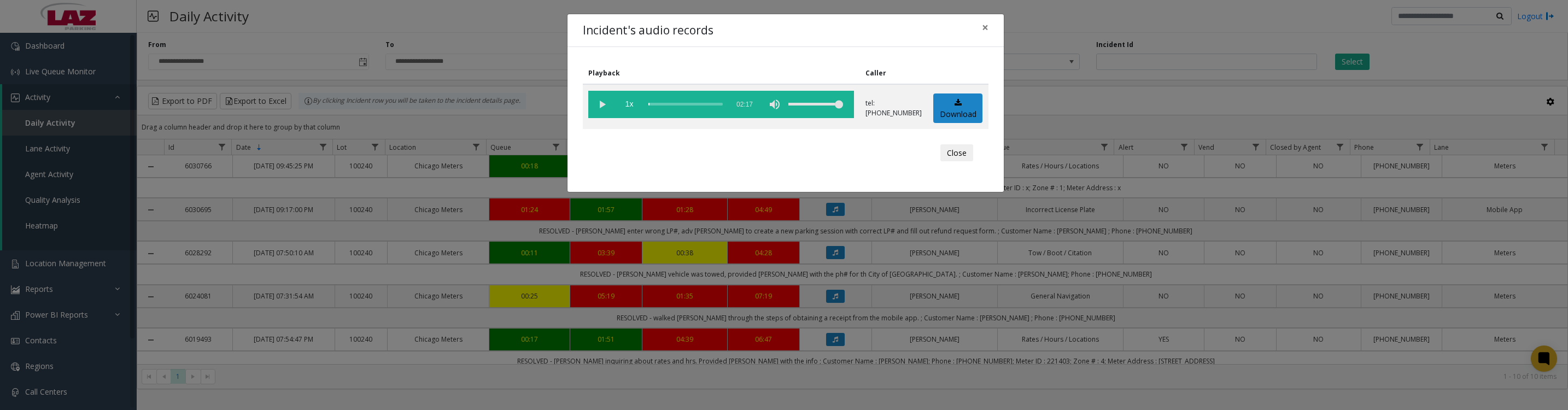
click at [602, 110] on vg-play-pause at bounding box center [602, 104] width 27 height 27
click at [599, 99] on vg-play-pause at bounding box center [602, 104] width 27 height 27
click at [960, 116] on link "Download" at bounding box center [958, 108] width 49 height 30
click at [940, 162] on button "Close" at bounding box center [957, 153] width 33 height 18
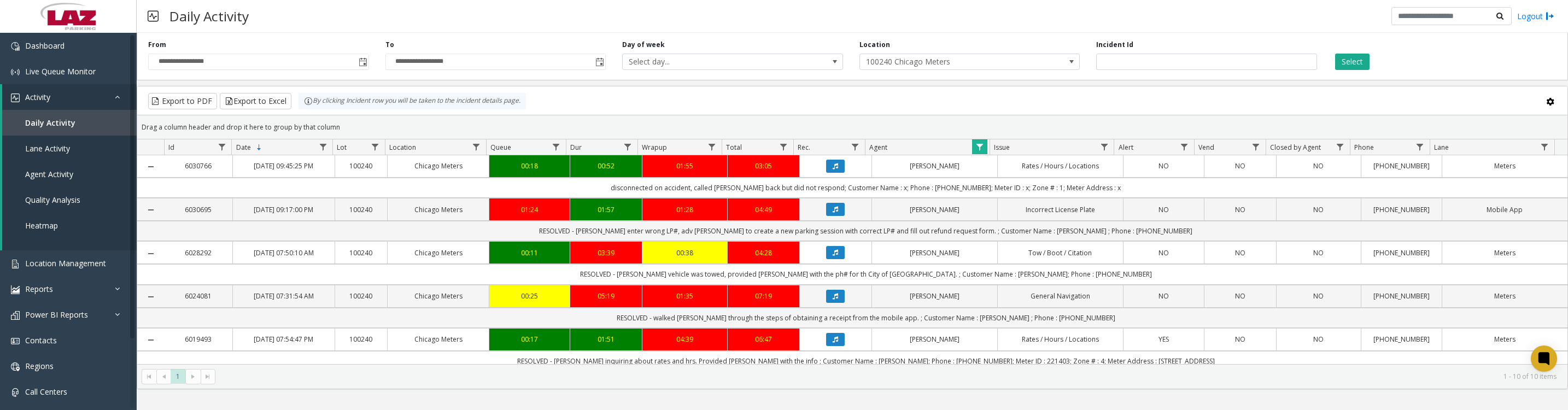
click at [833, 256] on icon "Data table" at bounding box center [835, 252] width 6 height 6
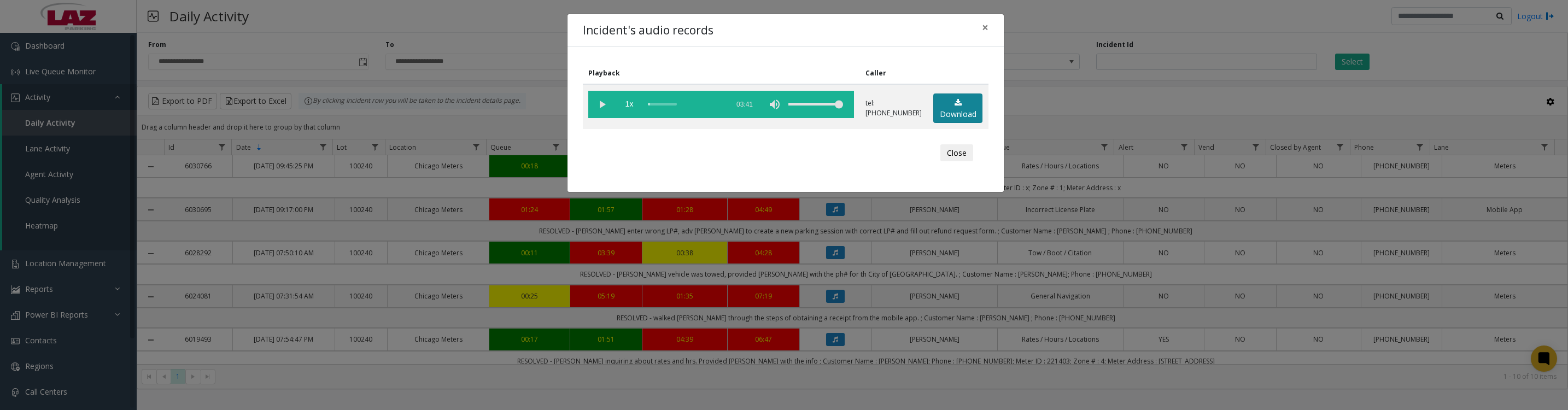
click at [940, 113] on link "Download" at bounding box center [958, 108] width 49 height 30
click at [597, 105] on vg-play-pause at bounding box center [602, 104] width 27 height 27
click at [946, 161] on button "Close" at bounding box center [957, 153] width 33 height 18
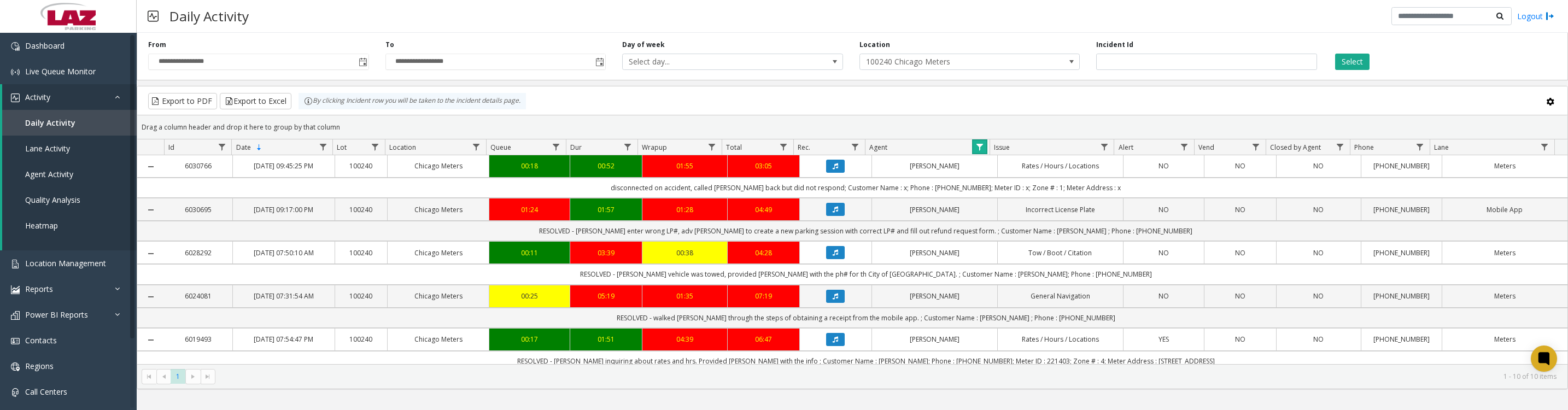
click at [972, 153] on link "Data table" at bounding box center [979, 147] width 15 height 15
click at [1016, 305] on button "Clear" at bounding box center [1003, 302] width 45 height 24
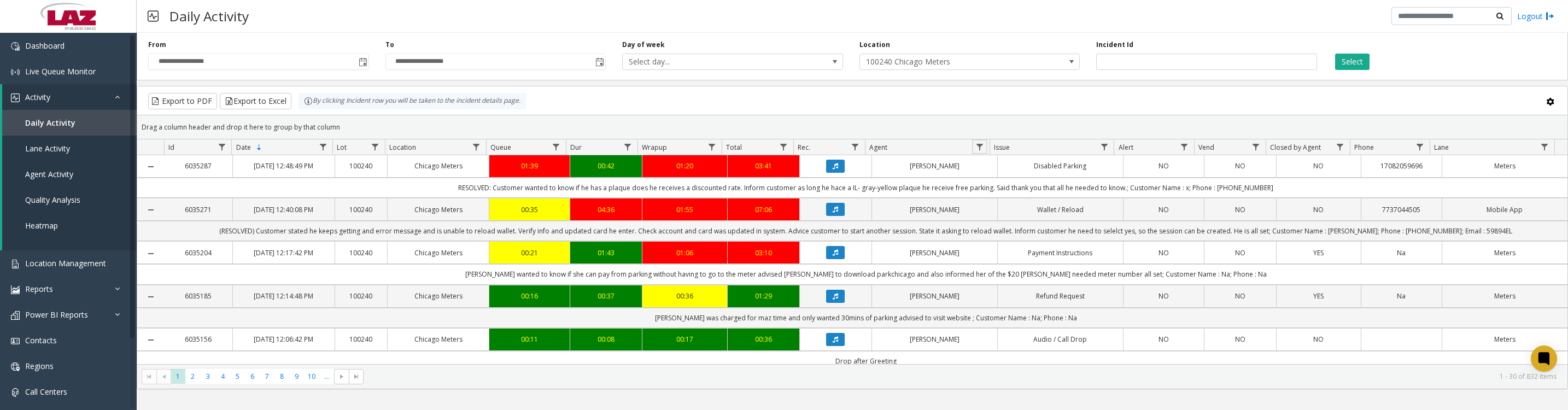
click at [981, 151] on span "Data table" at bounding box center [980, 147] width 8 height 8
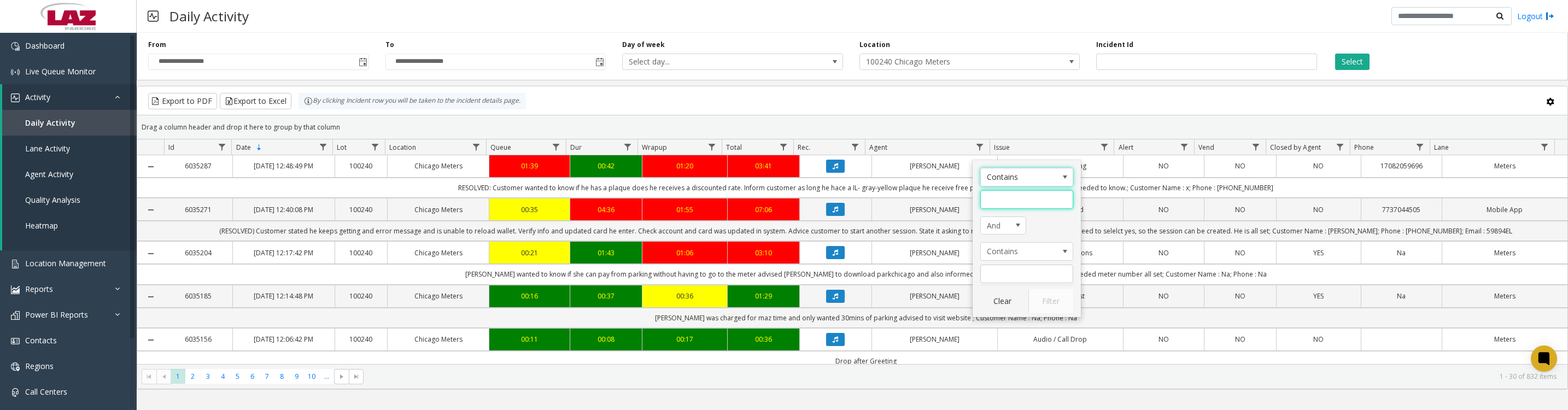
click at [1032, 209] on input "Agent Filter" at bounding box center [1027, 199] width 93 height 18
type input "***"
click button "Filter" at bounding box center [1051, 302] width 45 height 24
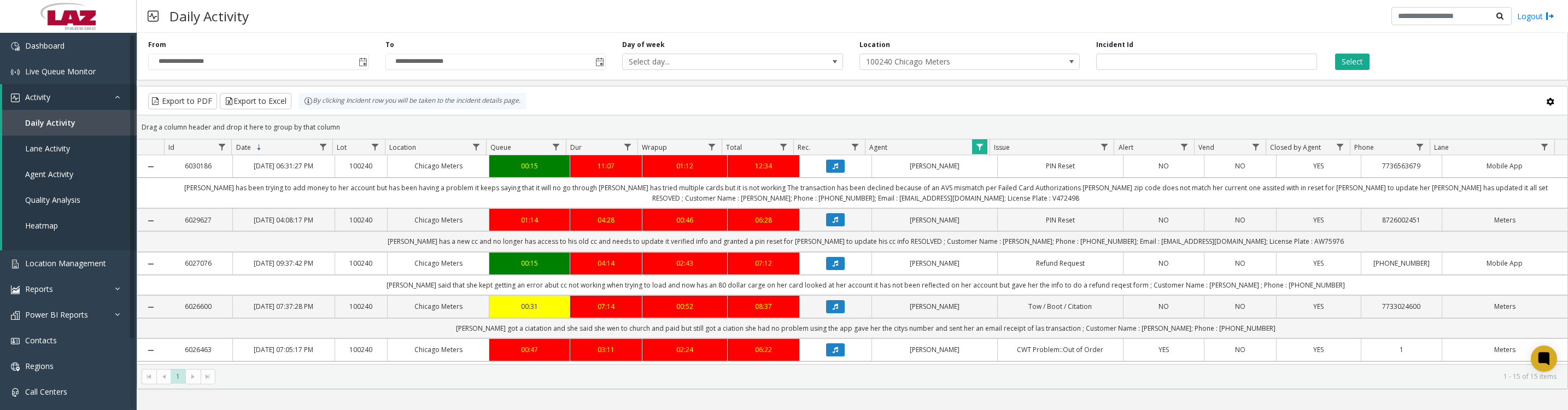
click at [827, 226] on button "Data table" at bounding box center [835, 220] width 18 height 13
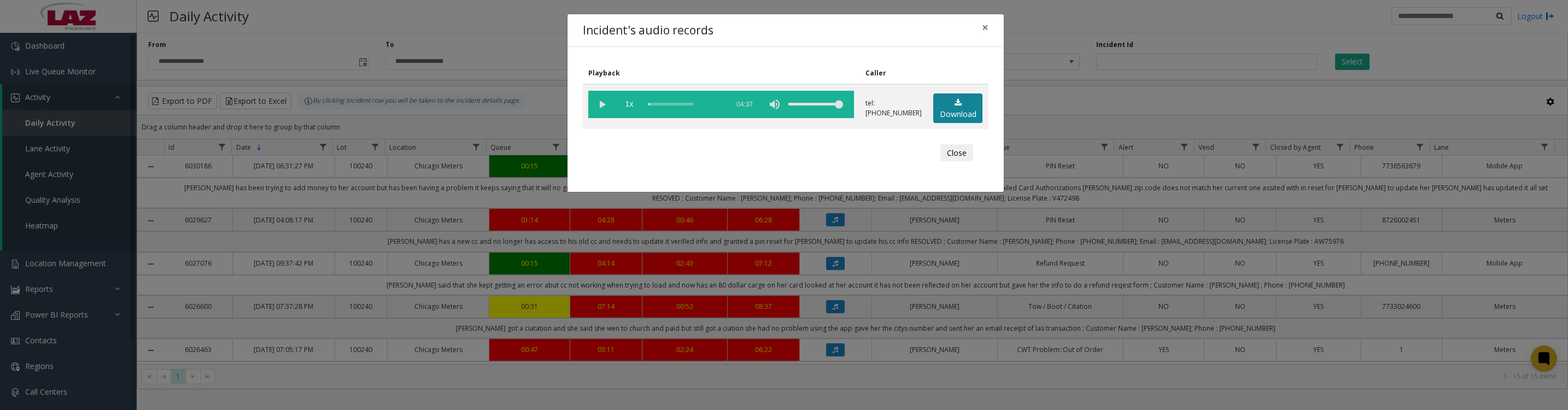
click at [933, 111] on link "Download" at bounding box center [958, 108] width 49 height 30
click at [595, 107] on vg-play-pause at bounding box center [602, 104] width 27 height 27
click at [968, 162] on button "Close" at bounding box center [957, 153] width 33 height 18
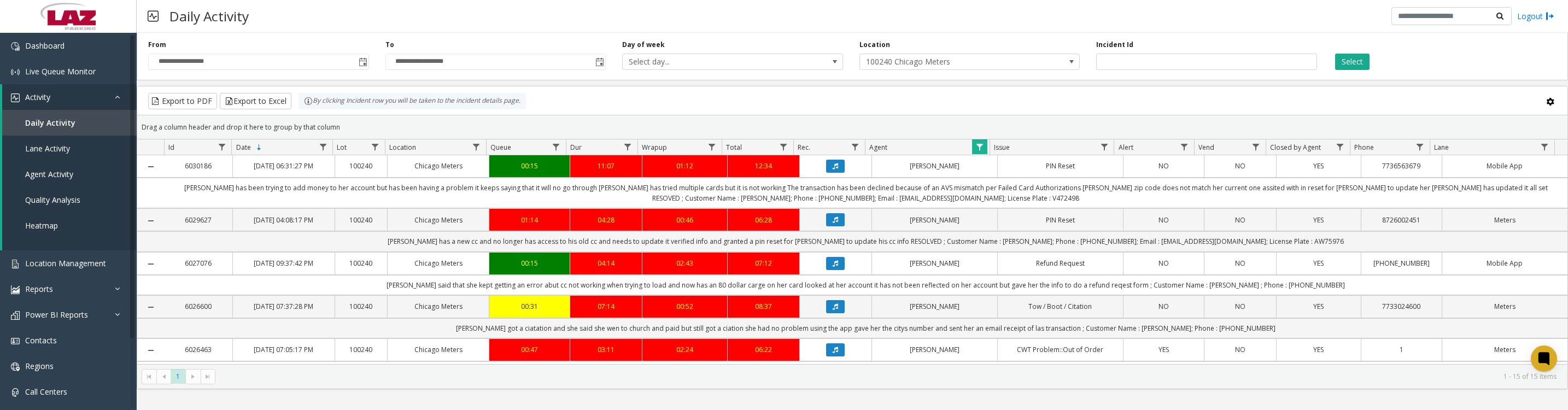
click at [834, 270] on button "Data table" at bounding box center [835, 263] width 18 height 13
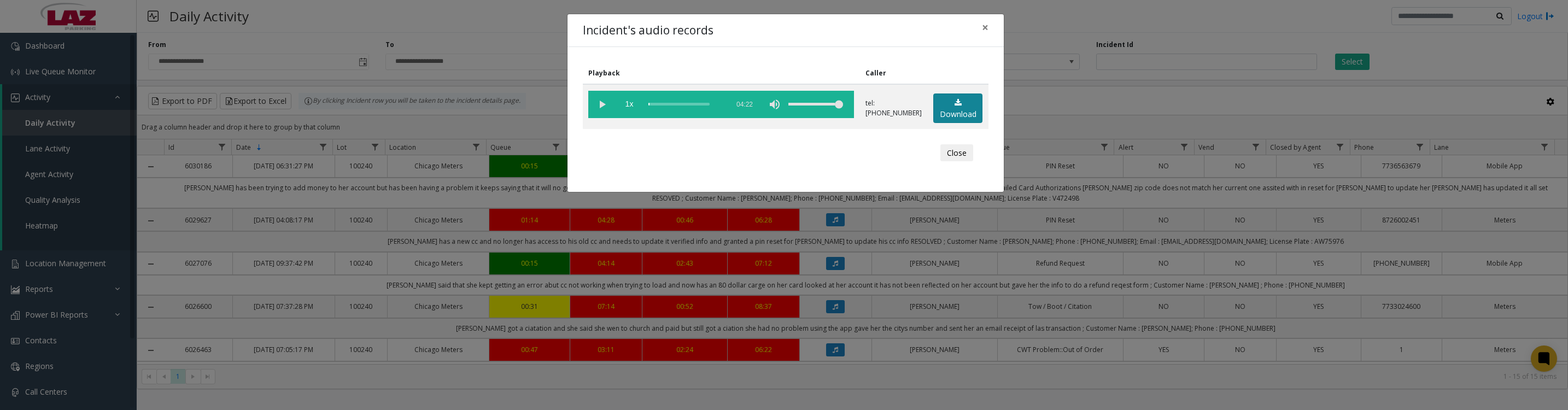
click at [963, 115] on link "Download" at bounding box center [958, 108] width 49 height 30
click at [596, 102] on vg-play-pause at bounding box center [602, 104] width 27 height 27
click at [959, 161] on button "Close" at bounding box center [957, 153] width 33 height 18
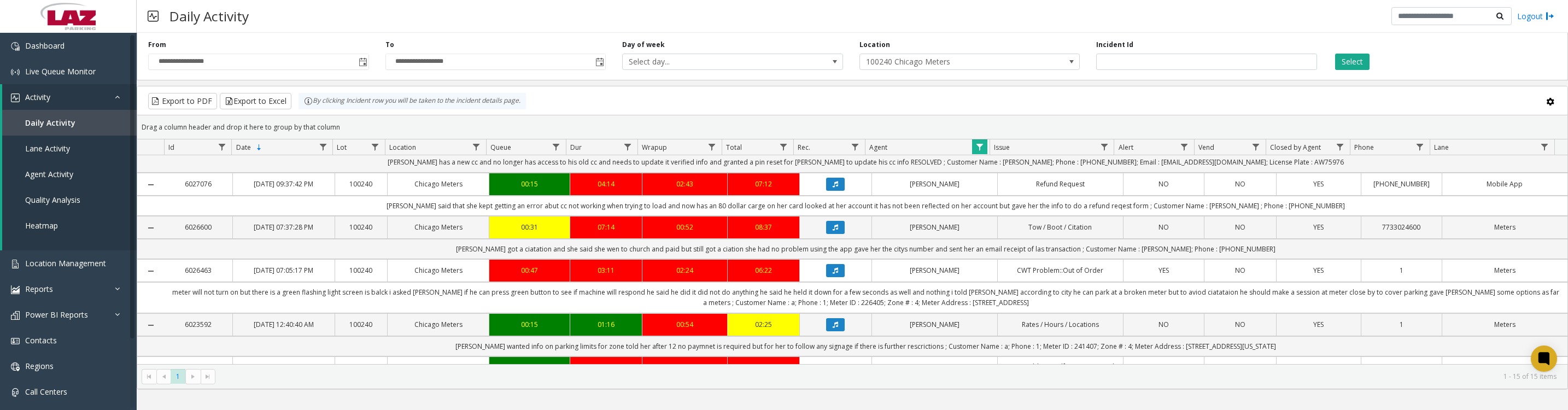
scroll to position [137, 0]
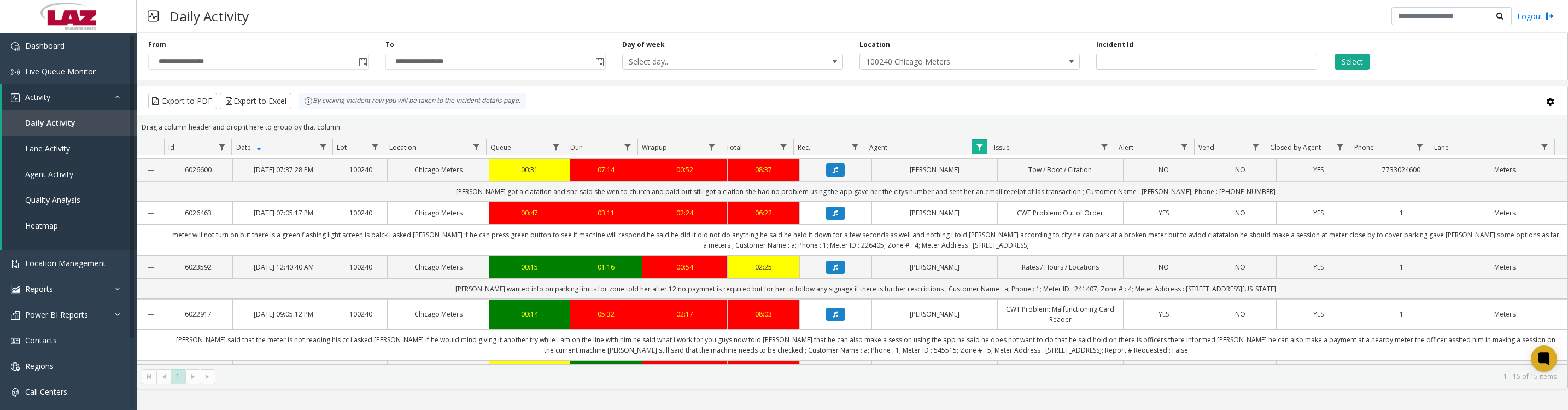
click at [833, 271] on icon "Data table" at bounding box center [835, 267] width 6 height 6
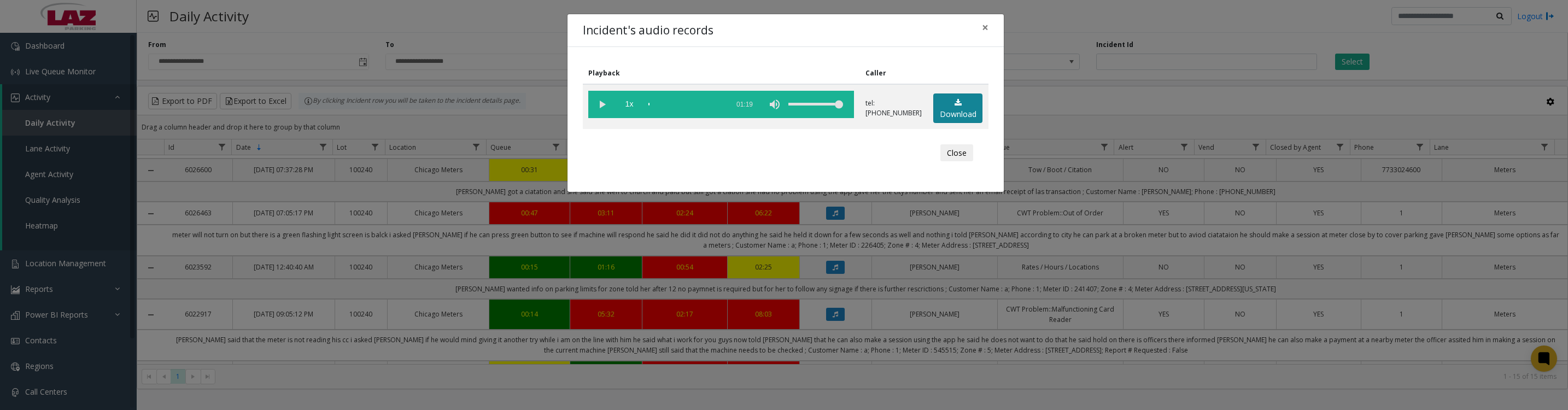
click at [945, 123] on link "Download" at bounding box center [958, 108] width 49 height 30
click at [954, 162] on button "Close" at bounding box center [957, 153] width 33 height 18
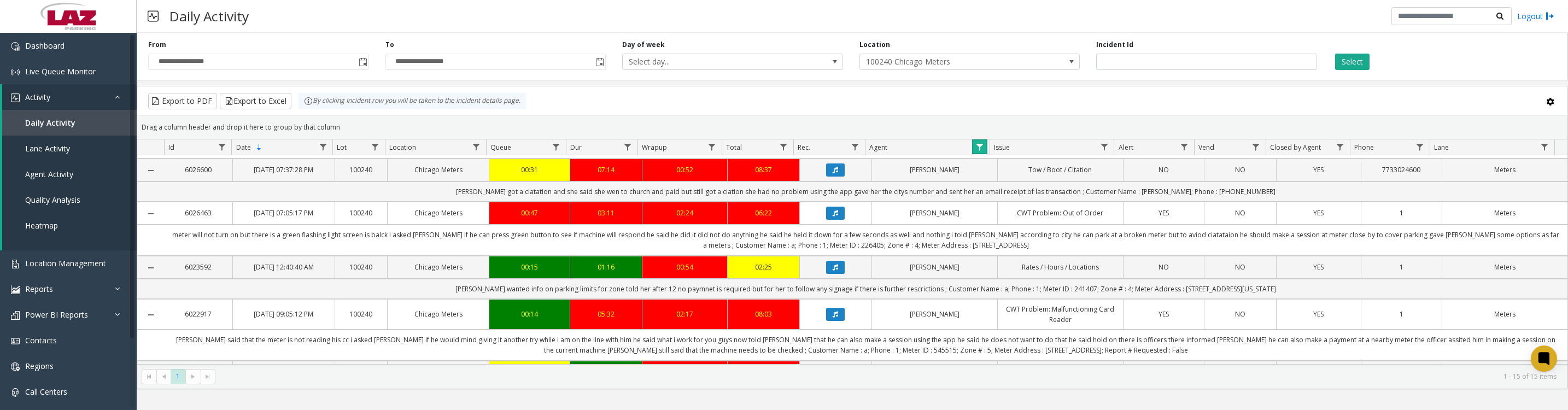
click at [976, 146] on link "Data table" at bounding box center [979, 147] width 15 height 15
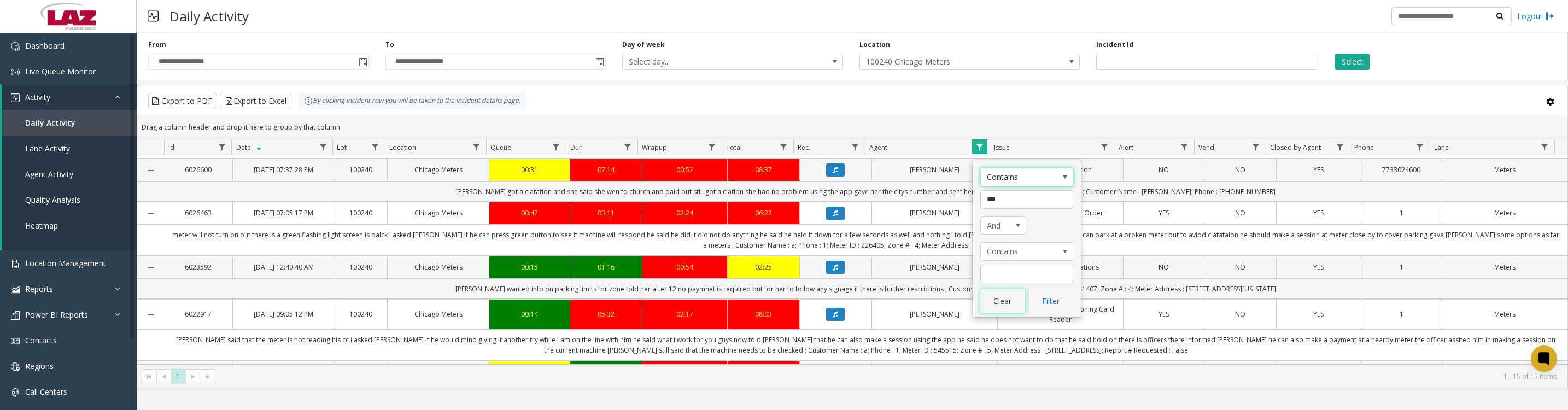
click at [1004, 313] on button "Clear" at bounding box center [1003, 302] width 45 height 24
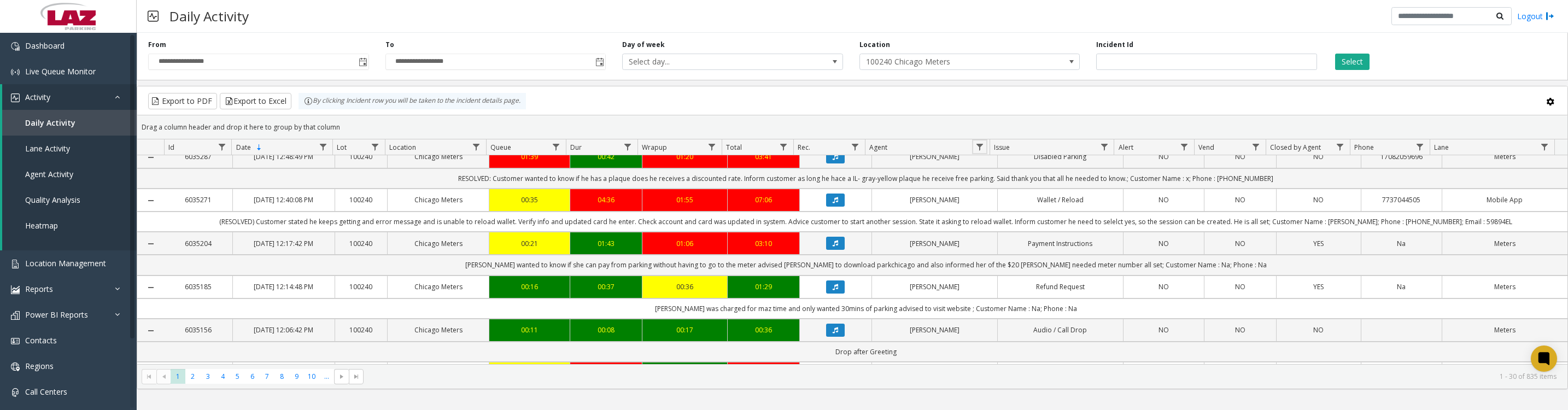
click at [976, 151] on span "Data table" at bounding box center [980, 147] width 8 height 8
click at [1023, 204] on input "Agent Filter" at bounding box center [1027, 199] width 93 height 18
type input "****"
click button "Filter" at bounding box center [1051, 302] width 45 height 24
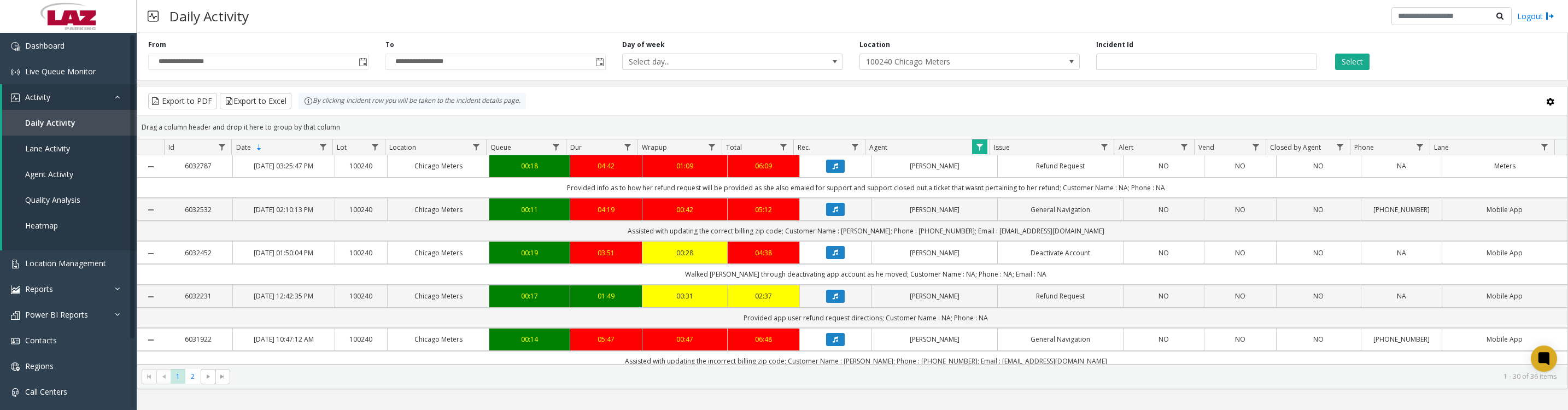
click at [836, 173] on button "Data table" at bounding box center [835, 166] width 18 height 13
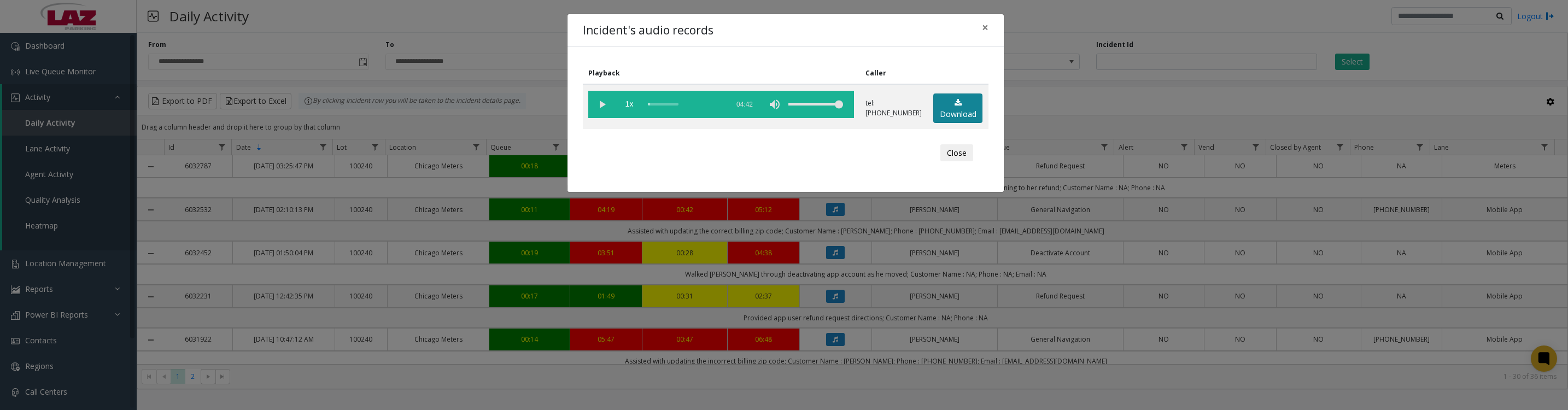
click at [947, 123] on link "Download" at bounding box center [958, 108] width 49 height 30
click at [946, 160] on button "Close" at bounding box center [957, 153] width 33 height 18
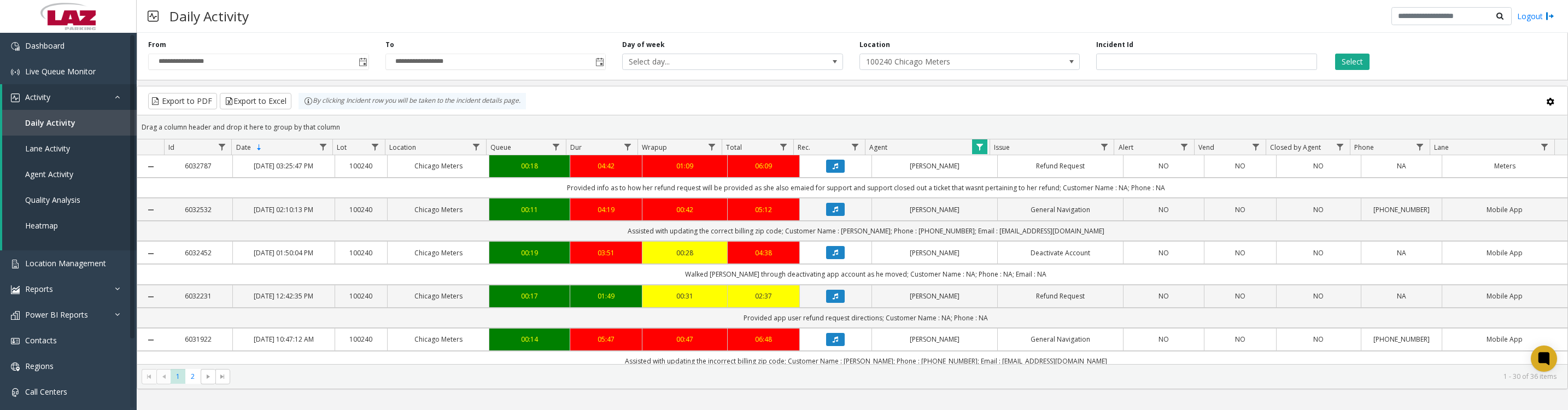
click at [833, 256] on icon "Data table" at bounding box center [835, 252] width 6 height 6
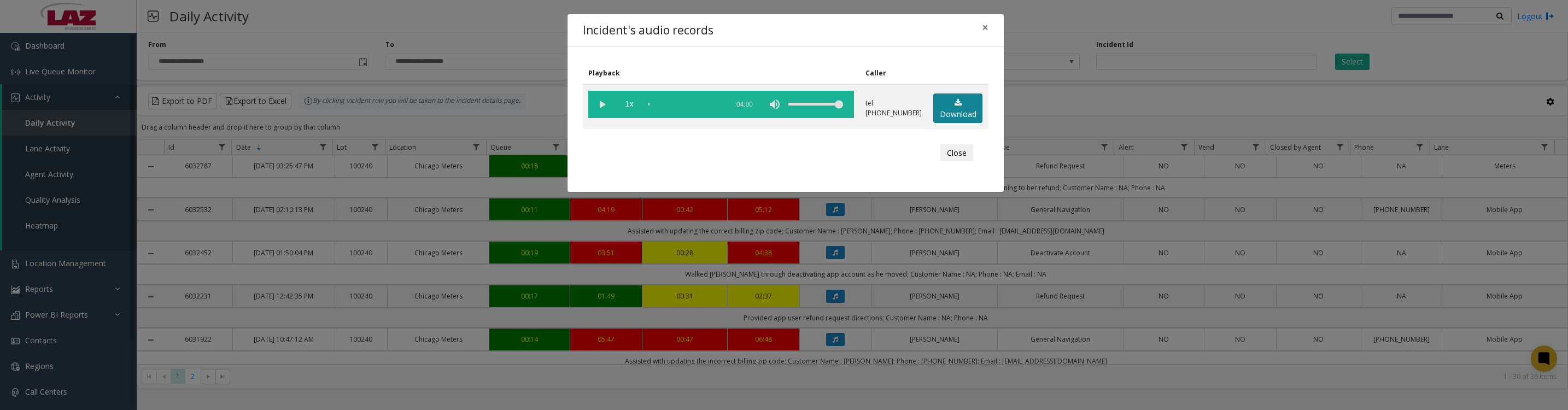
click at [937, 115] on link "Download" at bounding box center [958, 108] width 49 height 30
click at [961, 162] on button "Close" at bounding box center [957, 153] width 33 height 18
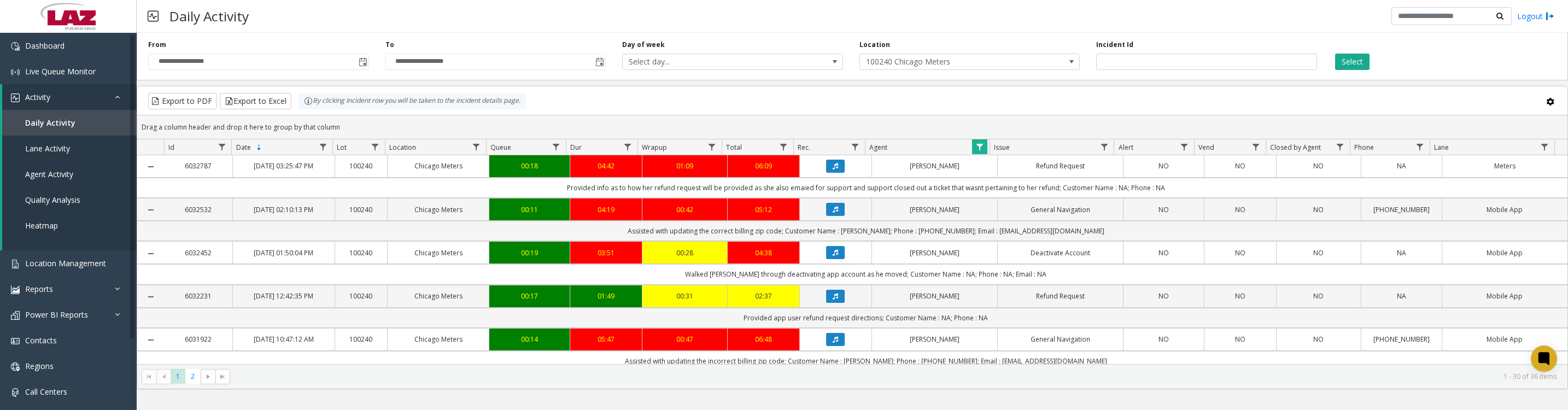
click at [976, 151] on span "Data table" at bounding box center [980, 147] width 8 height 8
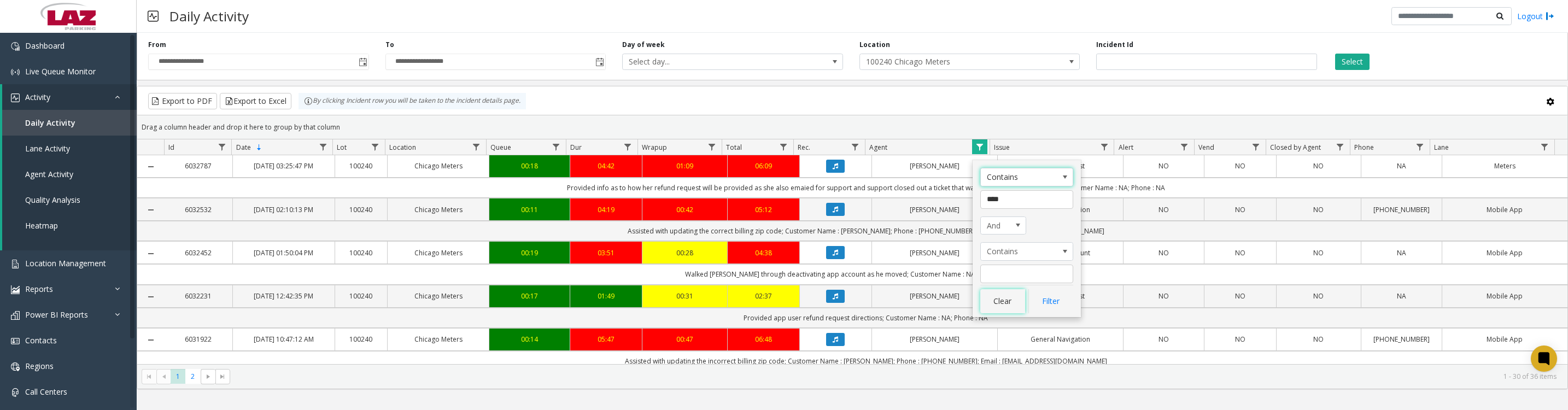
click at [995, 299] on button "Clear" at bounding box center [1003, 302] width 45 height 24
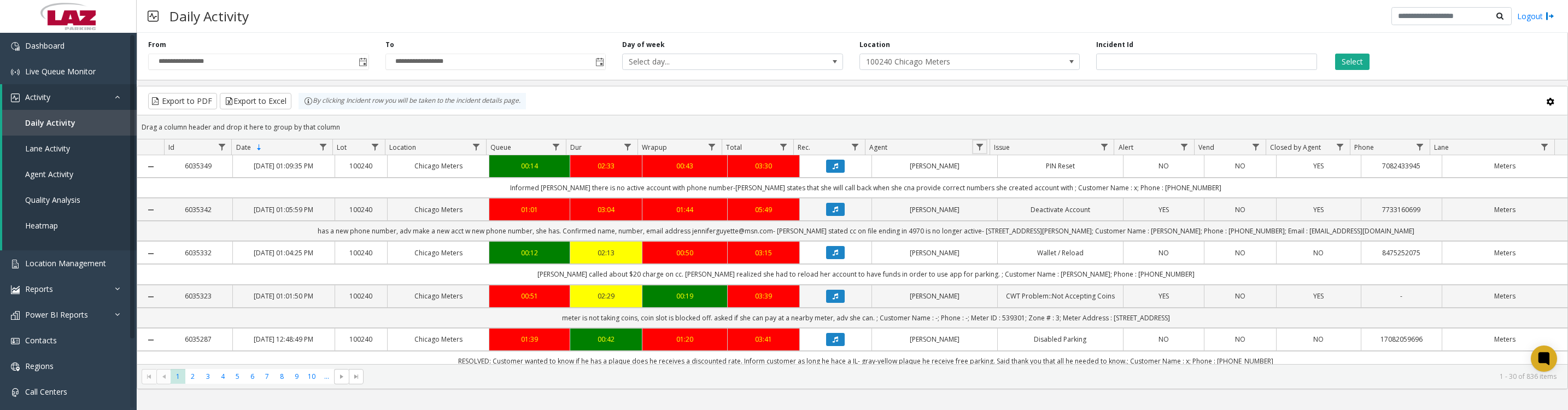
click at [980, 154] on link "Data table" at bounding box center [979, 147] width 15 height 15
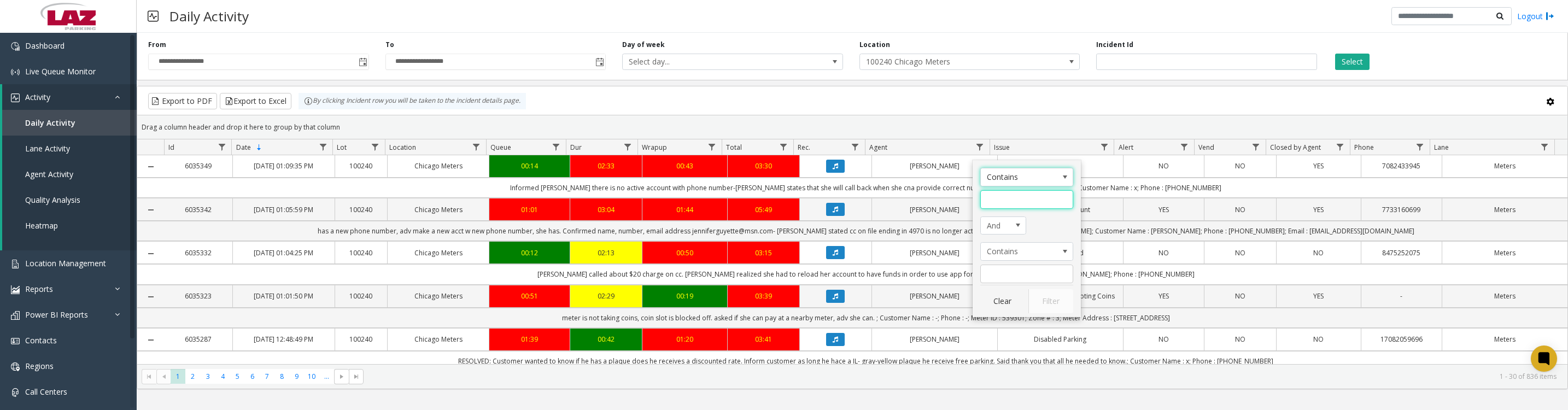
click at [1011, 204] on input "Agent Filter" at bounding box center [1027, 199] width 93 height 18
type input "****"
click button "Filter" at bounding box center [1051, 302] width 45 height 24
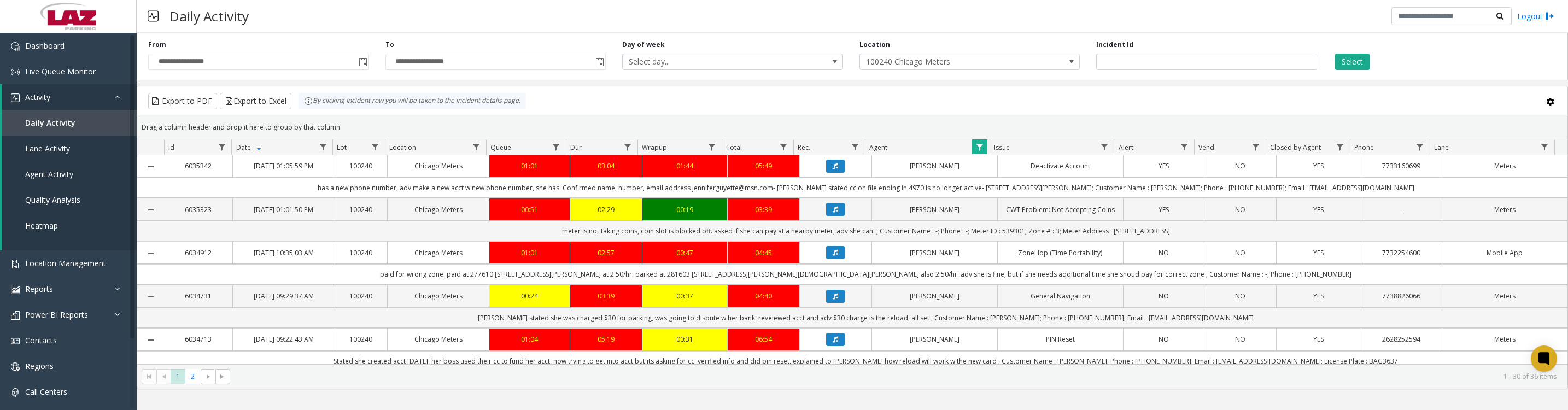
click at [833, 170] on icon "Data table" at bounding box center [835, 166] width 6 height 6
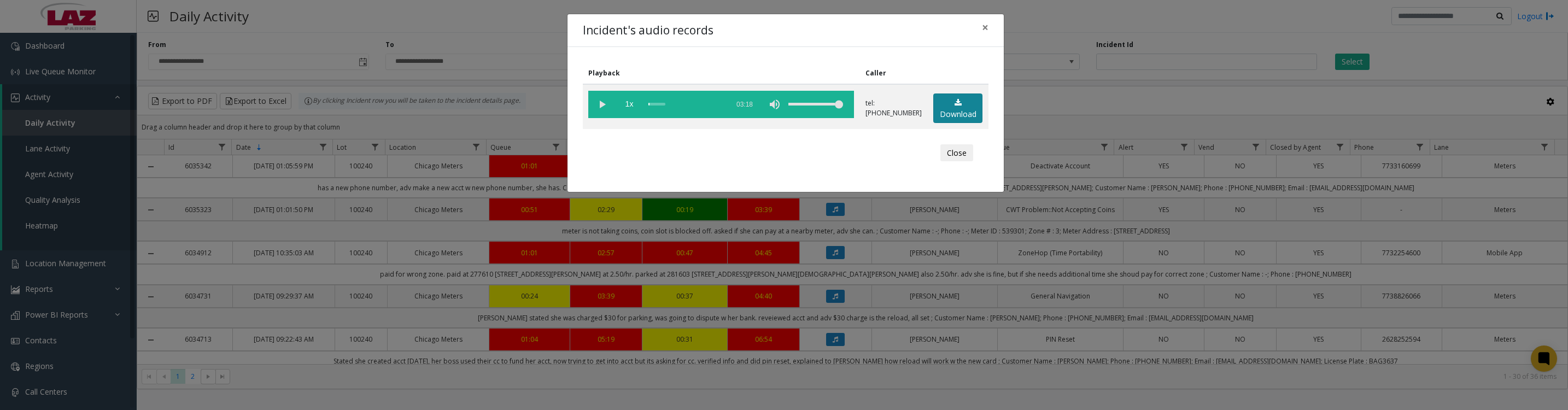
click at [952, 123] on link "Download" at bounding box center [958, 108] width 49 height 30
click at [601, 111] on vg-play-pause at bounding box center [602, 104] width 27 height 27
click at [602, 112] on vg-play-pause at bounding box center [602, 104] width 27 height 27
click at [602, 108] on vg-play-pause at bounding box center [602, 104] width 27 height 27
click at [949, 162] on button "Close" at bounding box center [957, 153] width 33 height 18
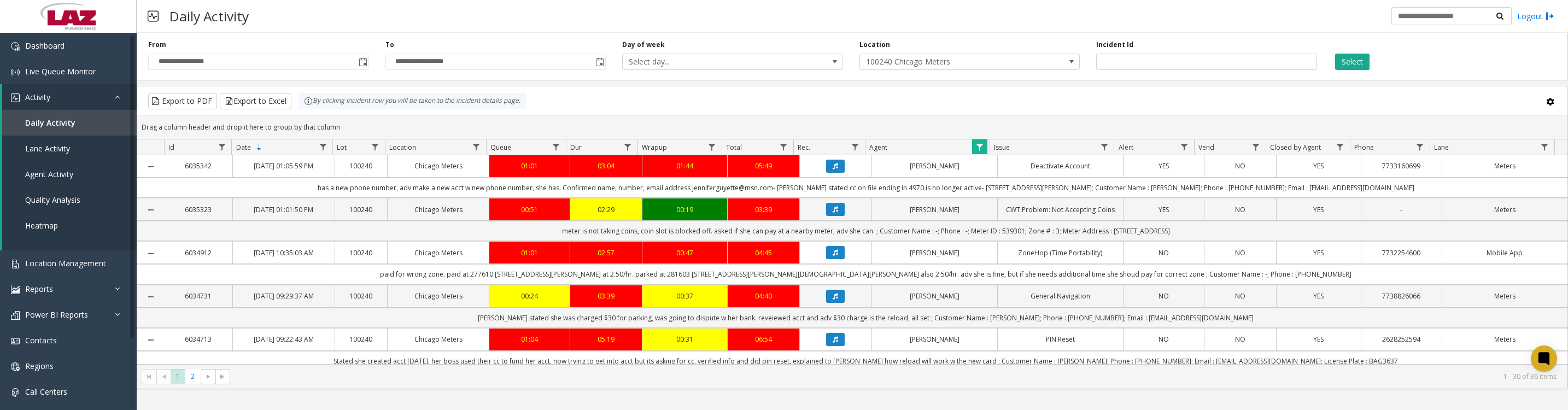
click at [833, 256] on icon "Data table" at bounding box center [835, 252] width 6 height 6
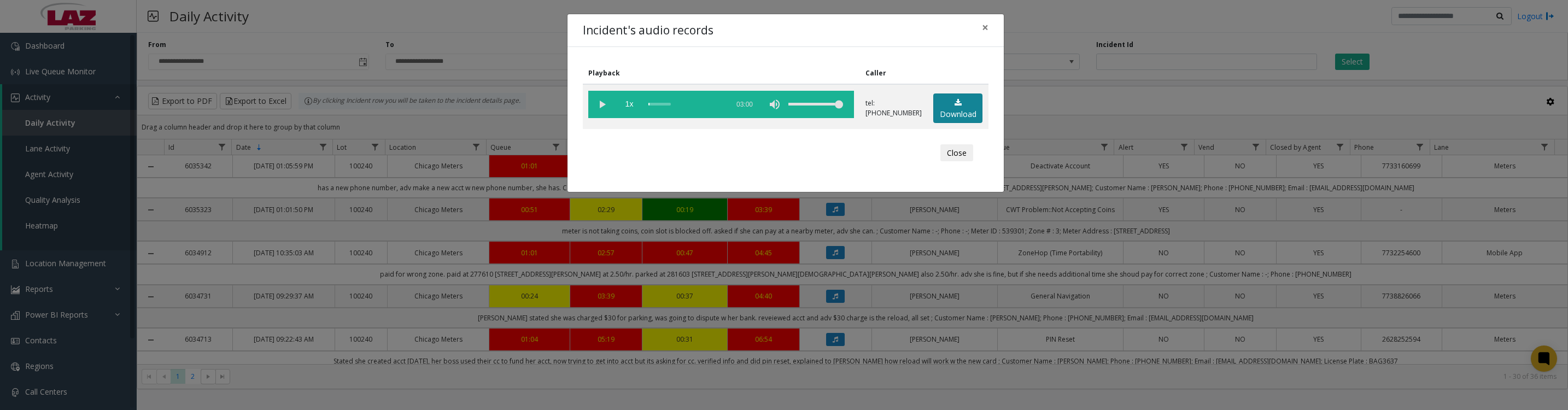
click at [942, 112] on link "Download" at bounding box center [958, 108] width 49 height 30
click at [597, 106] on vg-play-pause at bounding box center [602, 104] width 27 height 27
drag, startPoint x: 0, startPoint y: 0, endPoint x: 952, endPoint y: 163, distance: 965.9
click at [952, 162] on button "Close" at bounding box center [957, 153] width 33 height 18
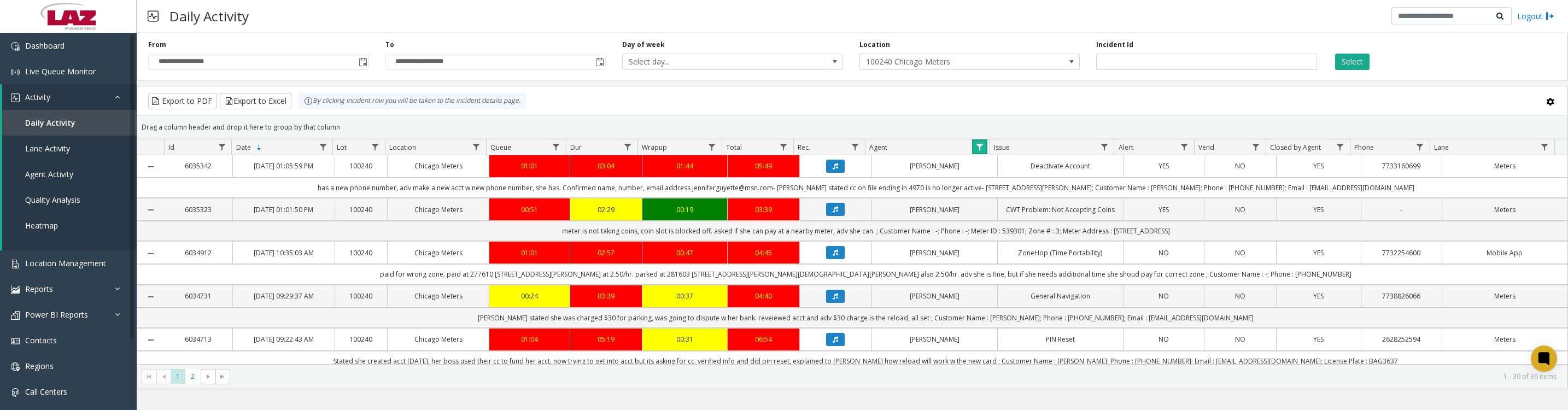
click at [983, 146] on link "Data table" at bounding box center [979, 147] width 15 height 15
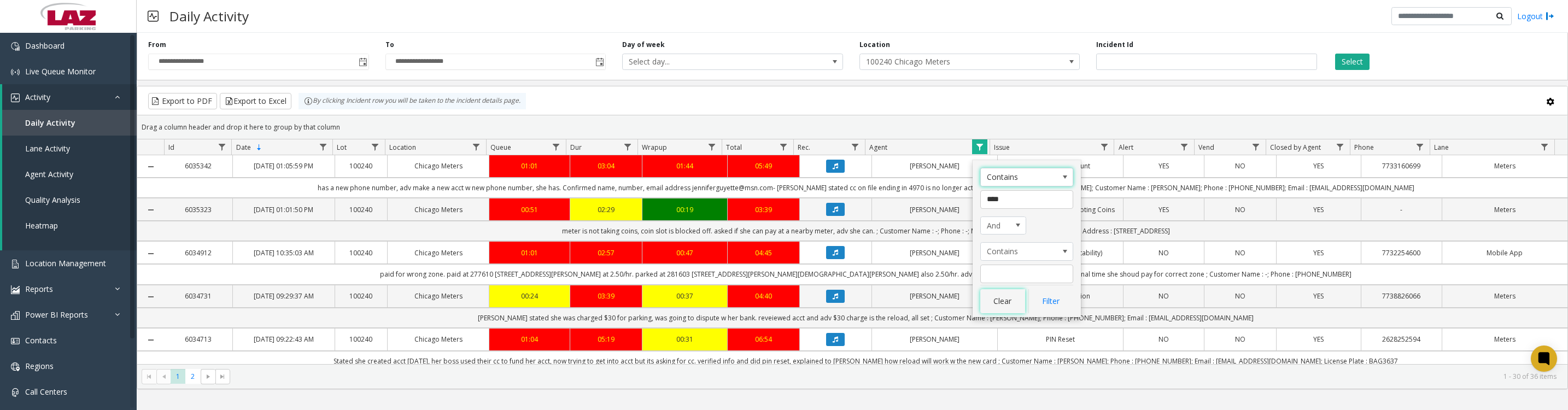
click at [1001, 292] on button "Clear" at bounding box center [1003, 302] width 45 height 24
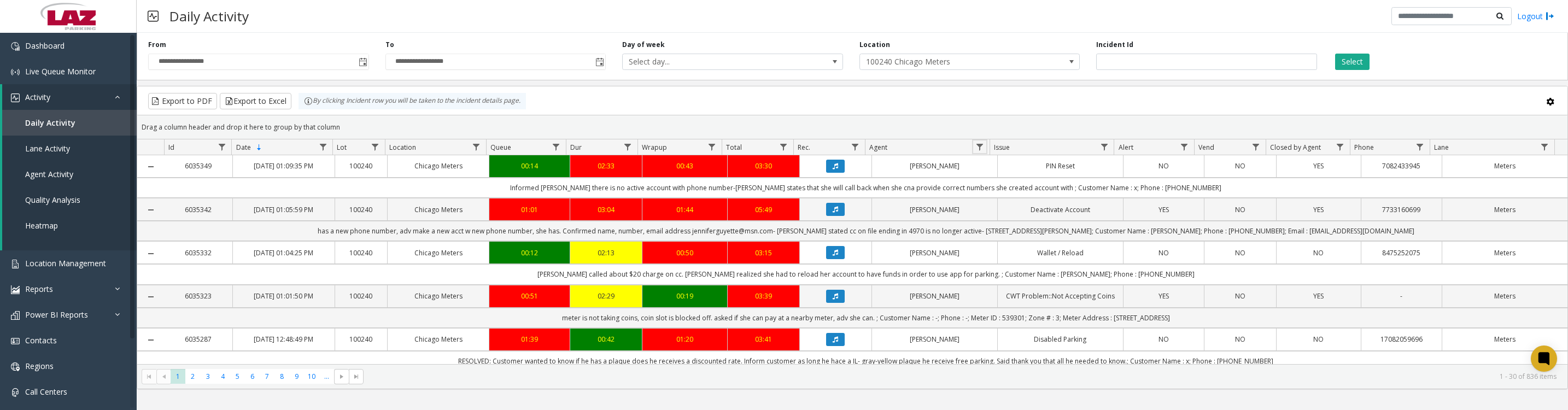
click at [976, 149] on span "Data table" at bounding box center [980, 147] width 8 height 8
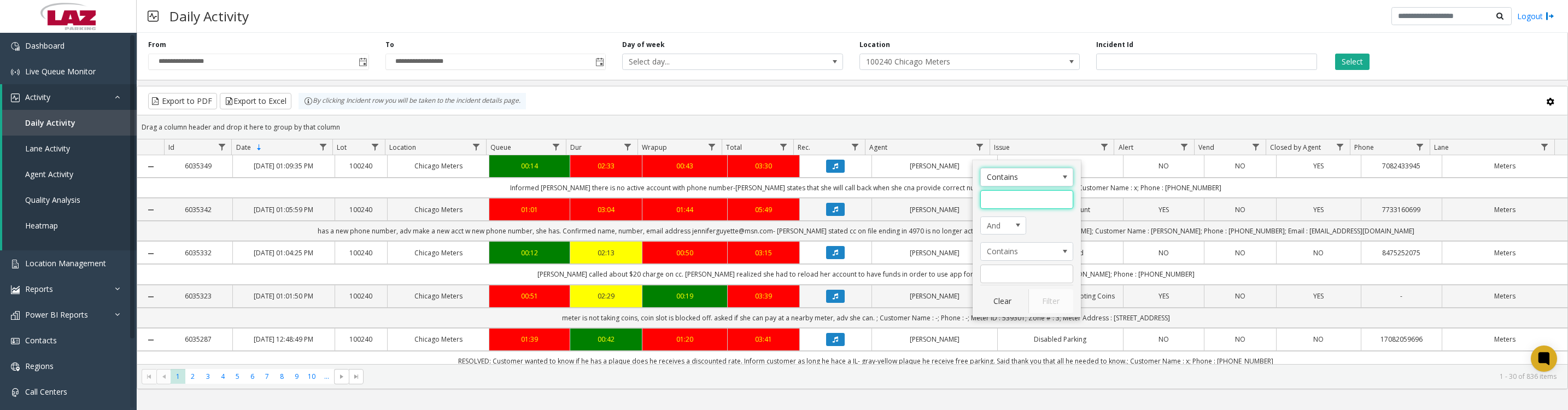
click at [1021, 205] on input "Agent Filter" at bounding box center [1027, 199] width 93 height 18
type input "******"
click button "Filter" at bounding box center [1051, 302] width 45 height 24
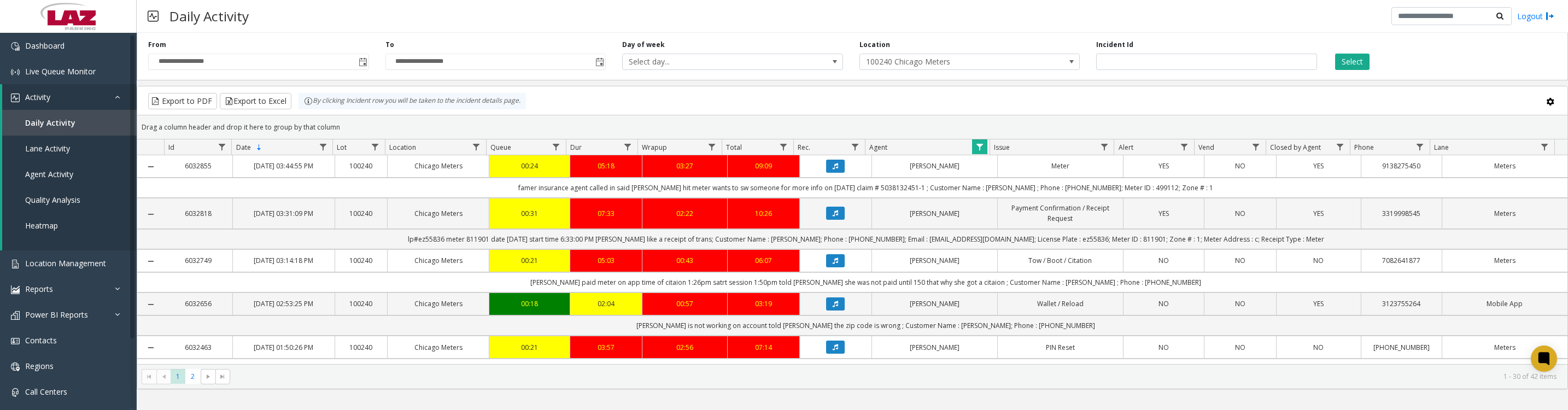
click at [833, 264] on icon "Data table" at bounding box center [835, 261] width 6 height 6
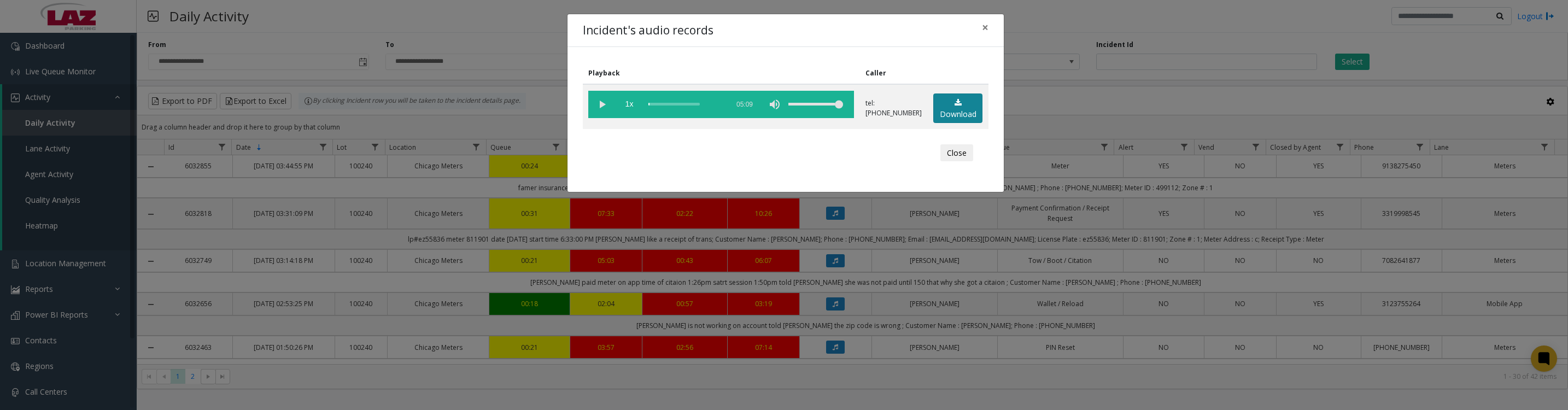
click at [947, 120] on link "Download" at bounding box center [958, 108] width 49 height 30
click at [599, 105] on vg-play-pause at bounding box center [602, 104] width 27 height 27
click at [605, 113] on vg-play-pause at bounding box center [602, 104] width 27 height 27
click at [954, 153] on div "Close" at bounding box center [785, 153] width 390 height 33
click at [954, 162] on button "Close" at bounding box center [957, 153] width 33 height 18
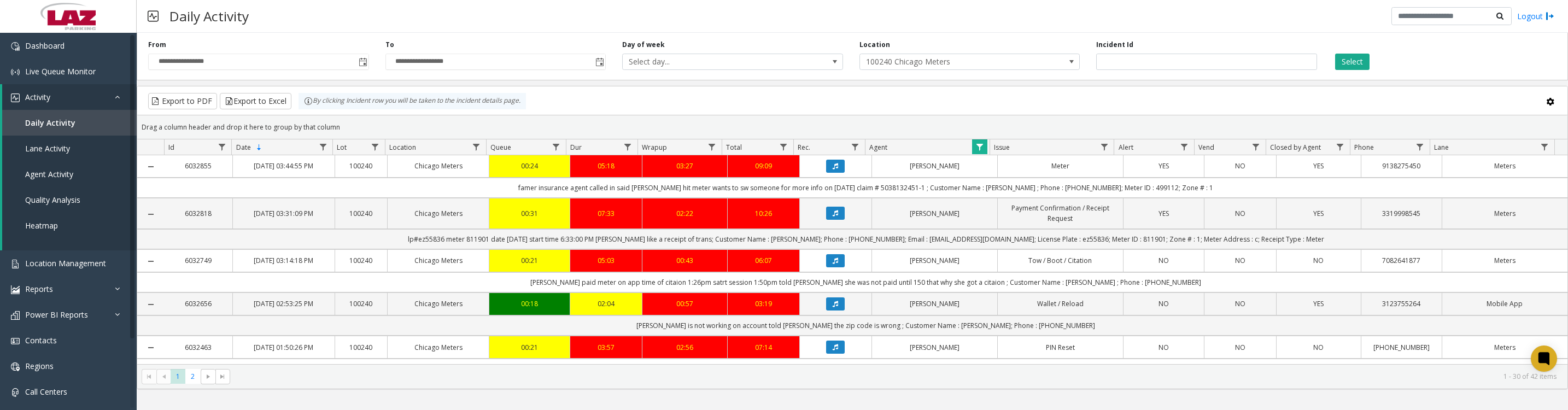
click at [833, 307] on icon "Data table" at bounding box center [835, 304] width 6 height 6
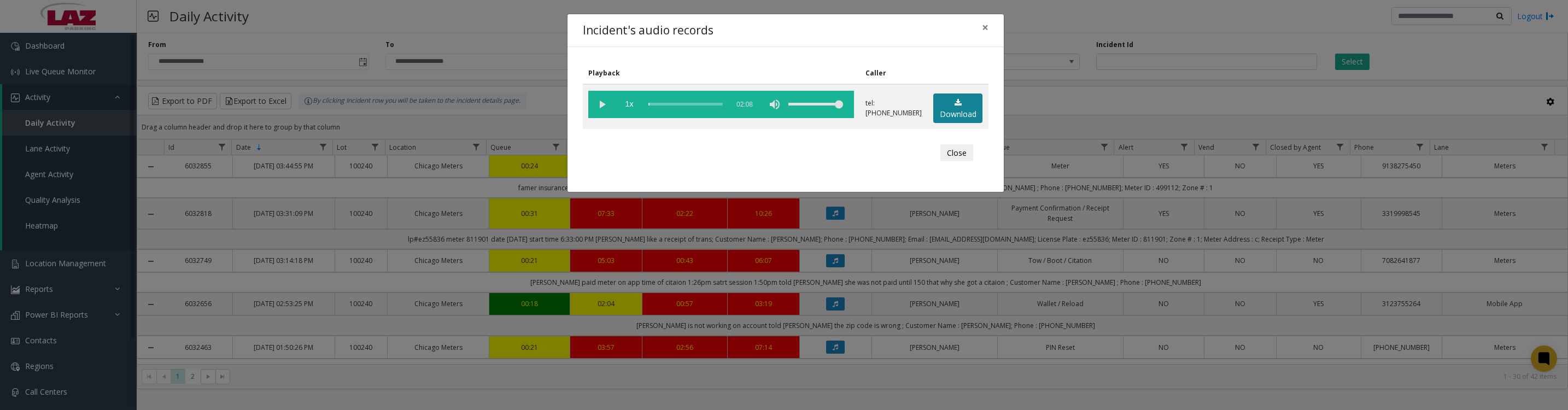
click at [954, 106] on icon at bounding box center [958, 102] width 7 height 8
click at [961, 162] on button "Close" at bounding box center [957, 153] width 33 height 18
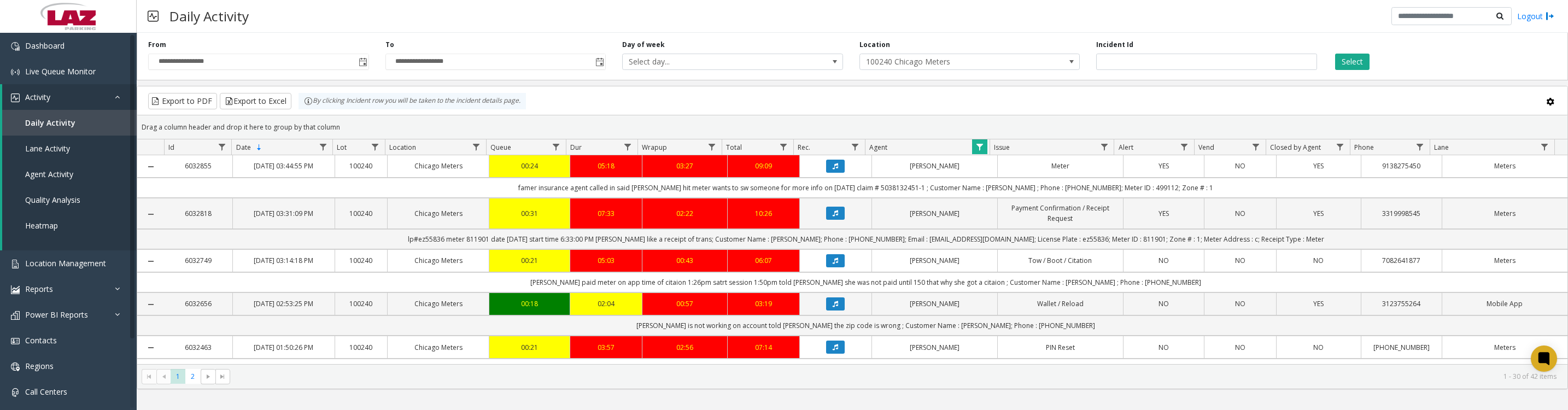
scroll to position [137, 0]
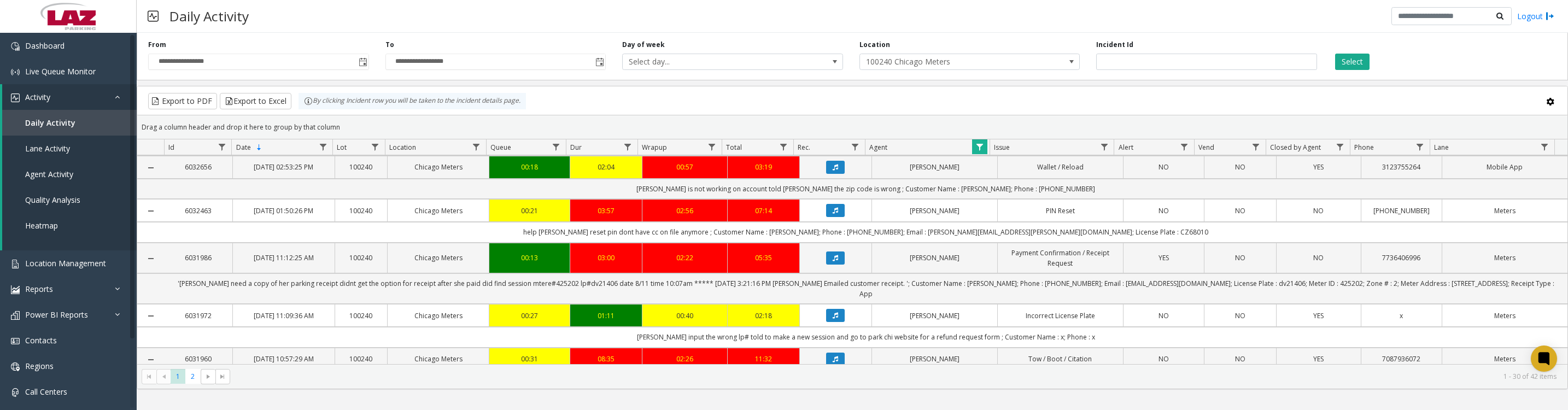
click at [833, 213] on icon "Data table" at bounding box center [835, 210] width 6 height 6
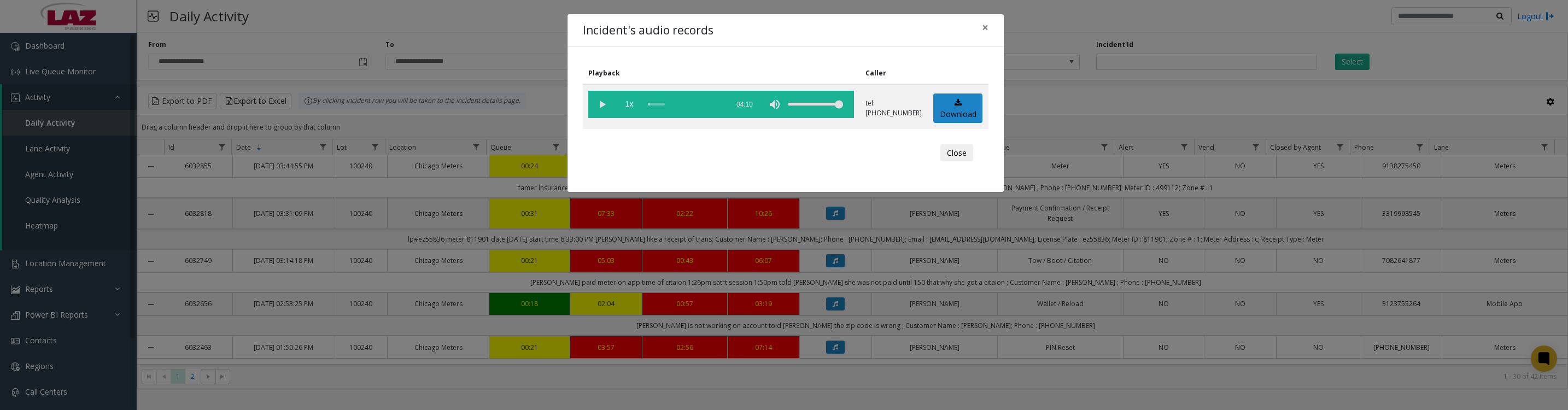
scroll to position [137, 0]
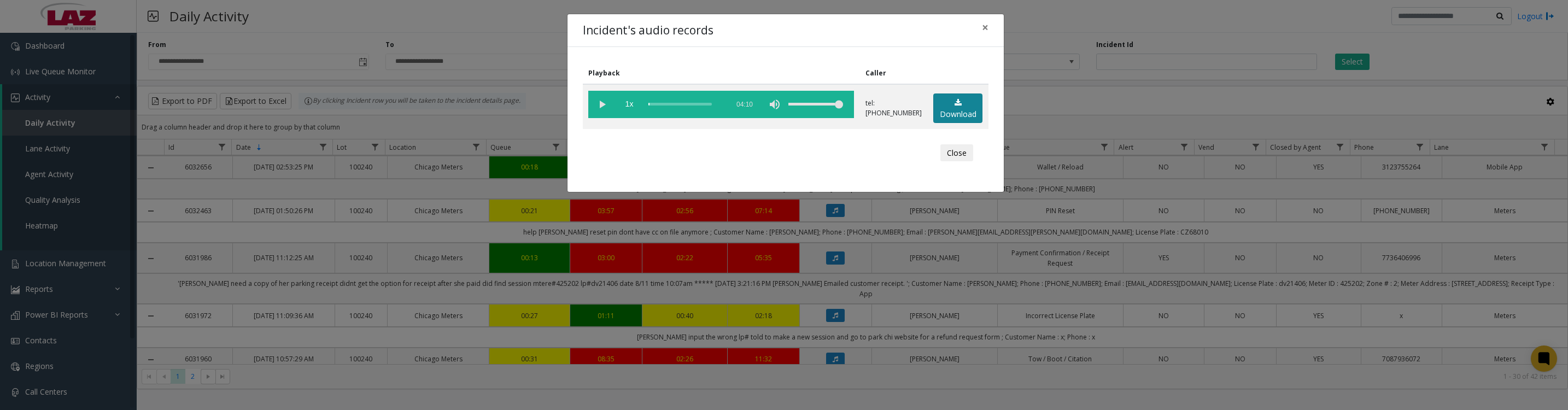
click at [950, 123] on link "Download" at bounding box center [958, 108] width 49 height 30
click at [948, 162] on button "Close" at bounding box center [957, 153] width 33 height 18
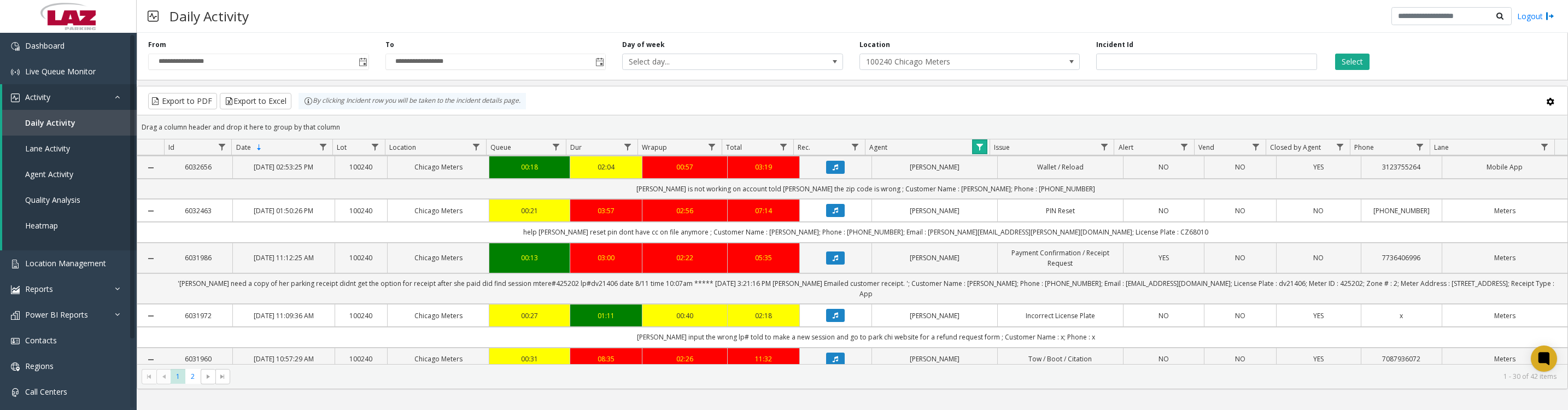
click at [974, 146] on link "Data table" at bounding box center [979, 147] width 15 height 15
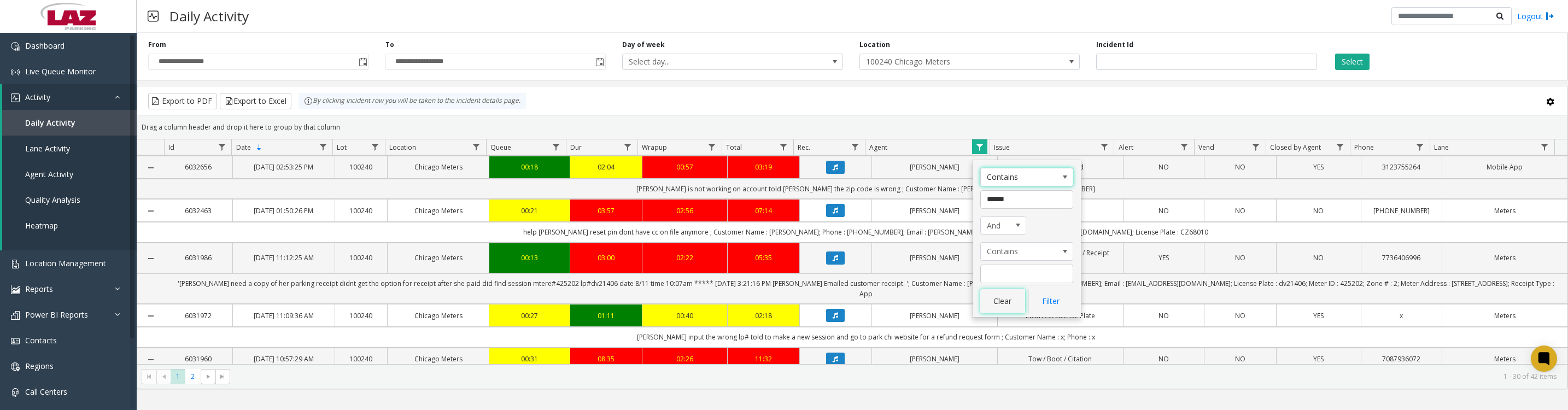
click at [1000, 302] on button "Clear" at bounding box center [1003, 302] width 45 height 24
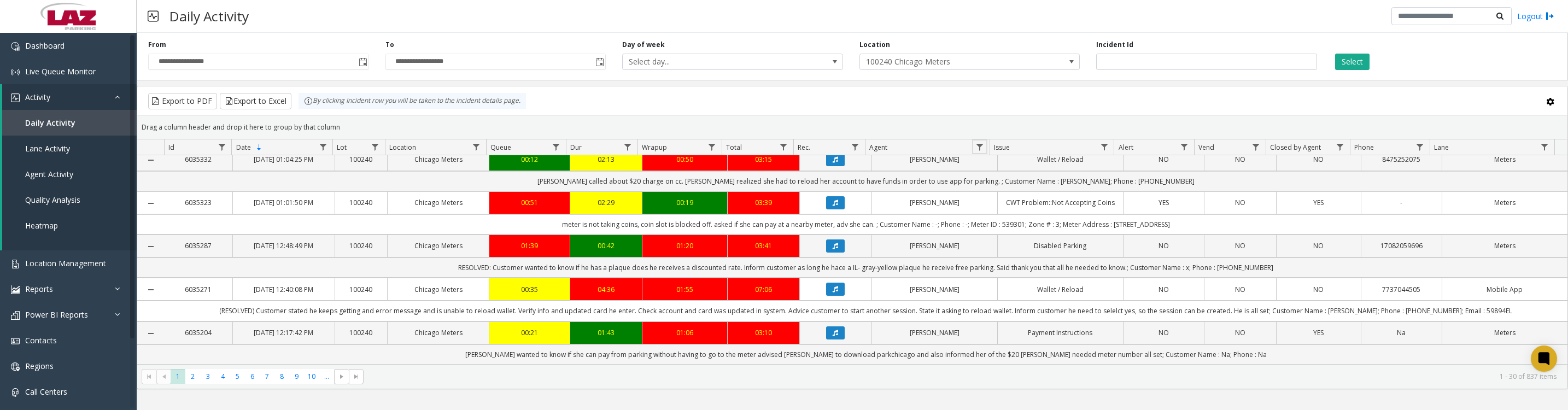
click at [973, 151] on link "Data table" at bounding box center [979, 147] width 15 height 15
click at [1007, 200] on input "Agent Filter" at bounding box center [1027, 199] width 93 height 18
type input "******"
click button "Filter" at bounding box center [1051, 302] width 45 height 24
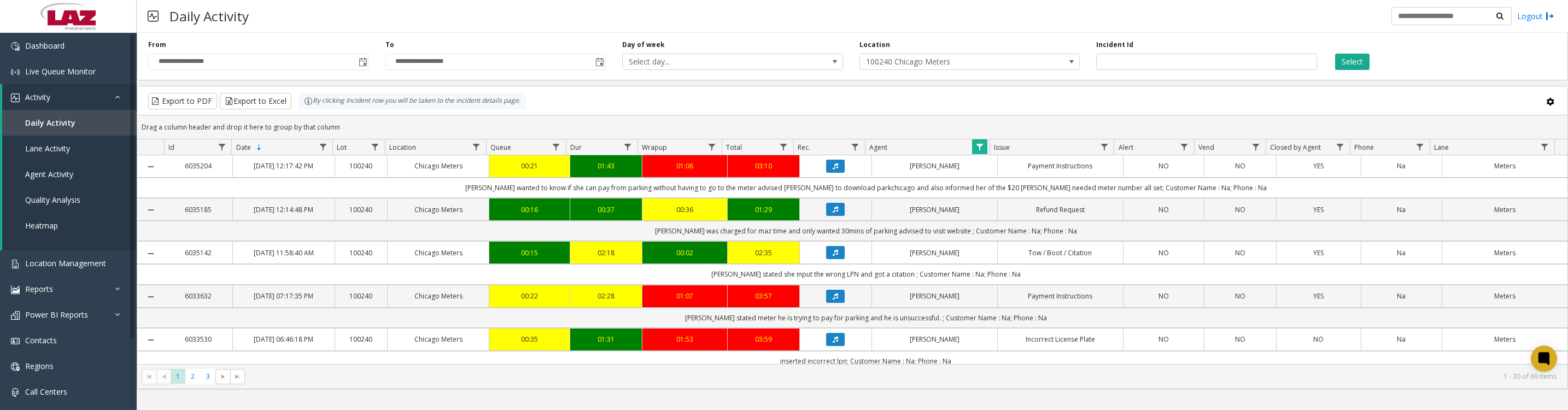
click at [833, 170] on icon "Data table" at bounding box center [835, 166] width 6 height 6
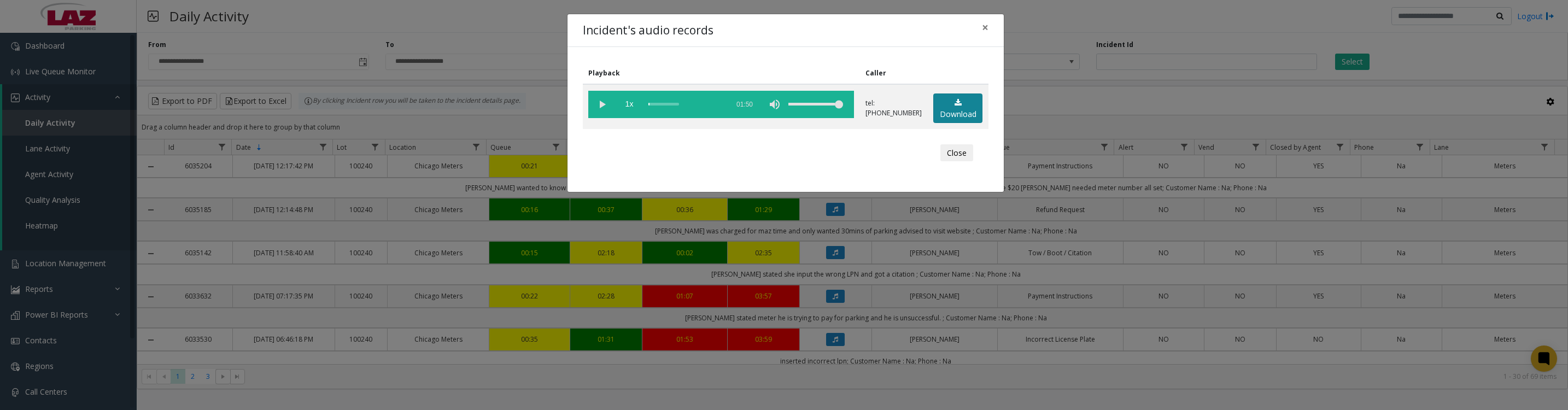
click at [954, 106] on icon at bounding box center [958, 102] width 7 height 8
click at [599, 110] on vg-play-pause at bounding box center [602, 104] width 27 height 27
click at [954, 159] on button "Close" at bounding box center [957, 153] width 33 height 18
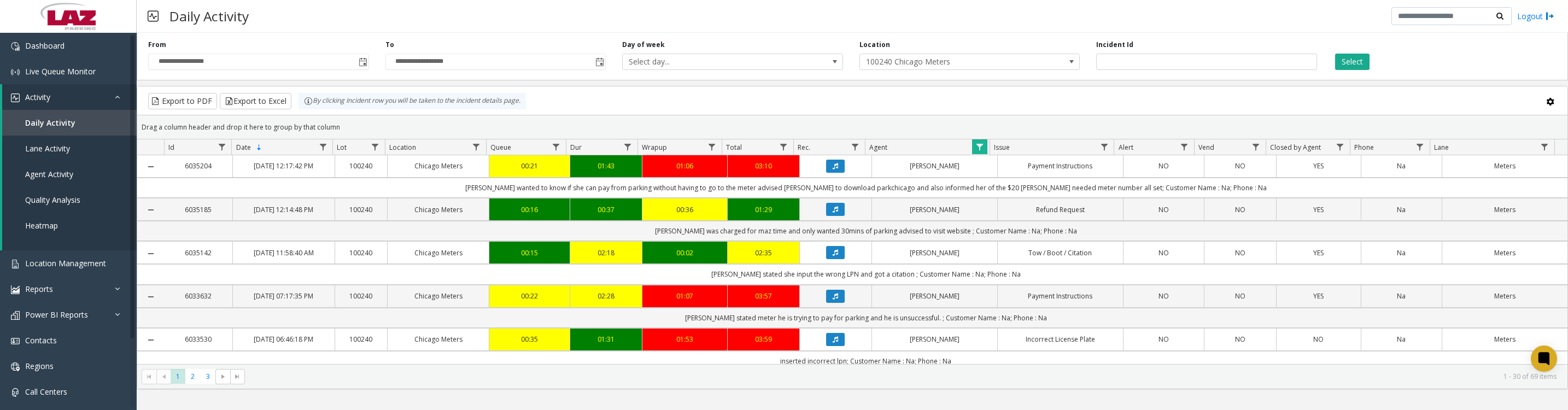
click at [827, 216] on button "Data table" at bounding box center [835, 209] width 18 height 13
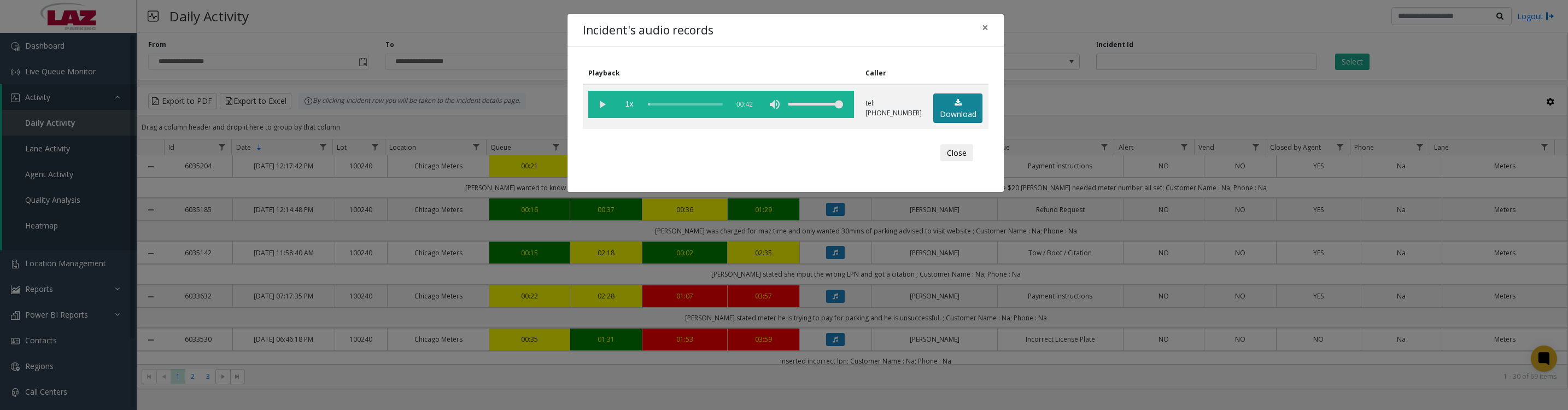
click at [946, 116] on link "Download" at bounding box center [958, 108] width 49 height 30
click at [599, 112] on vg-play-pause at bounding box center [602, 104] width 27 height 27
click at [948, 162] on button "Close" at bounding box center [957, 153] width 33 height 18
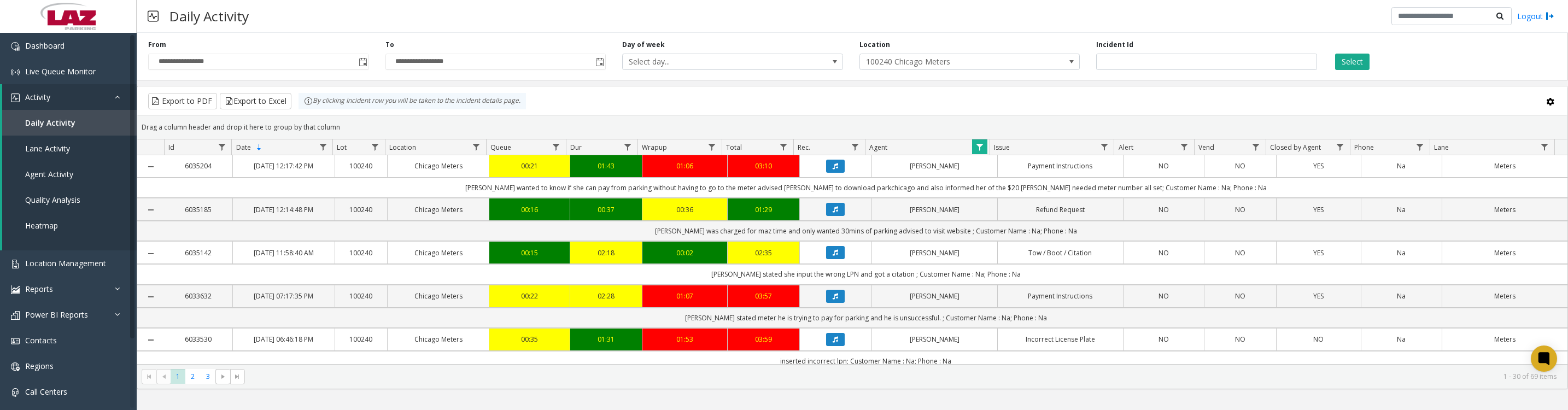
click at [983, 151] on span "Data table" at bounding box center [980, 147] width 8 height 8
click at [996, 307] on button "Clear" at bounding box center [1003, 302] width 45 height 24
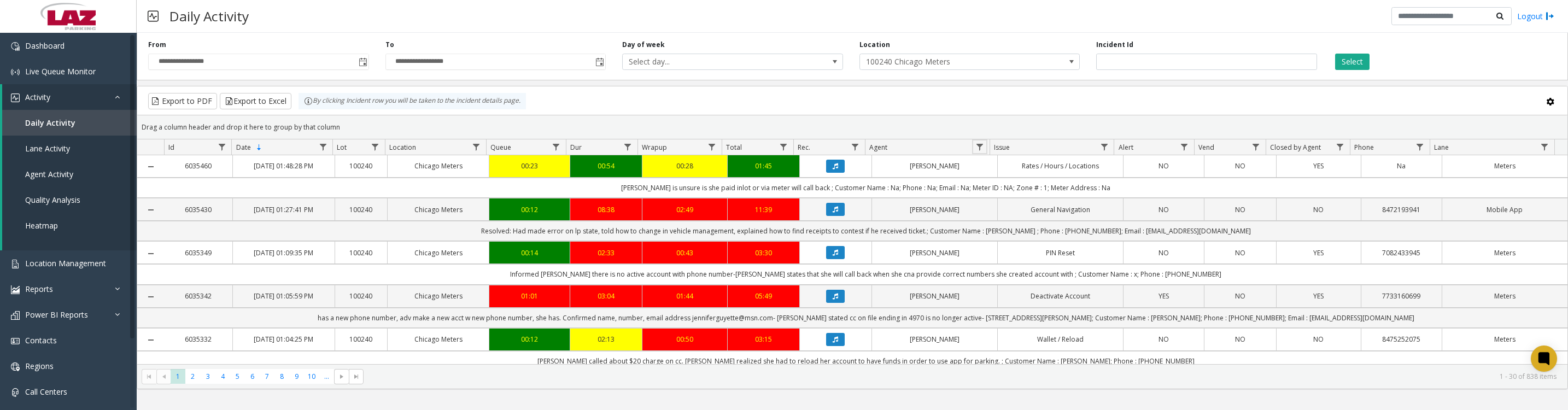
click at [976, 150] on span "Data table" at bounding box center [980, 147] width 8 height 8
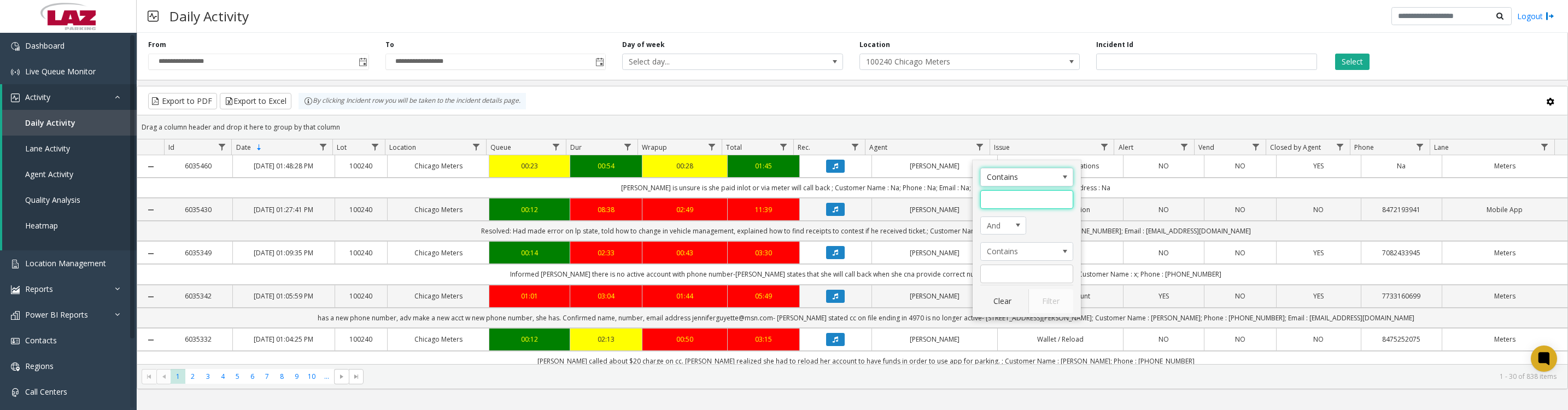
click at [988, 190] on input "Agent Filter" at bounding box center [1027, 199] width 93 height 18
type input "******"
click button "Filter" at bounding box center [1051, 302] width 45 height 24
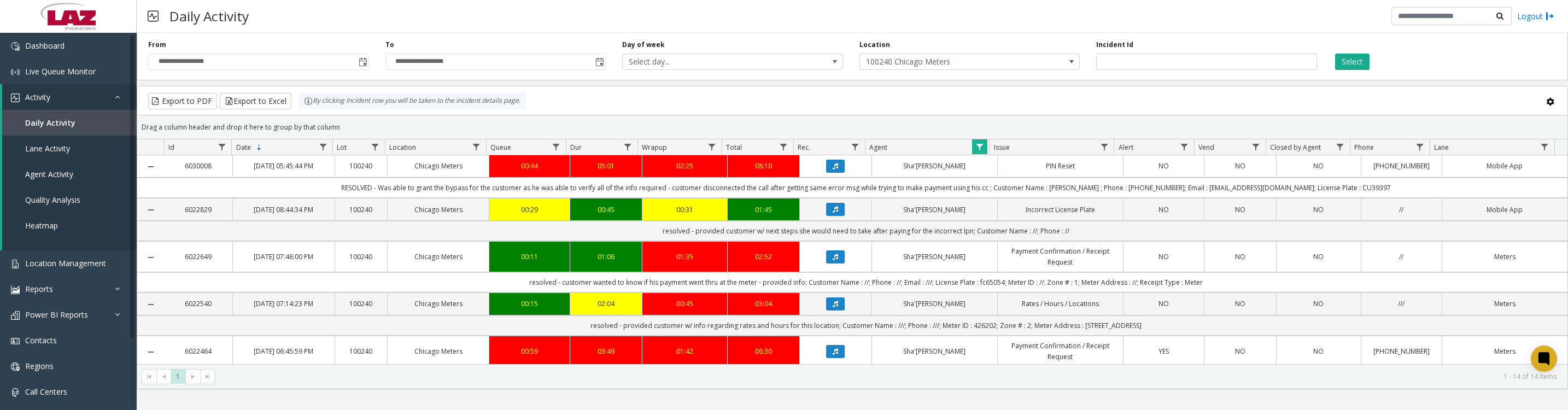
click at [833, 213] on icon "Data table" at bounding box center [835, 209] width 6 height 6
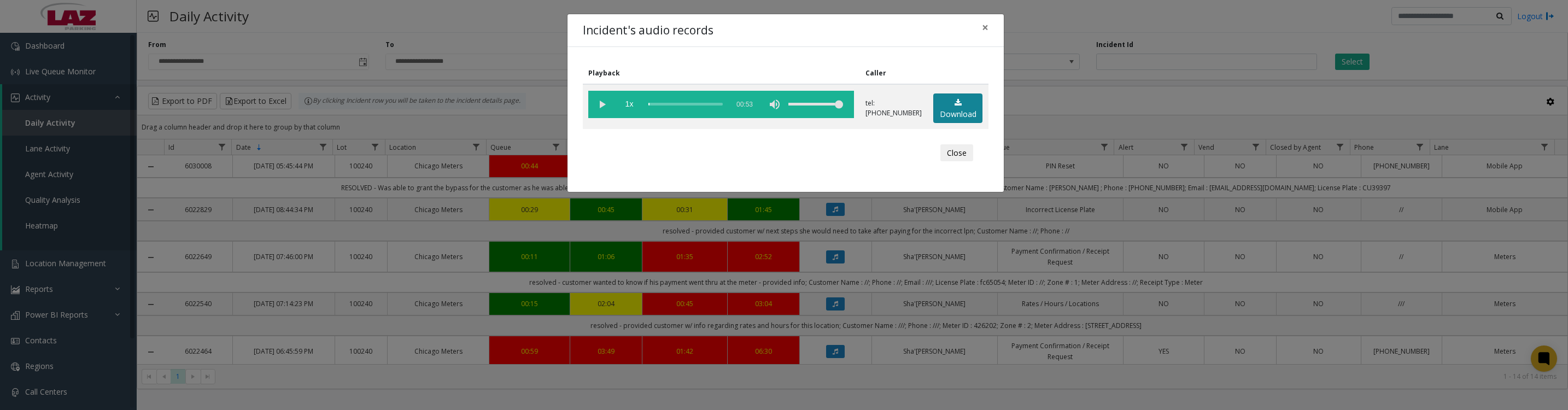
click at [945, 113] on link "Download" at bounding box center [958, 108] width 49 height 30
click at [597, 99] on vg-play-pause at bounding box center [602, 104] width 27 height 27
click at [964, 162] on button "Close" at bounding box center [957, 153] width 33 height 18
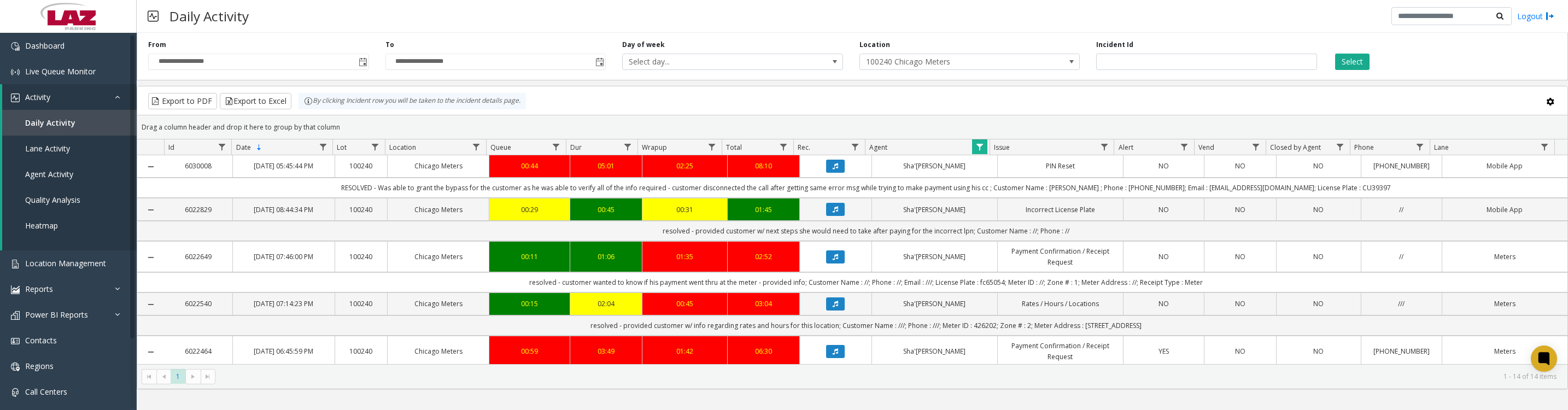
scroll to position [33, 0]
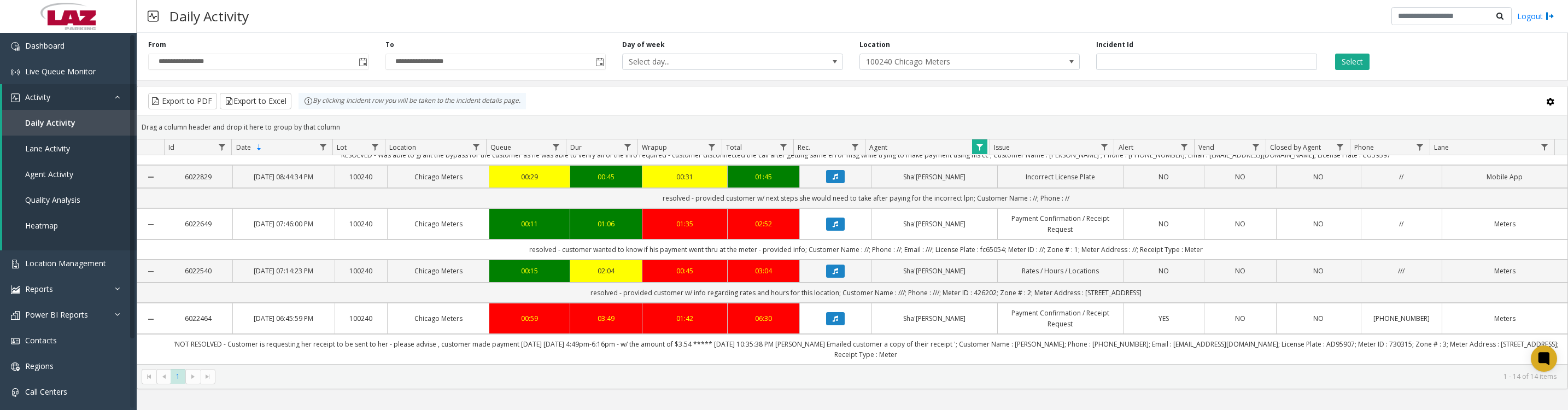
click at [828, 231] on button "Data table" at bounding box center [835, 224] width 18 height 13
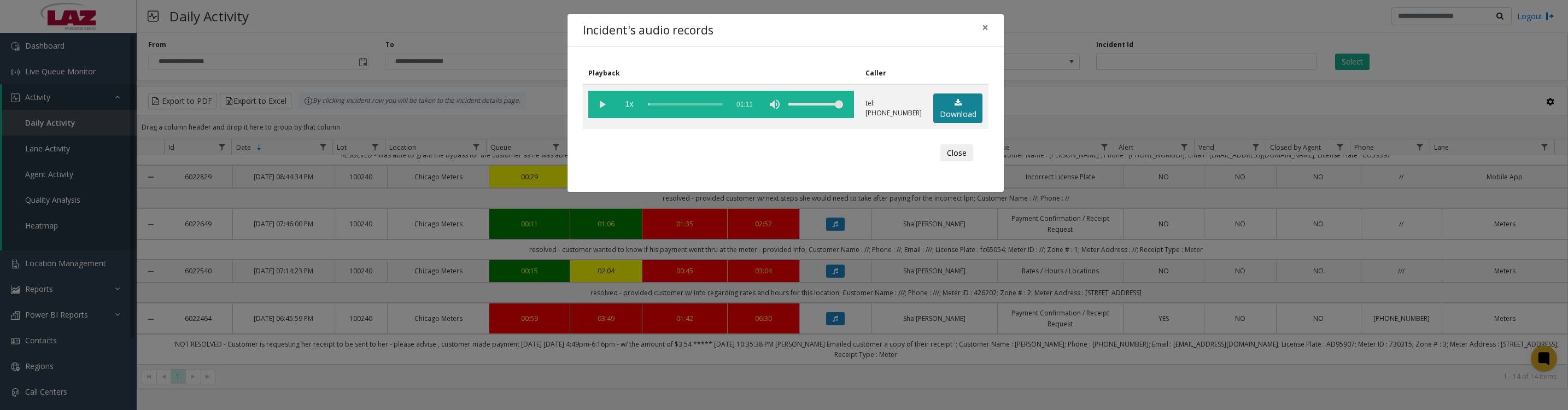
click at [948, 122] on link "Download" at bounding box center [958, 108] width 49 height 30
click at [604, 108] on vg-play-pause at bounding box center [602, 104] width 27 height 27
click at [966, 162] on button "Close" at bounding box center [957, 153] width 33 height 18
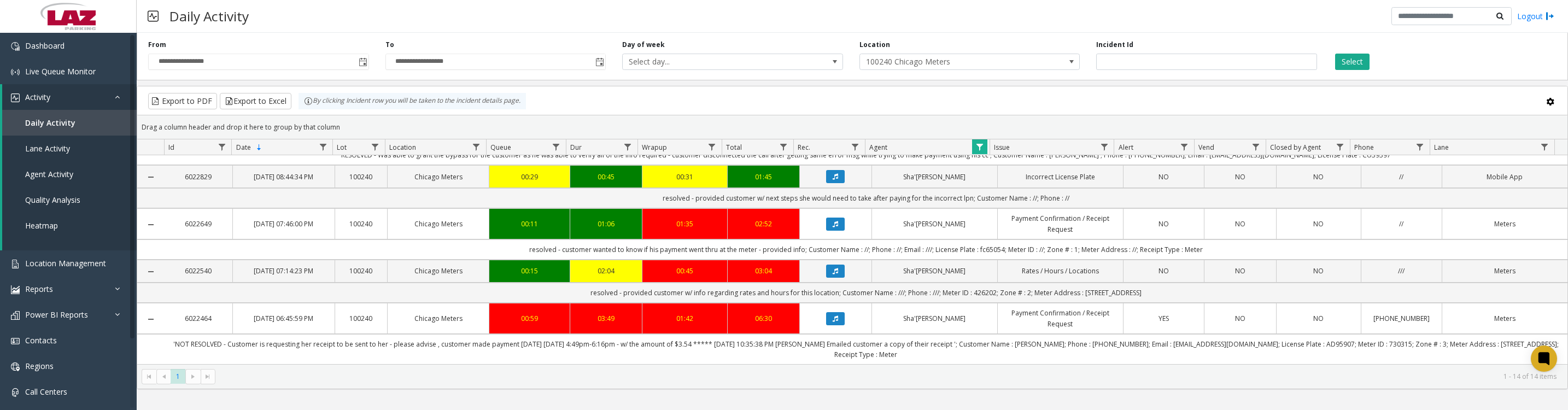
click at [833, 275] on icon "Data table" at bounding box center [835, 271] width 6 height 6
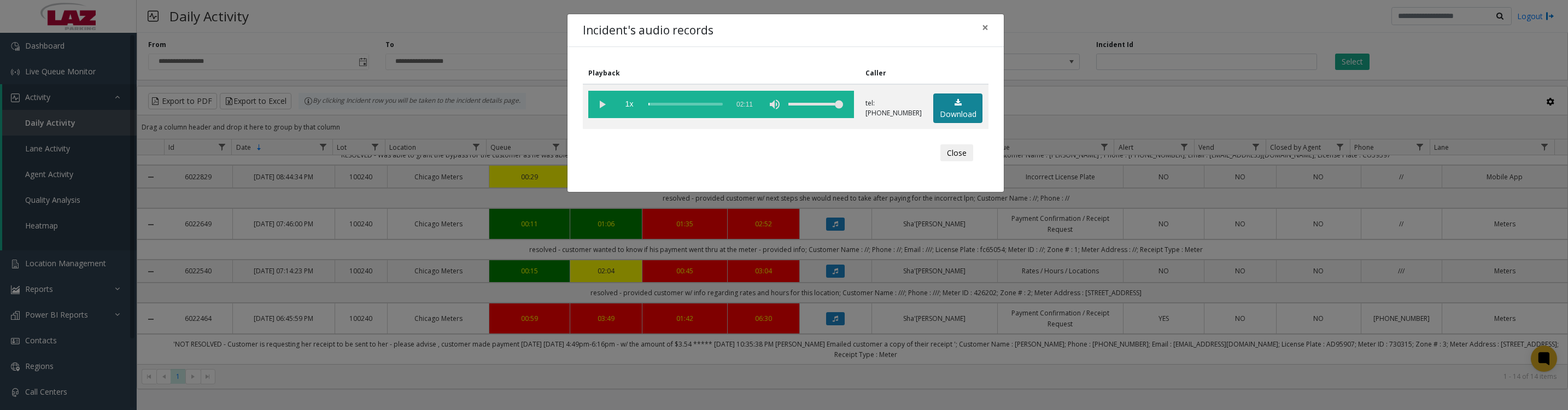
click at [954, 106] on icon at bounding box center [958, 102] width 7 height 8
click at [958, 162] on button "Close" at bounding box center [957, 153] width 33 height 18
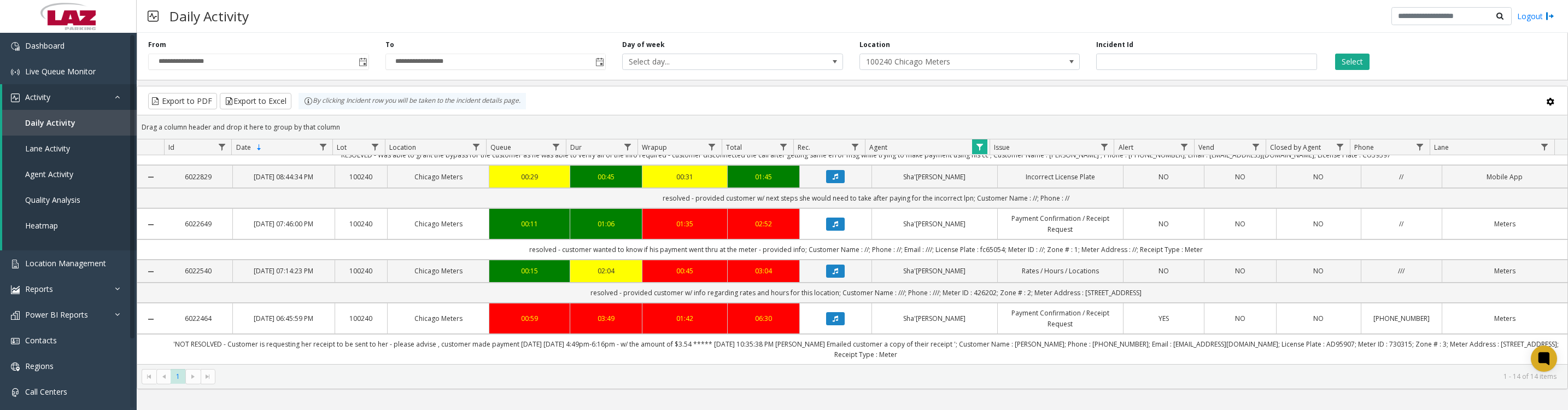
click at [981, 151] on span "Data table" at bounding box center [980, 147] width 8 height 8
click at [1000, 304] on button "Clear" at bounding box center [1003, 302] width 45 height 24
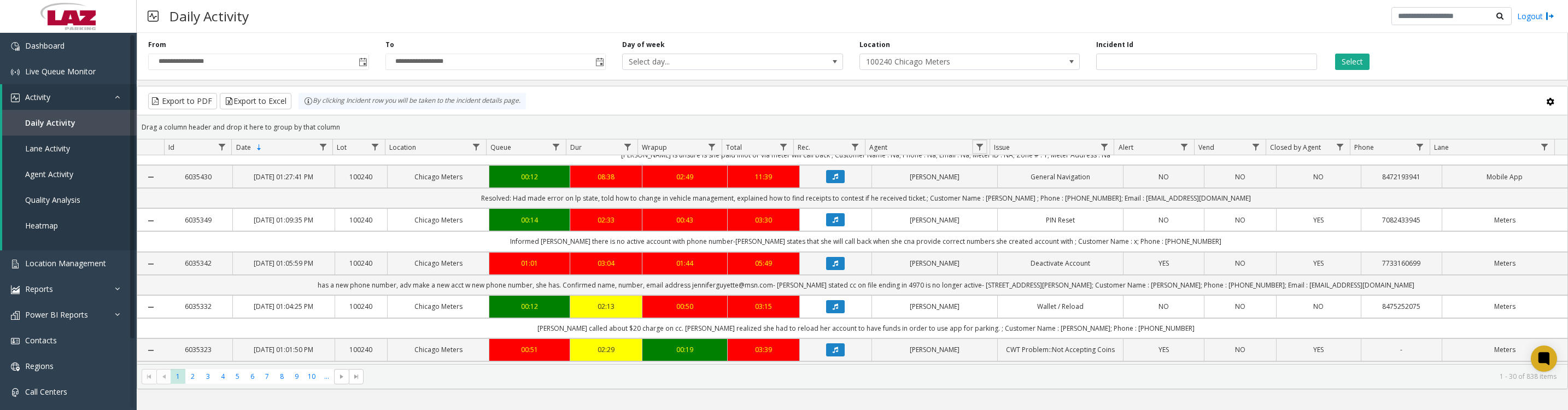
click at [983, 151] on span "Data table" at bounding box center [980, 147] width 8 height 8
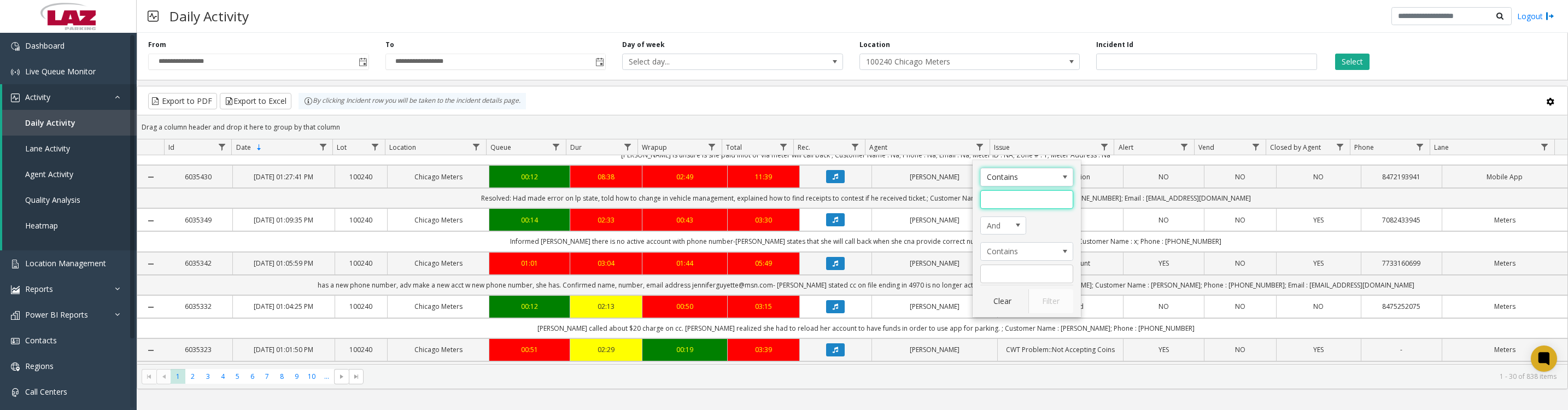
click at [996, 201] on input "Agent Filter" at bounding box center [1027, 199] width 93 height 18
type input "***"
click button "Filter" at bounding box center [1051, 302] width 45 height 24
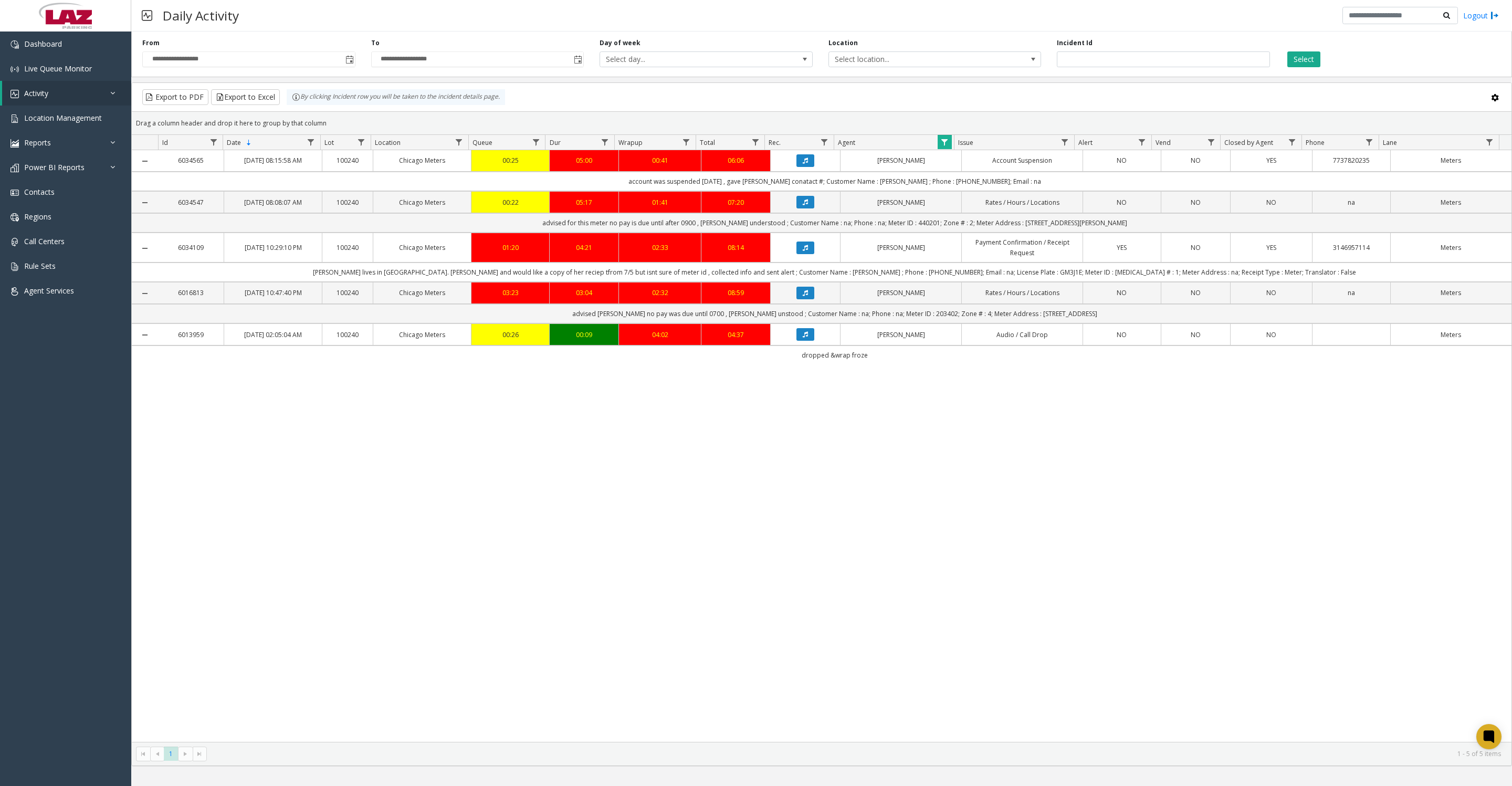
click at [346, 64] on span "Toggle popup" at bounding box center [350, 60] width 8 height 8
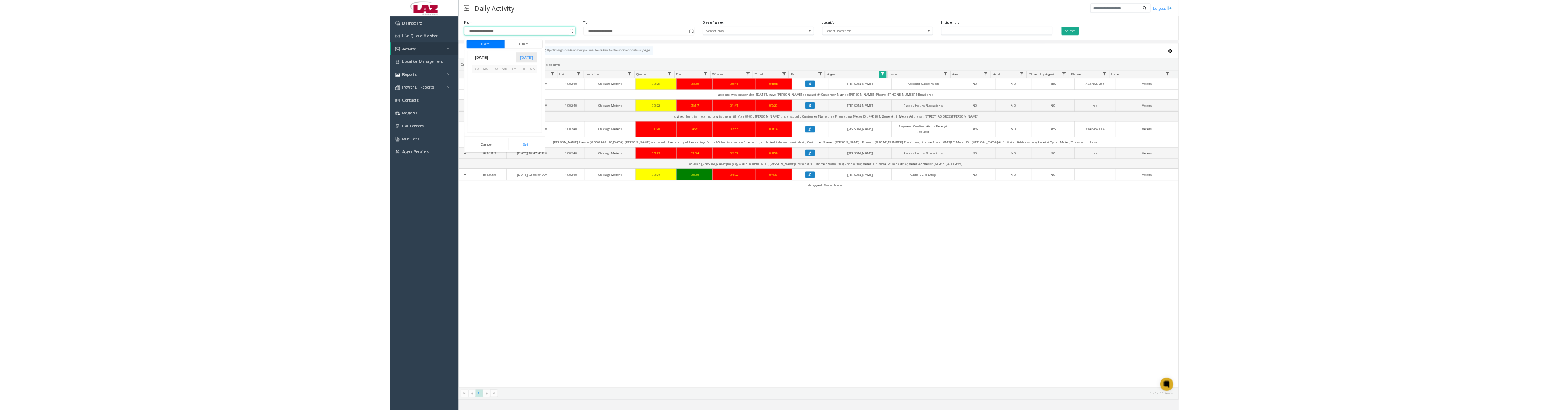
scroll to position [196014, 0]
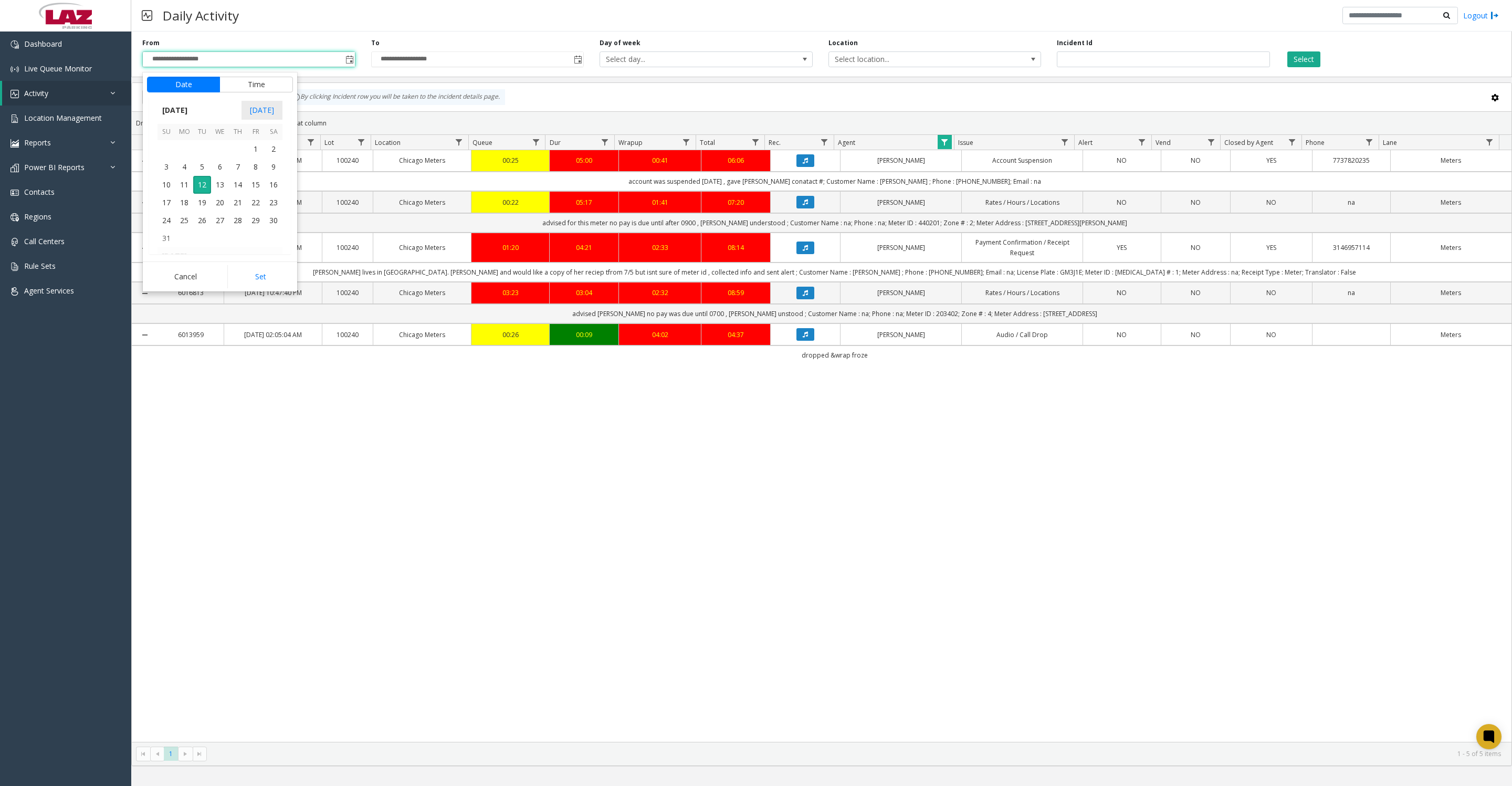
click at [254, 158] on span "1" at bounding box center [256, 149] width 18 height 18
click at [259, 279] on button "Set" at bounding box center [260, 277] width 66 height 23
type input "**********"
click at [884, 63] on span "Select location..." at bounding box center [914, 60] width 170 height 15
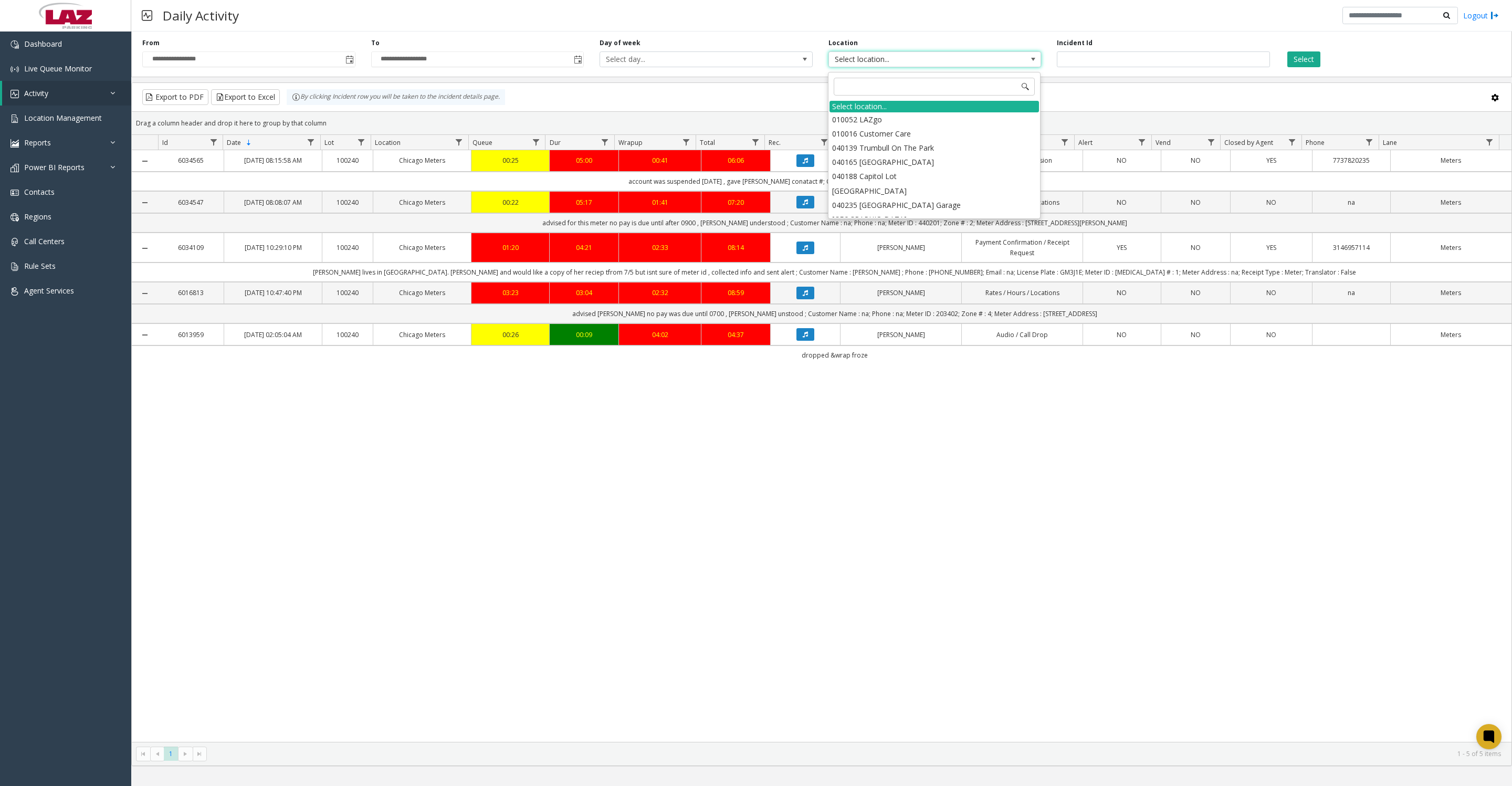
click at [904, 89] on input at bounding box center [934, 87] width 201 height 18
type input "*****"
click at [861, 122] on li "100240 Chicago Meters" at bounding box center [934, 119] width 210 height 14
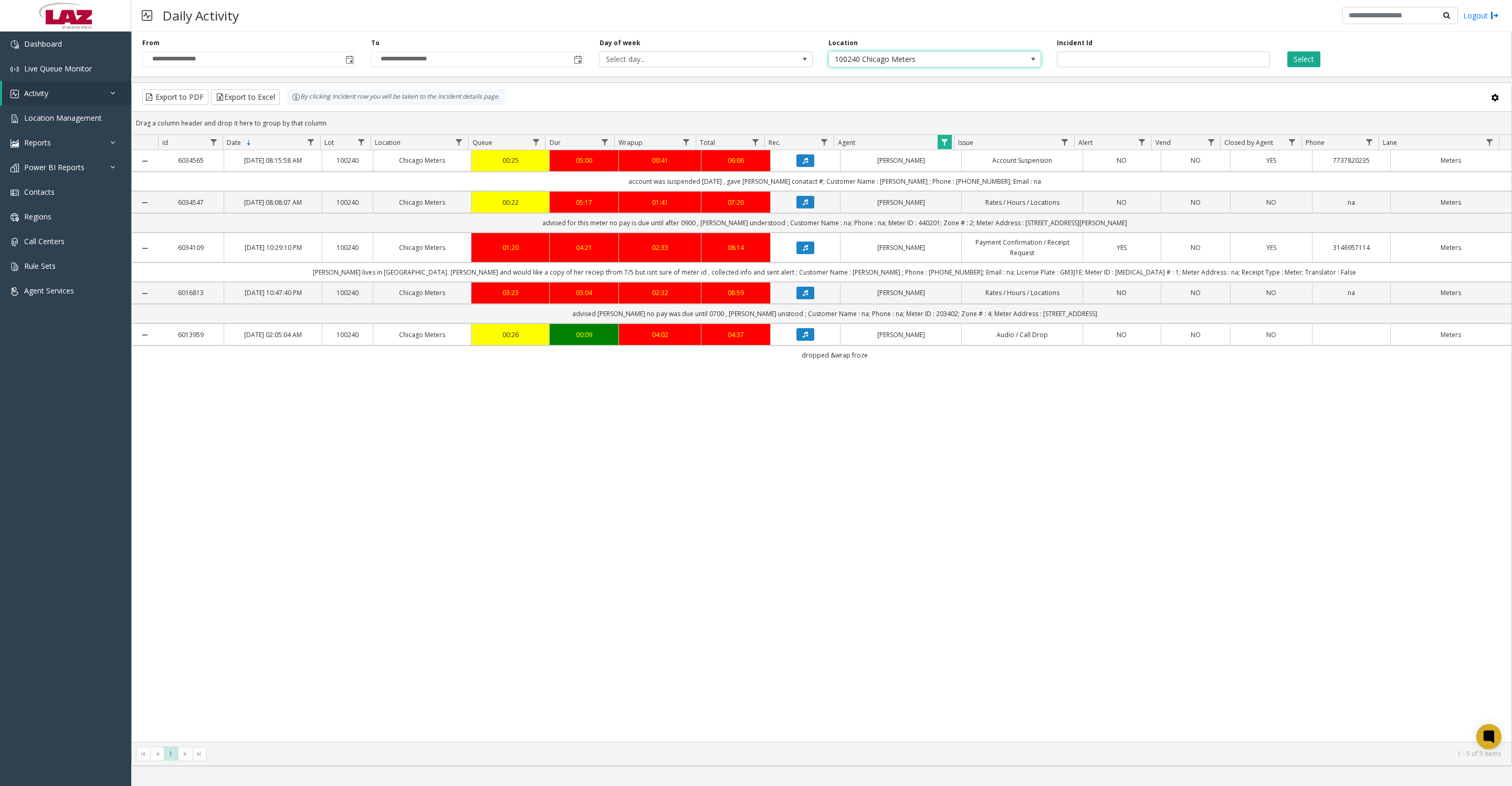
click at [1302, 57] on button "Select" at bounding box center [1304, 59] width 33 height 16
click at [944, 147] on span "Data table" at bounding box center [944, 142] width 8 height 8
click at [961, 298] on button "Clear" at bounding box center [967, 293] width 43 height 23
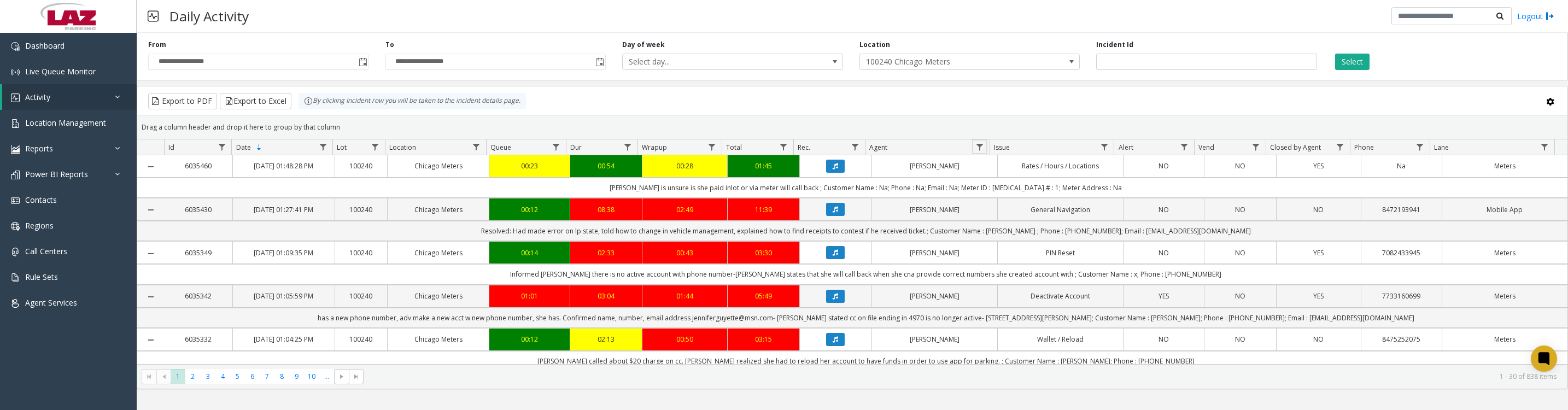
click at [978, 151] on span "Data table" at bounding box center [980, 147] width 8 height 8
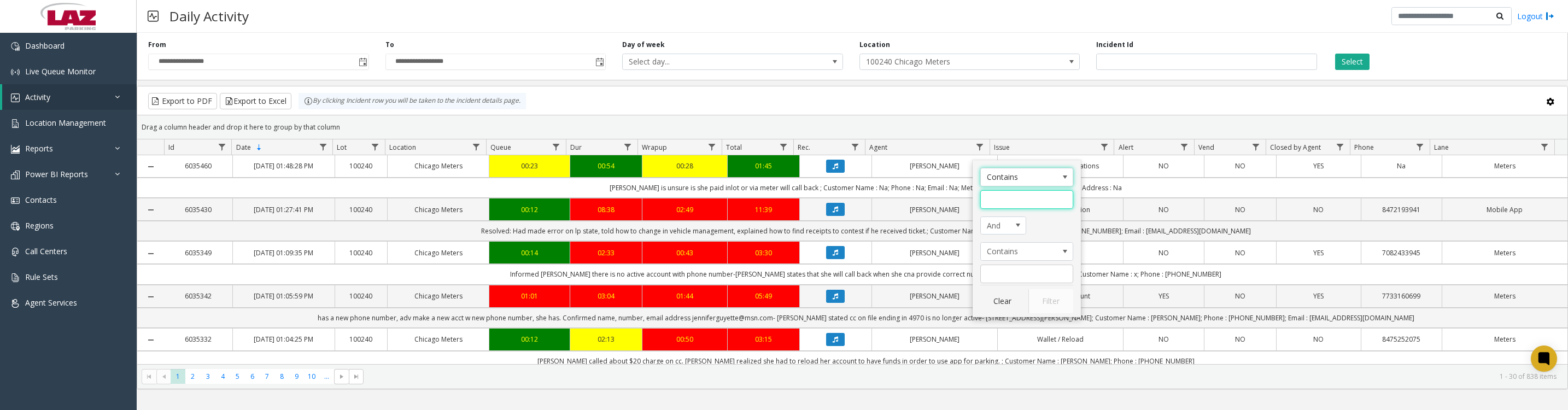
click at [1009, 200] on input "Agent Filter" at bounding box center [1027, 199] width 93 height 18
type input "*****"
click button "Filter" at bounding box center [1051, 302] width 45 height 24
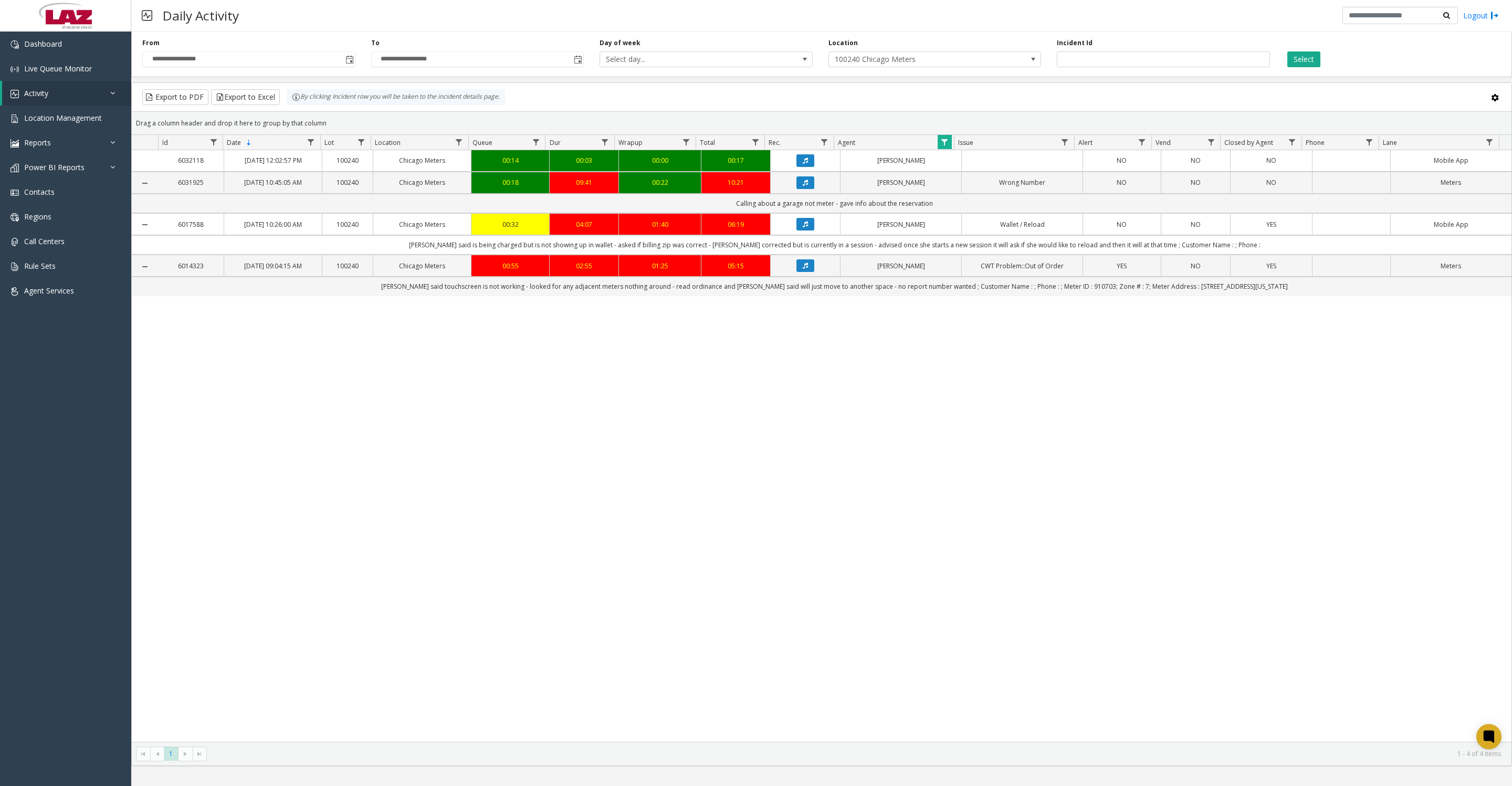
click at [803, 189] on button "Data table" at bounding box center [805, 183] width 18 height 13
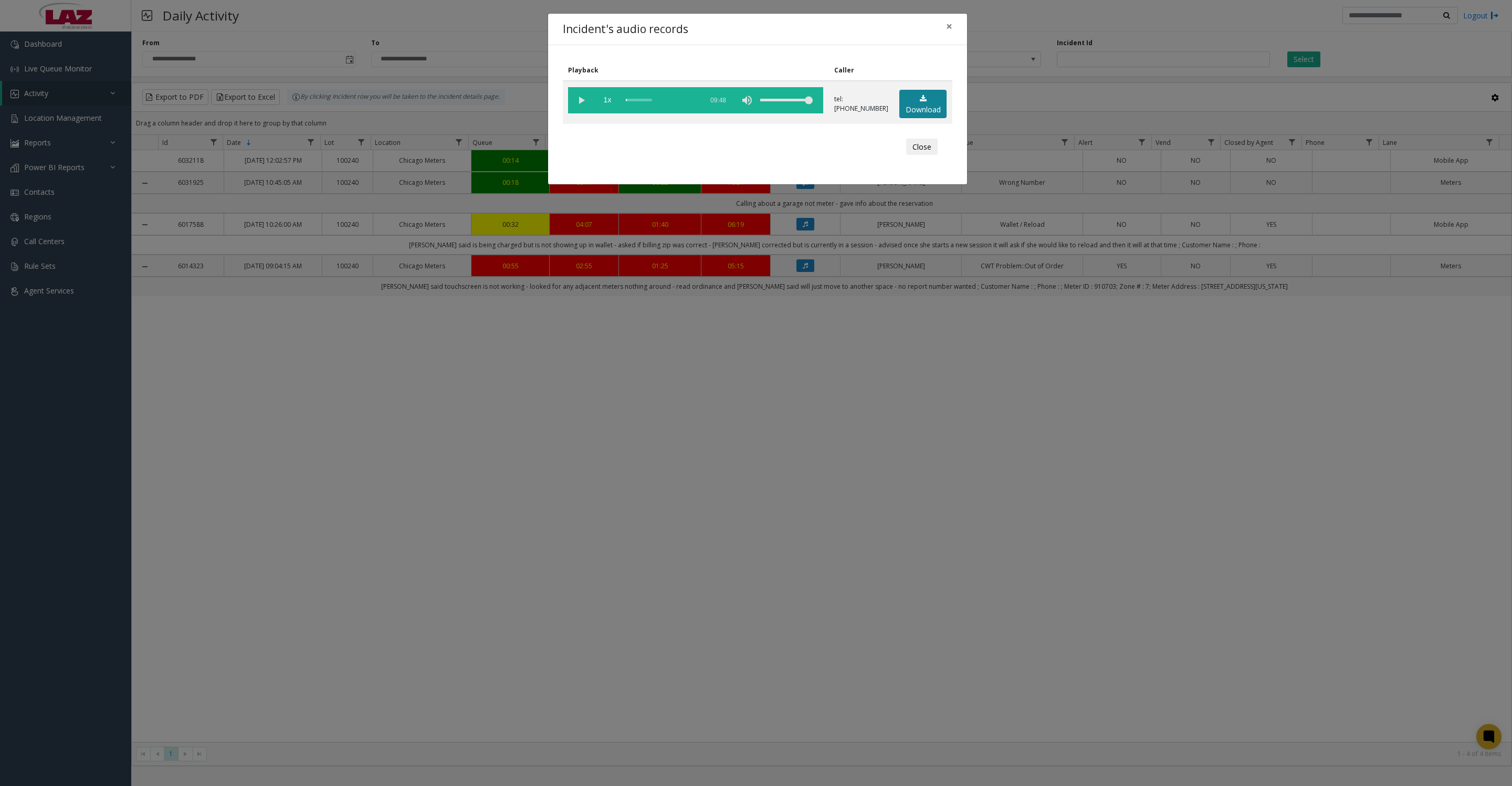
click at [913, 114] on link "Download" at bounding box center [923, 104] width 47 height 29
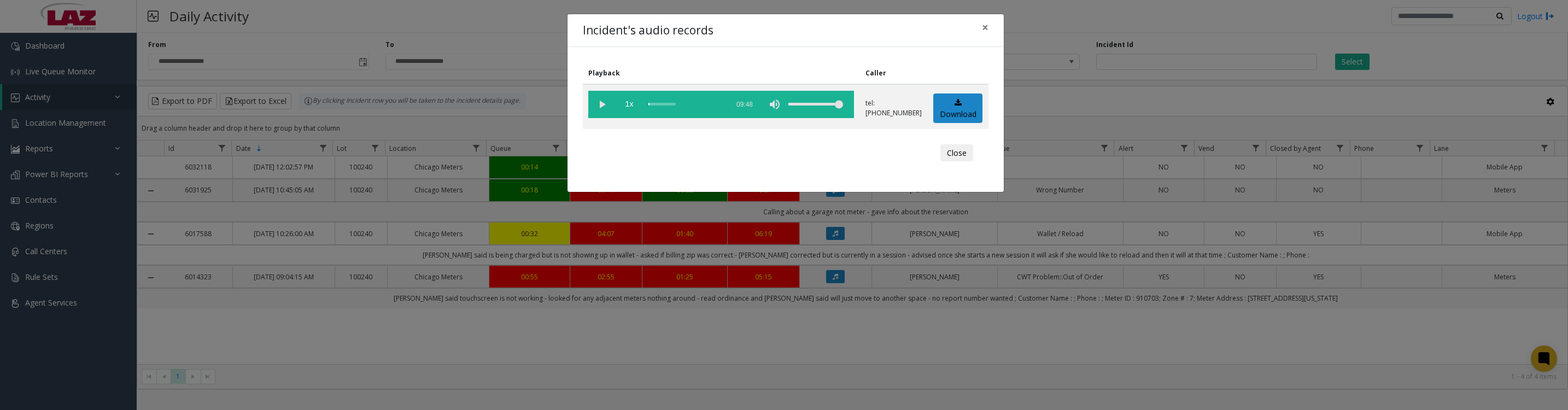
click at [940, 162] on button "Close" at bounding box center [957, 153] width 33 height 18
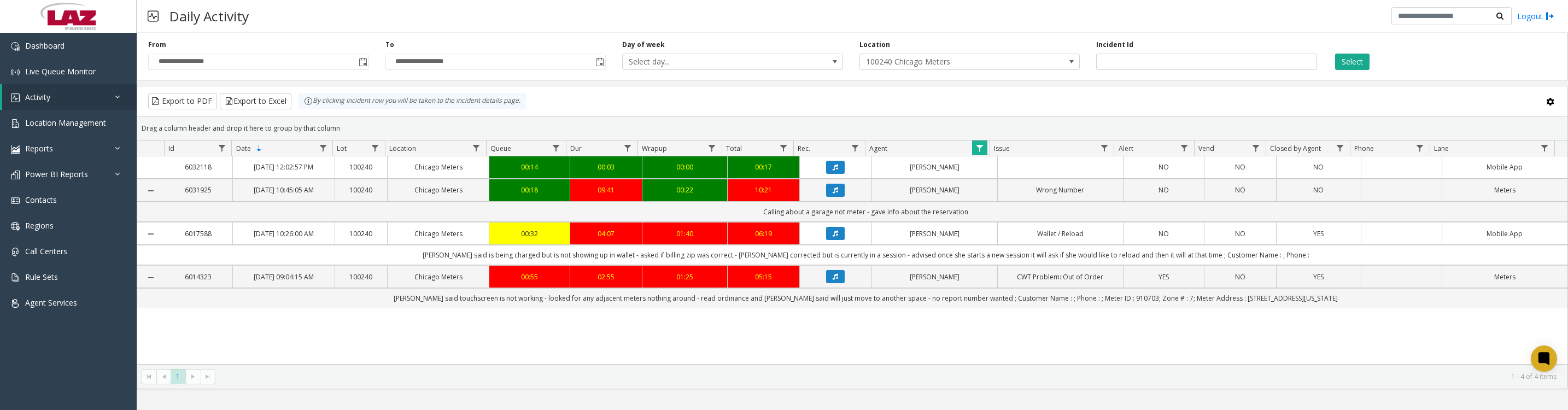
click at [981, 153] on span "Data table" at bounding box center [980, 148] width 8 height 8
click at [1012, 304] on button "Clear" at bounding box center [1003, 305] width 45 height 24
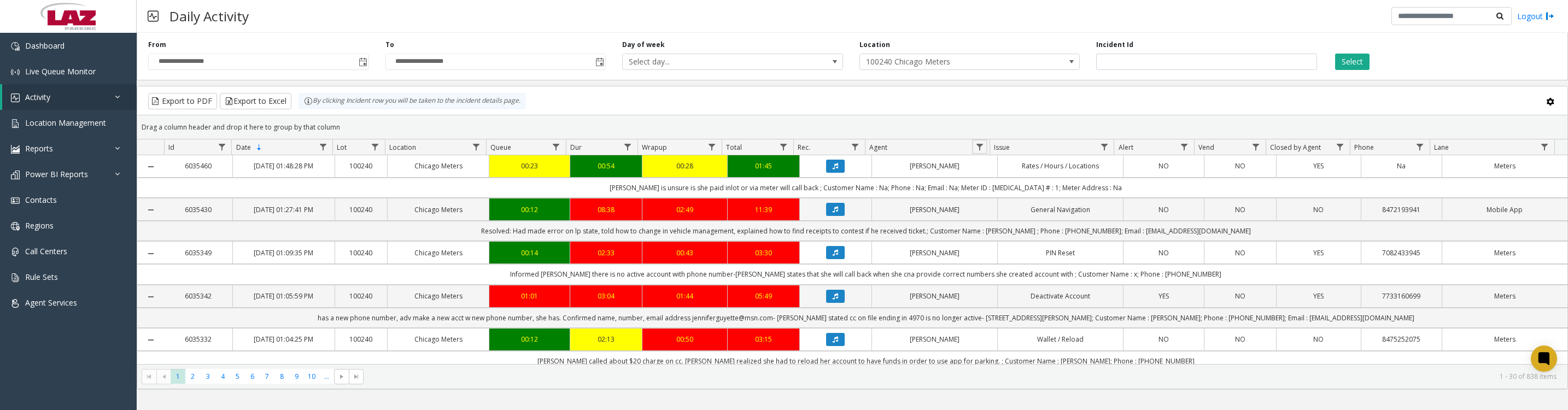
click at [973, 154] on link "Data table" at bounding box center [979, 147] width 15 height 15
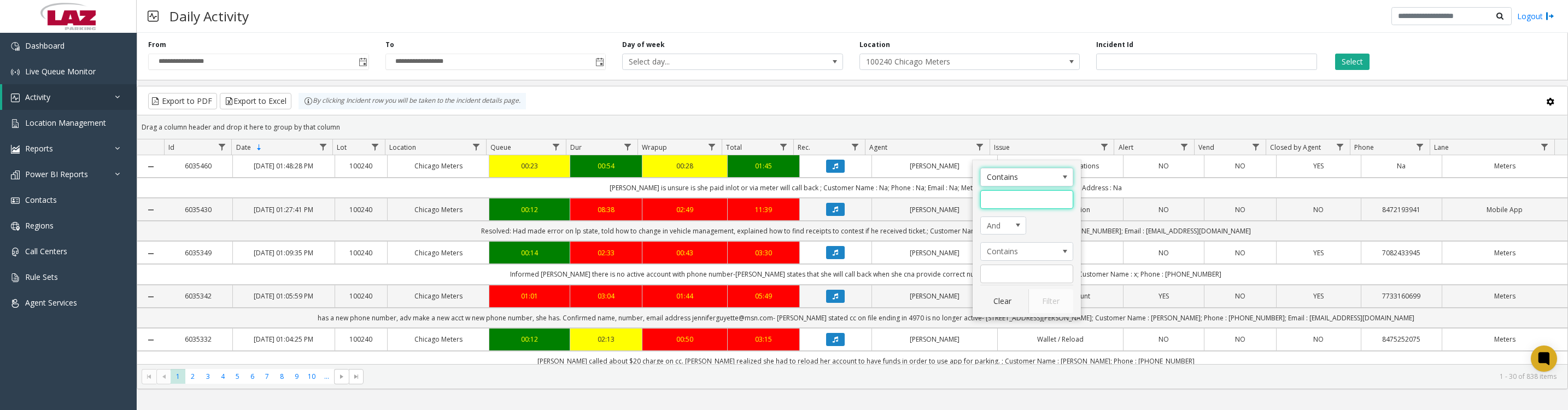
click at [1010, 204] on input "Agent Filter" at bounding box center [1027, 199] width 93 height 18
type input "***"
click button "Filter" at bounding box center [1051, 302] width 45 height 24
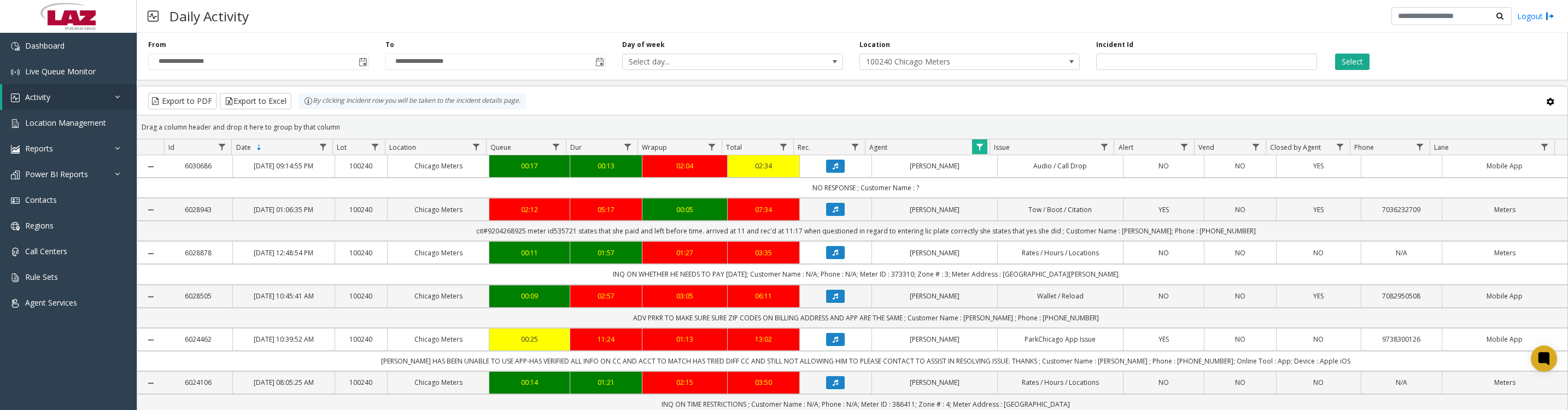
click at [833, 213] on icon "Data table" at bounding box center [835, 209] width 6 height 6
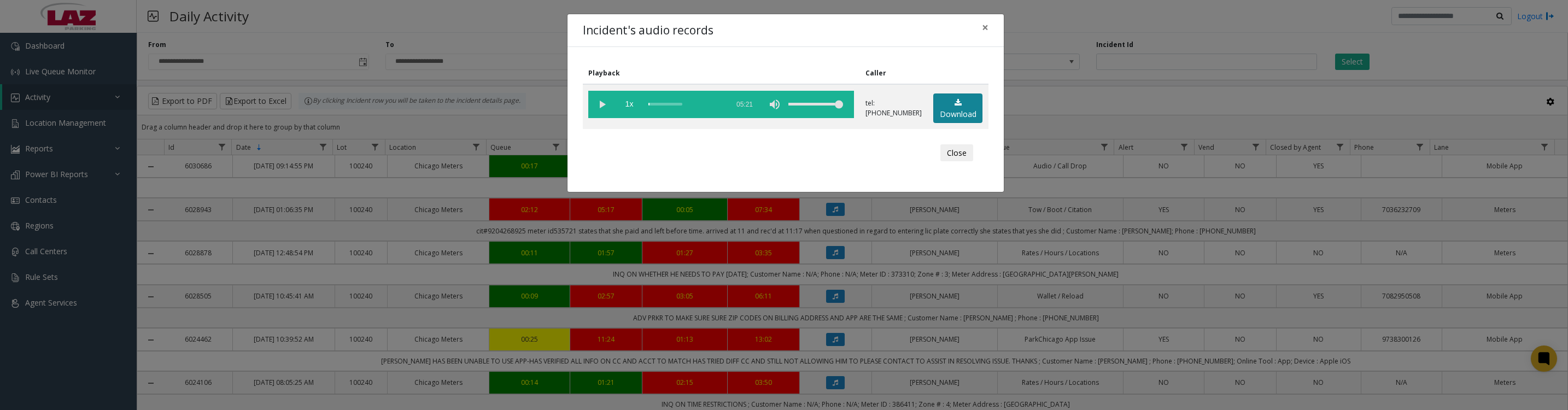
click at [948, 111] on link "Download" at bounding box center [958, 108] width 49 height 30
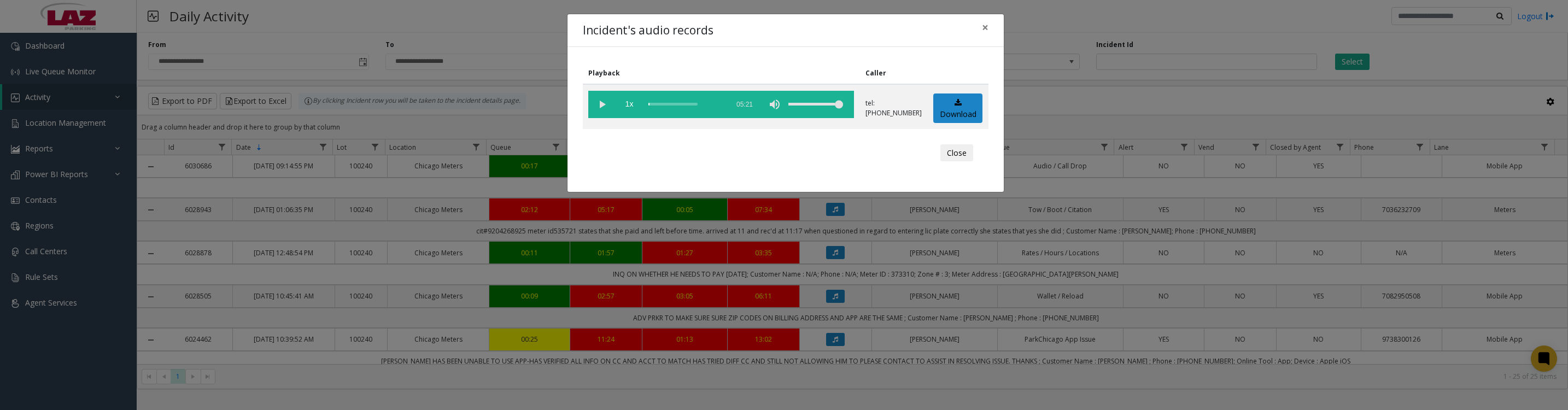
click at [604, 111] on vg-play-pause at bounding box center [602, 104] width 27 height 27
click at [941, 162] on button "Close" at bounding box center [957, 153] width 33 height 18
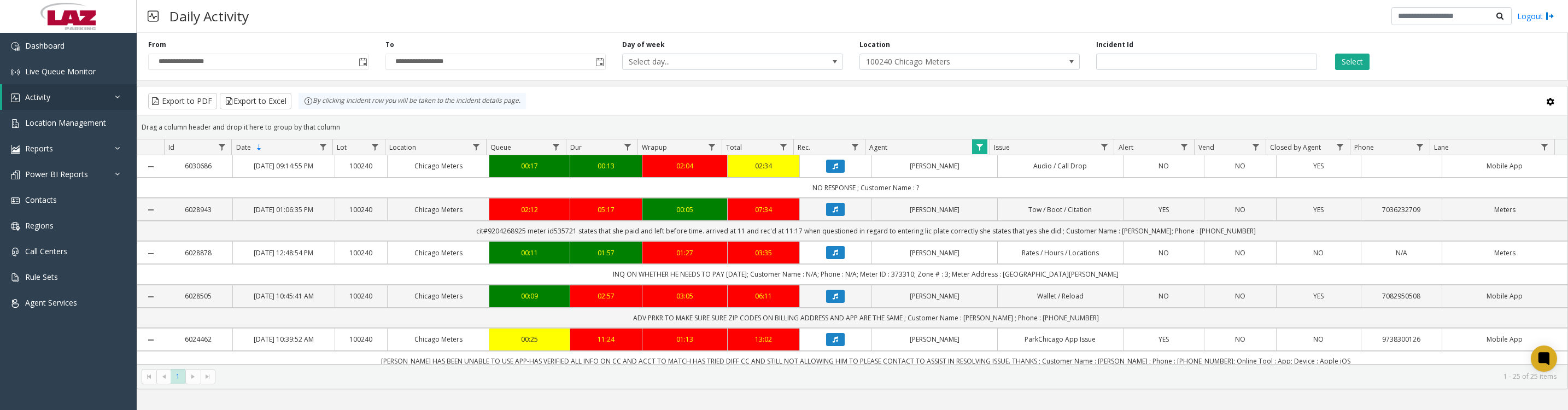
click at [826, 259] on button "Data table" at bounding box center [835, 252] width 18 height 13
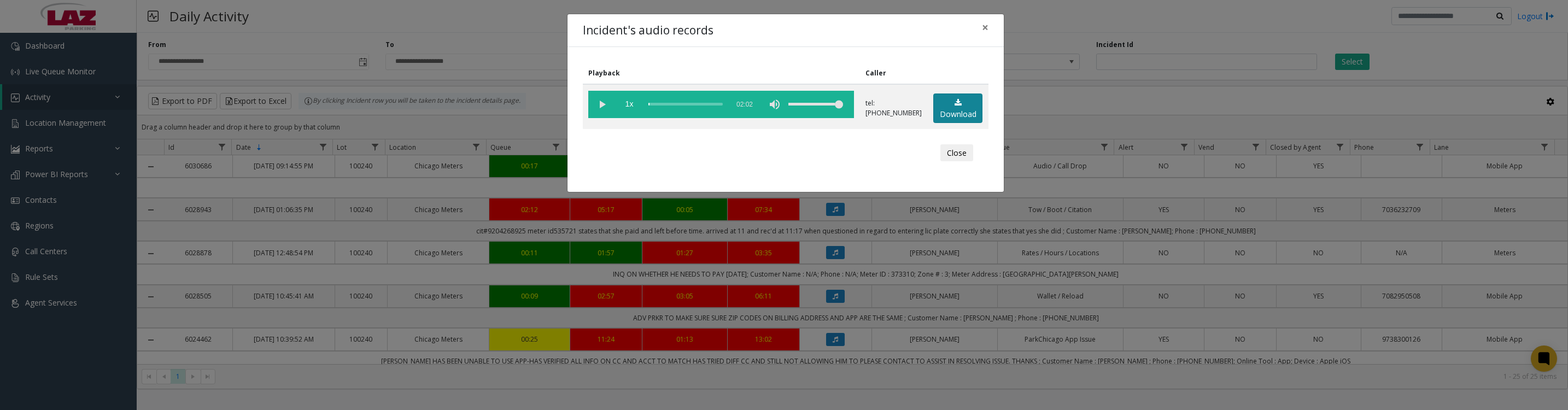
click at [944, 118] on link "Download" at bounding box center [958, 108] width 49 height 30
click at [595, 100] on vg-play-pause at bounding box center [602, 104] width 27 height 27
click at [602, 107] on vg-play-pause at bounding box center [602, 104] width 27 height 27
click at [960, 162] on button "Close" at bounding box center [957, 153] width 33 height 18
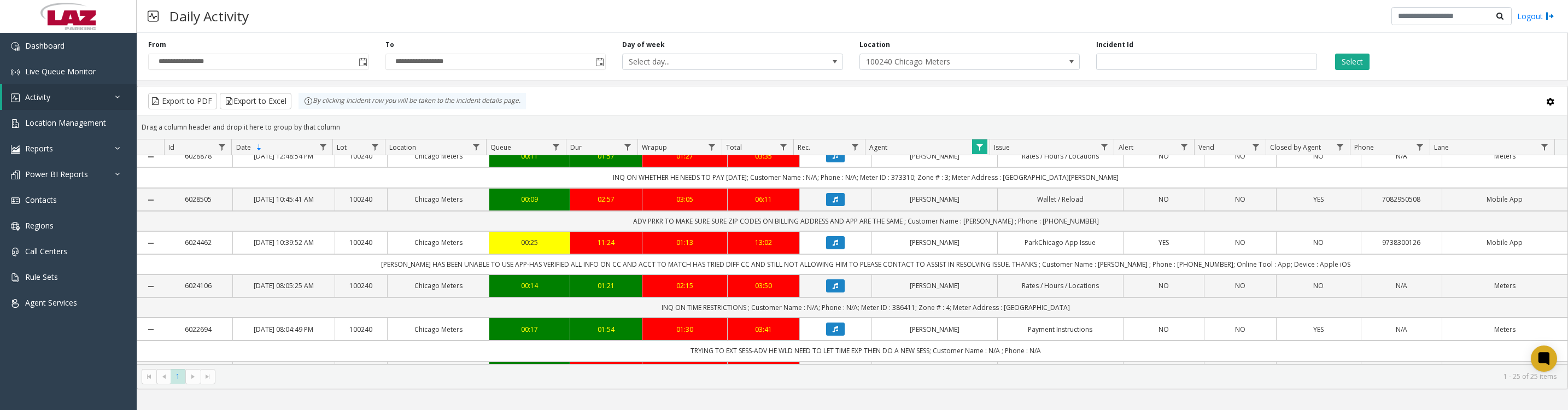
scroll to position [137, 0]
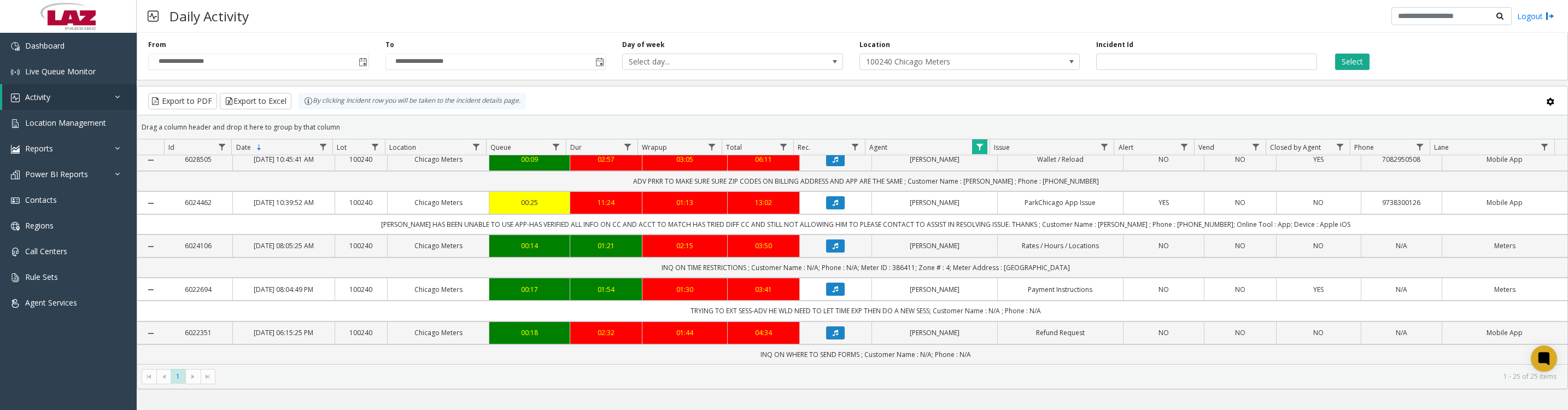
click at [826, 166] on button "Data table" at bounding box center [835, 159] width 18 height 13
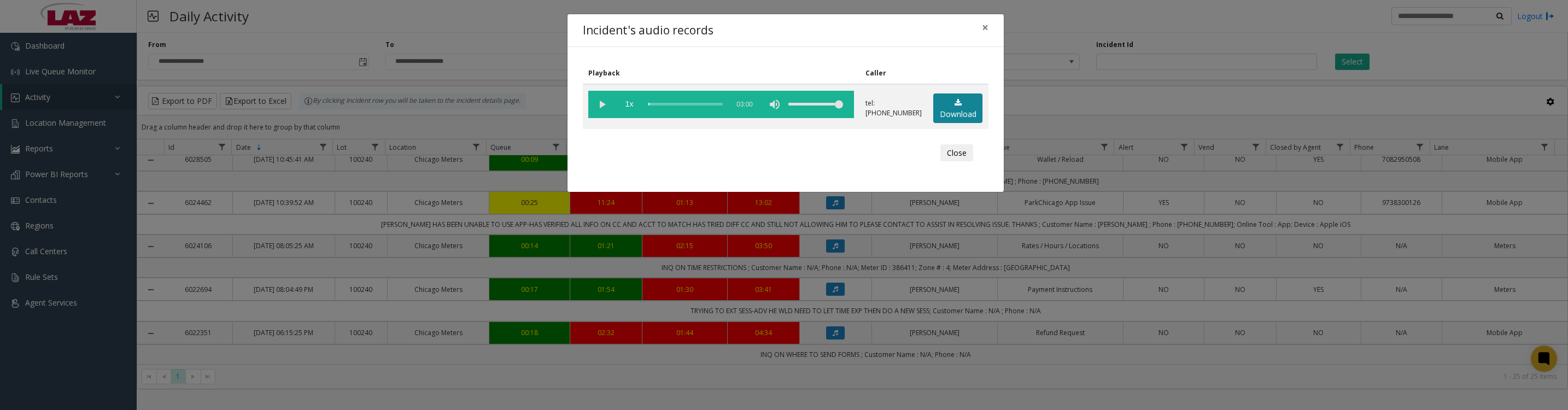
click at [944, 111] on link "Download" at bounding box center [958, 108] width 49 height 30
click at [592, 111] on vg-play-pause at bounding box center [602, 104] width 27 height 27
click at [604, 108] on vg-play-pause at bounding box center [602, 104] width 27 height 27
click at [602, 106] on vg-play-pause at bounding box center [602, 104] width 27 height 27
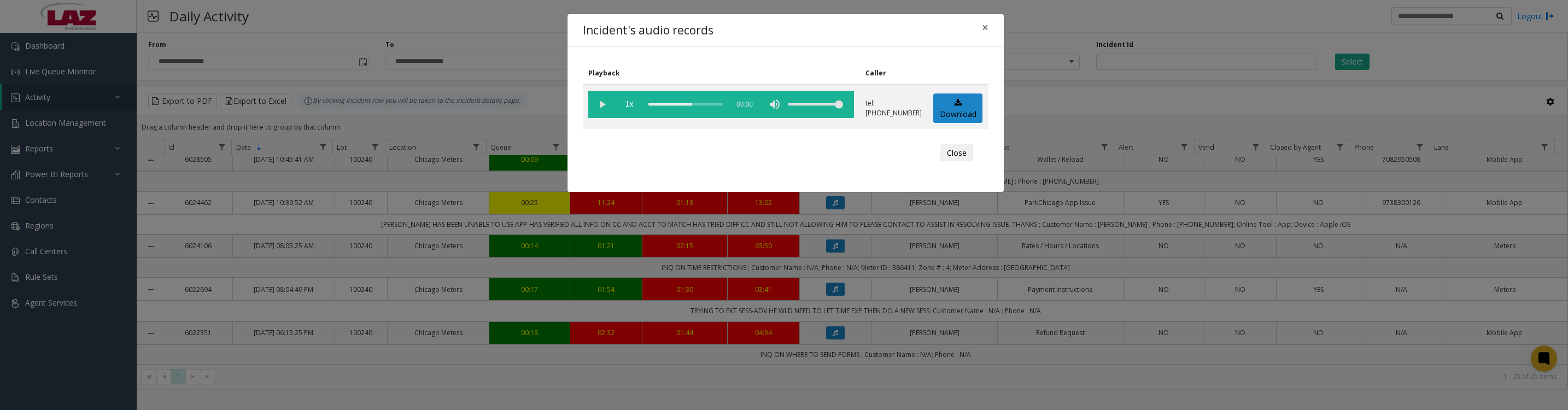
click at [964, 162] on button "Close" at bounding box center [957, 153] width 33 height 18
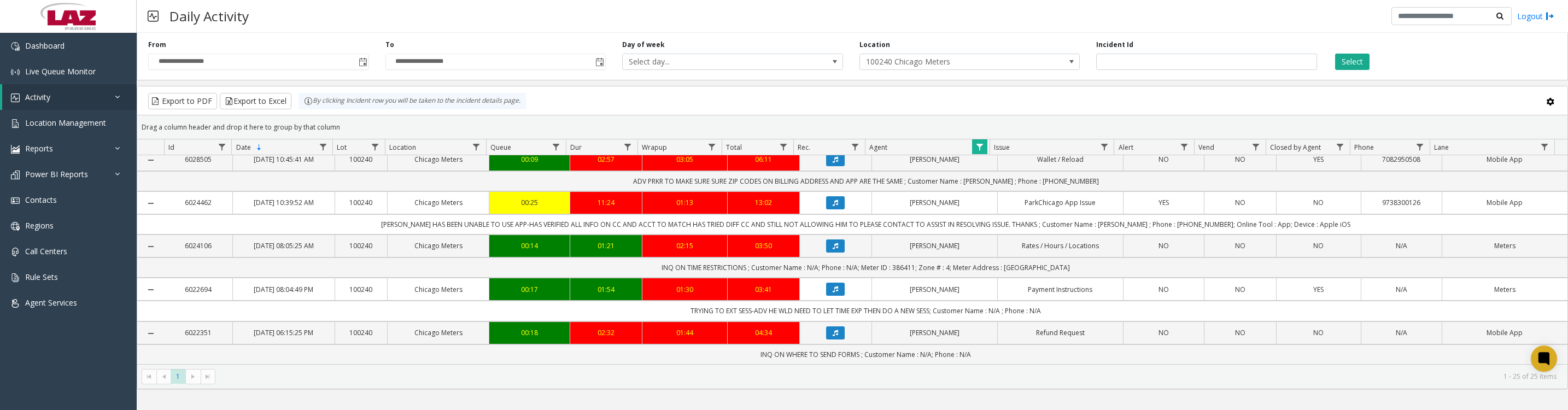
click at [833, 249] on icon "Data table" at bounding box center [835, 246] width 6 height 6
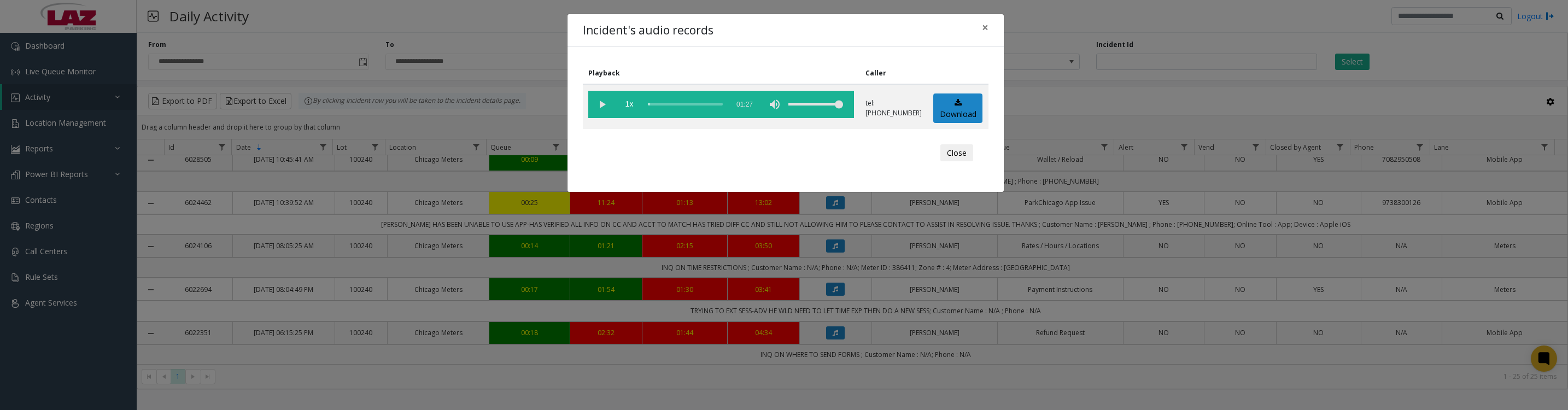
click at [946, 162] on button "Close" at bounding box center [957, 153] width 33 height 18
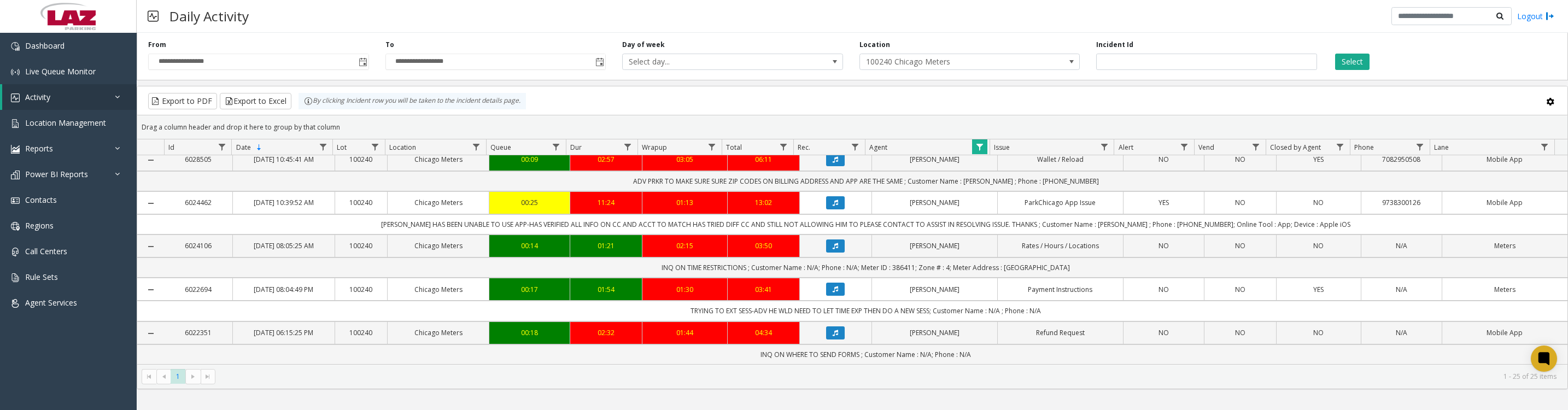
click at [833, 249] on icon "Data table" at bounding box center [835, 246] width 6 height 6
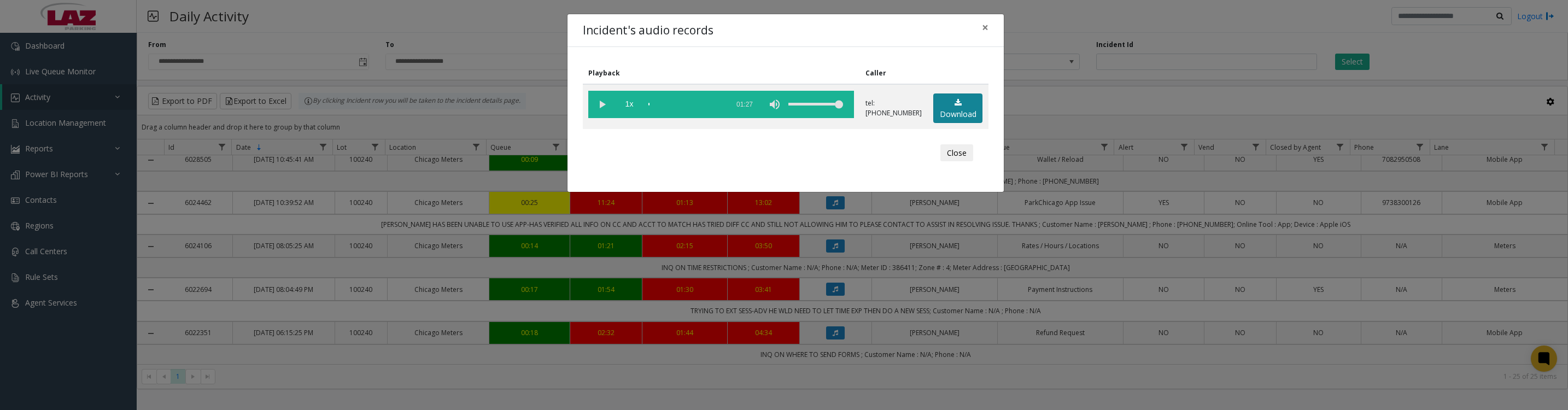
click at [946, 111] on link "Download" at bounding box center [958, 108] width 49 height 30
click at [597, 108] on vg-play-pause at bounding box center [602, 104] width 27 height 27
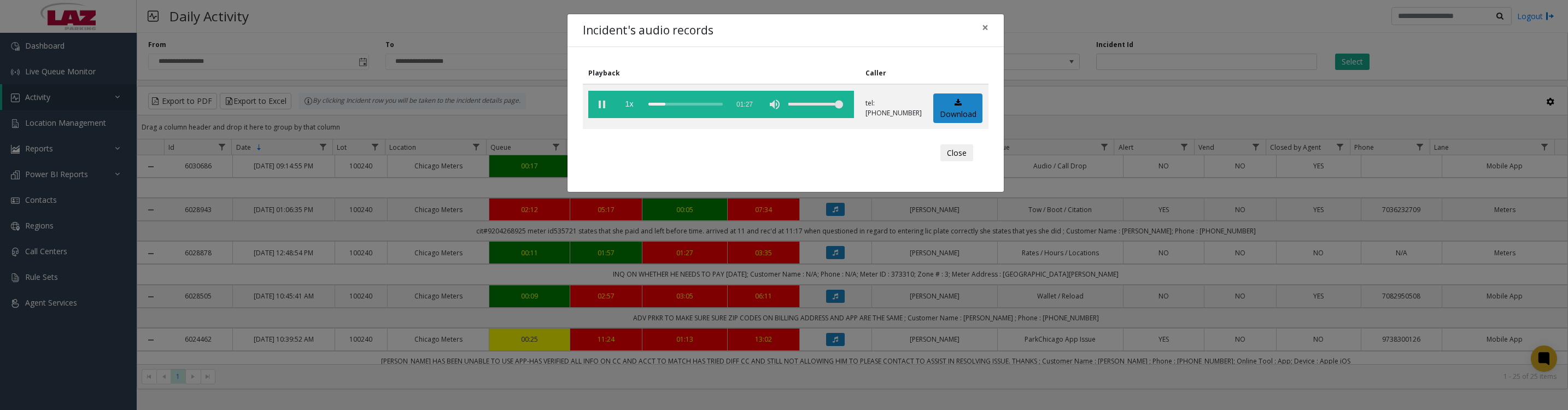
scroll to position [137, 0]
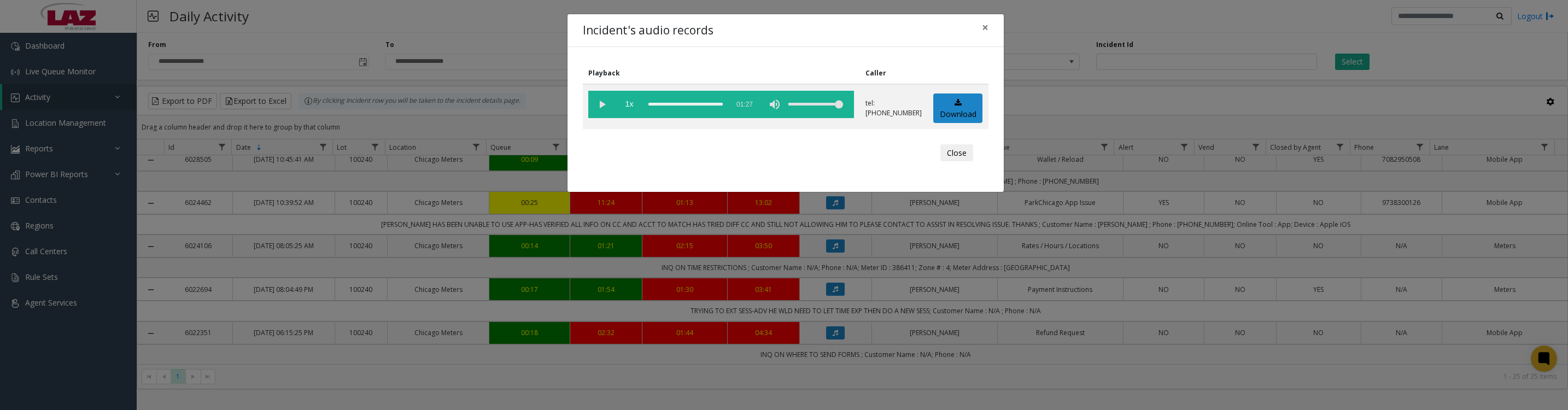
click at [957, 162] on button "Close" at bounding box center [957, 153] width 33 height 18
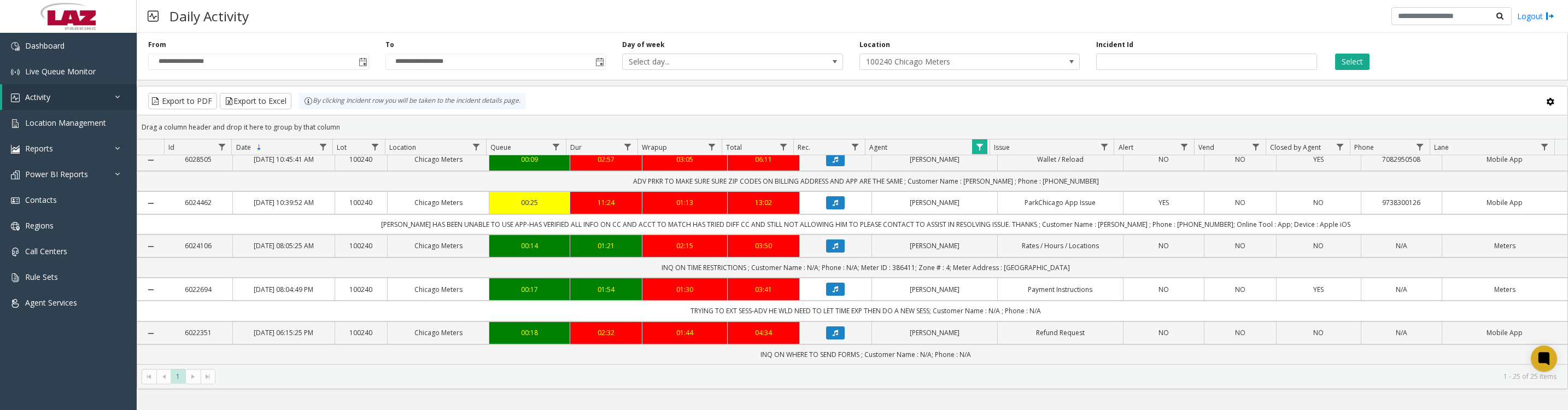
click at [979, 151] on span "Data table" at bounding box center [980, 147] width 8 height 8
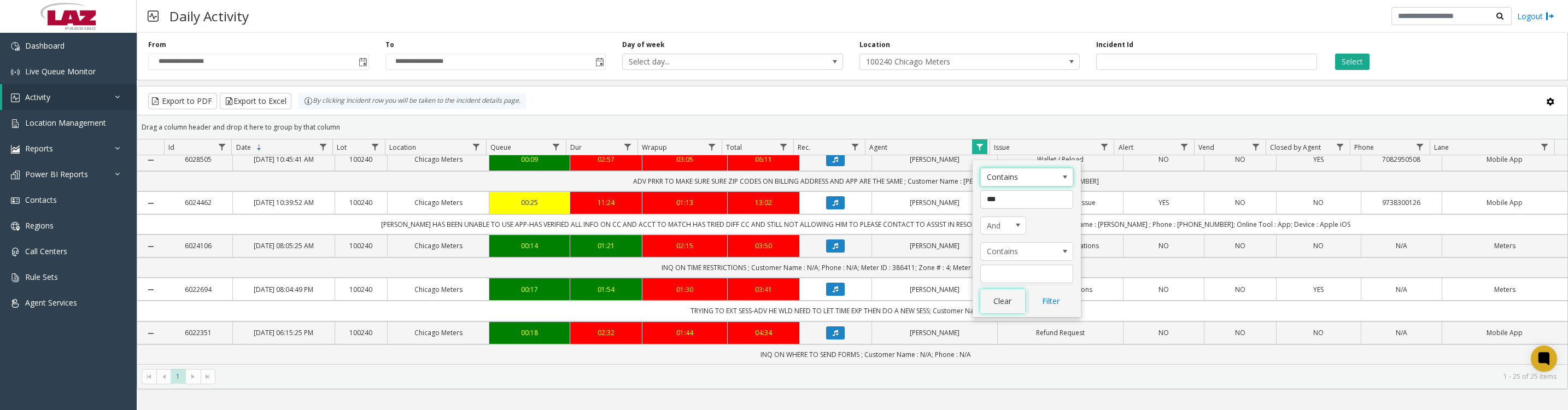
click at [1012, 304] on button "Clear" at bounding box center [1003, 302] width 45 height 24
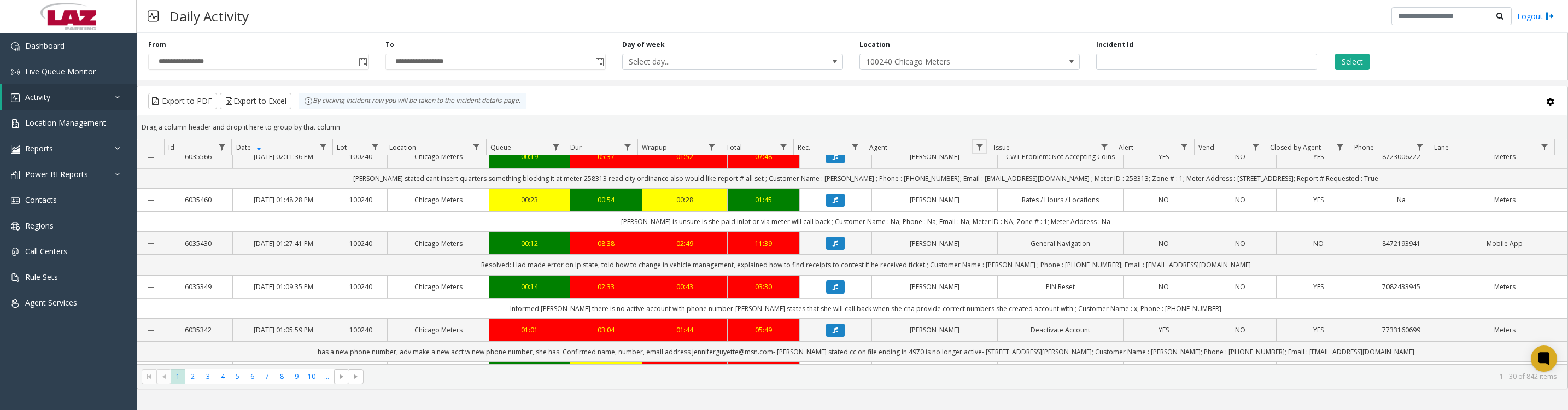
click at [979, 148] on span "Data table" at bounding box center [980, 147] width 8 height 8
click at [993, 205] on input "Agent Filter" at bounding box center [1027, 199] width 93 height 18
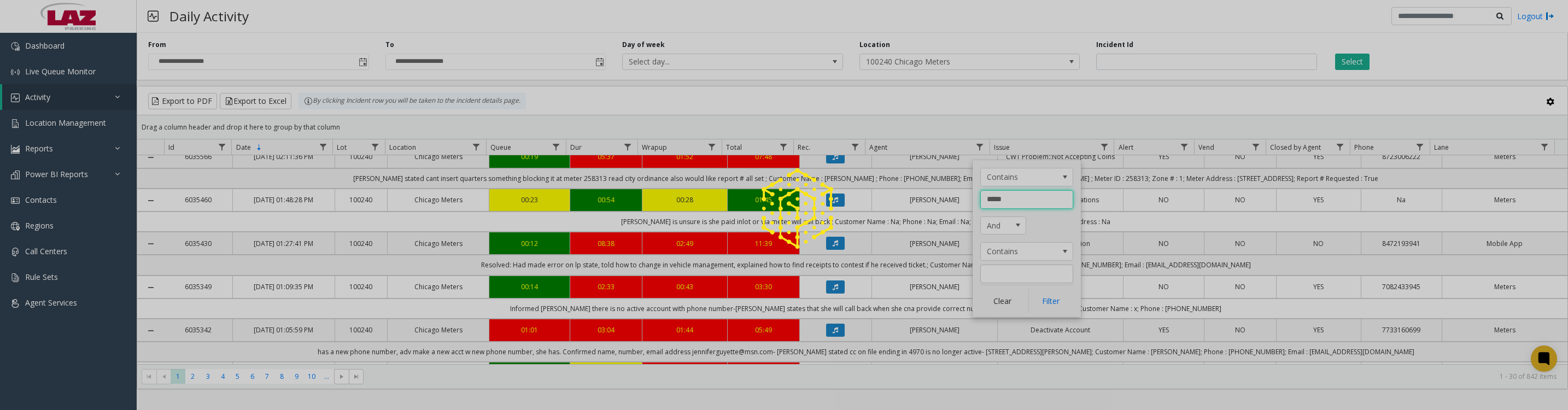
type input "******"
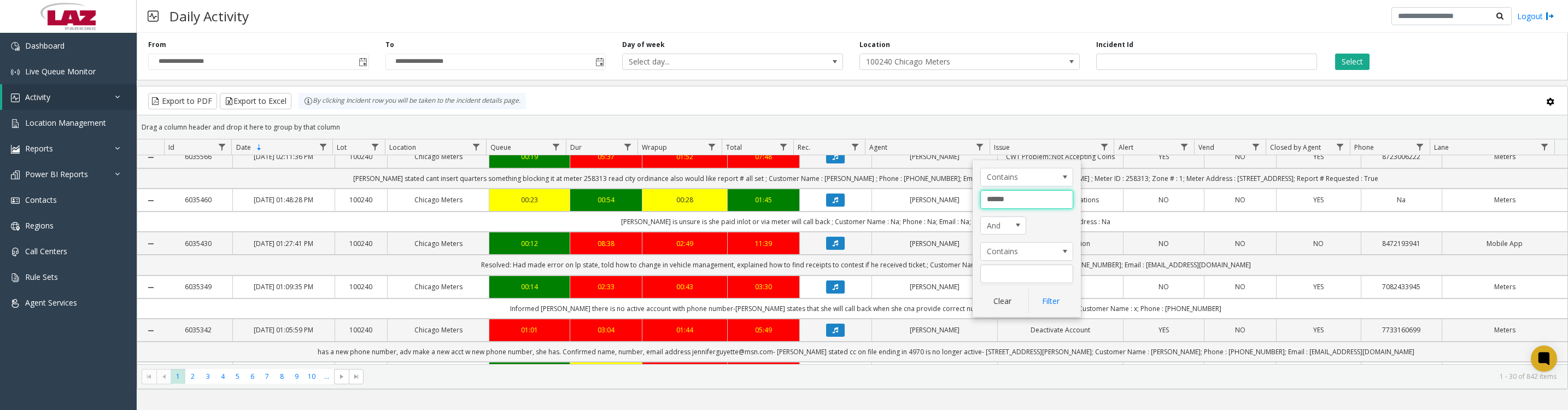
click button "Filter" at bounding box center [1051, 302] width 45 height 24
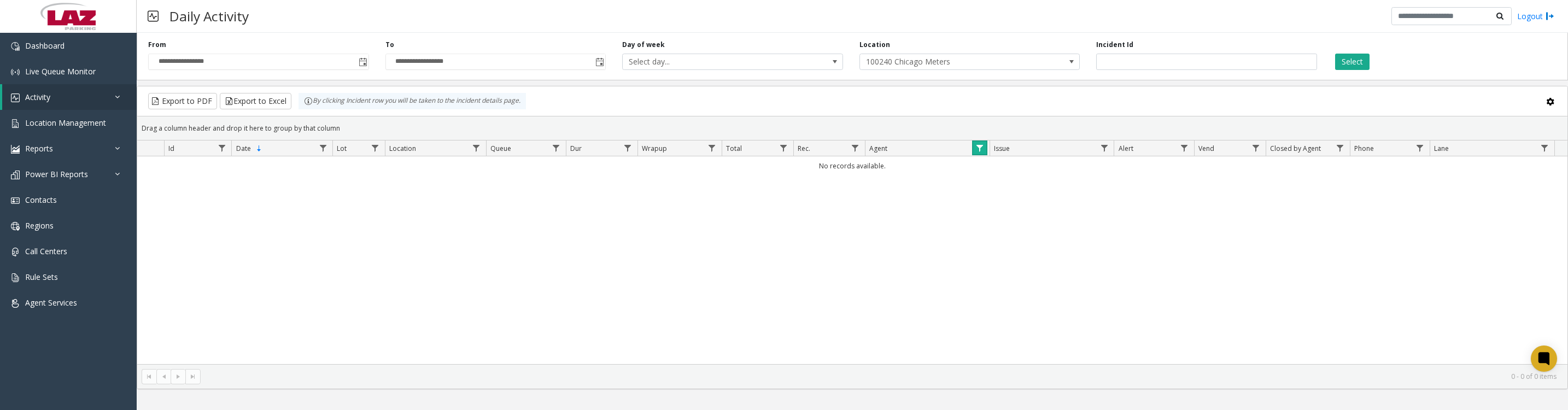
click at [983, 151] on span "Data table" at bounding box center [980, 148] width 8 height 8
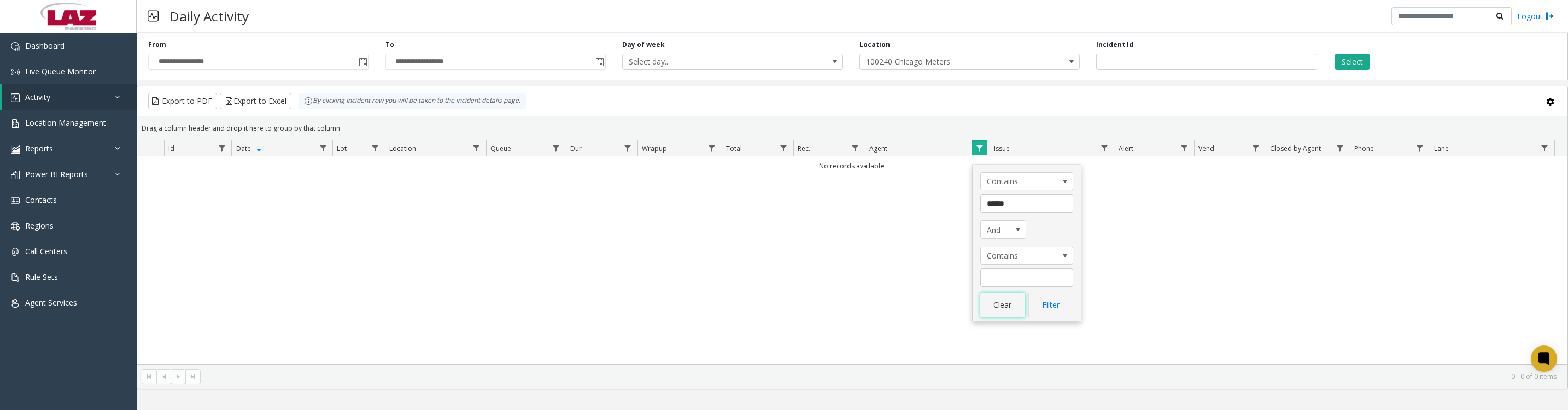
click at [993, 309] on button "Clear" at bounding box center [1003, 305] width 45 height 24
